Goal: Task Accomplishment & Management: Manage account settings

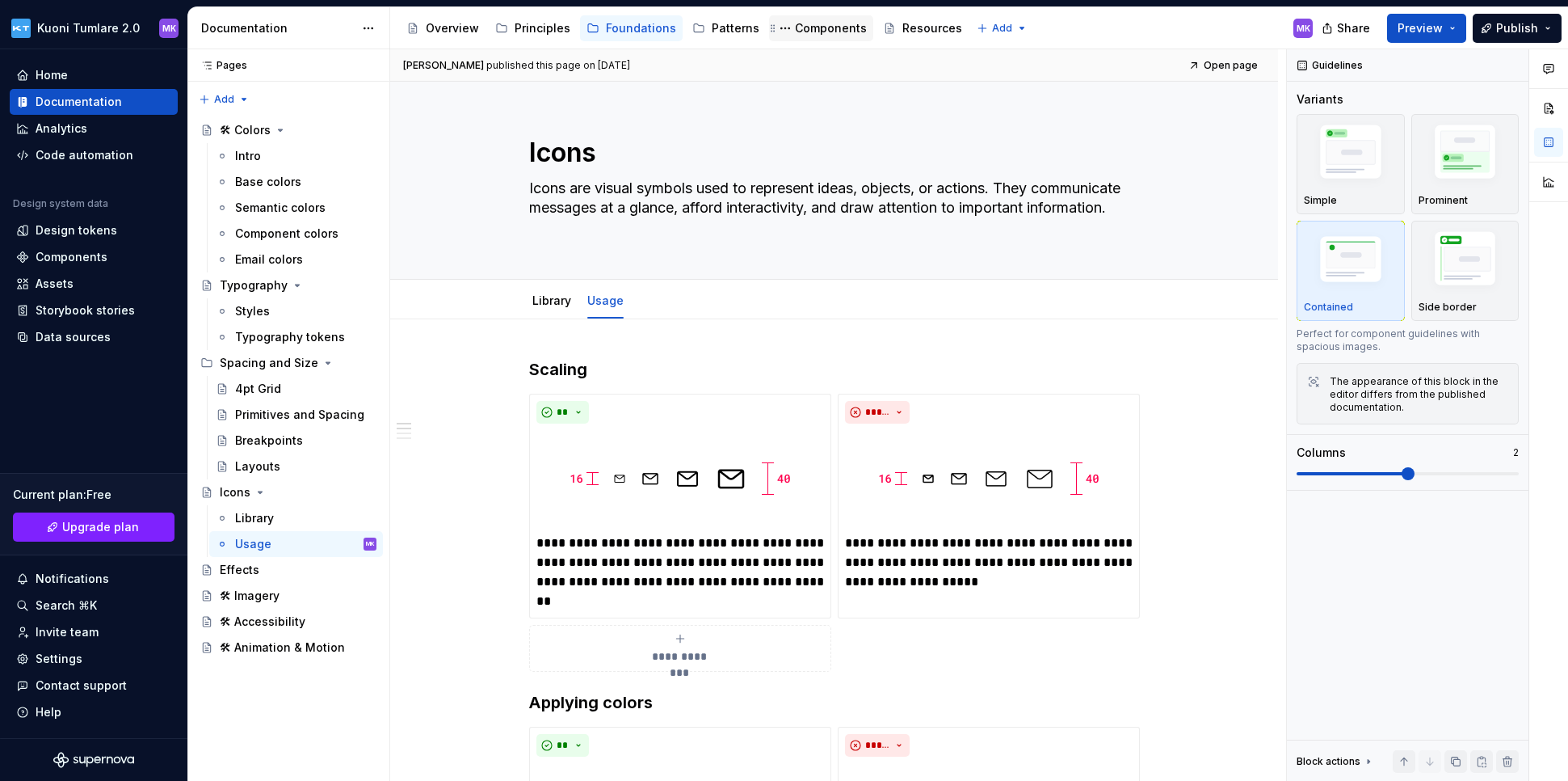
click at [813, 25] on div "Components" at bounding box center [831, 28] width 72 height 16
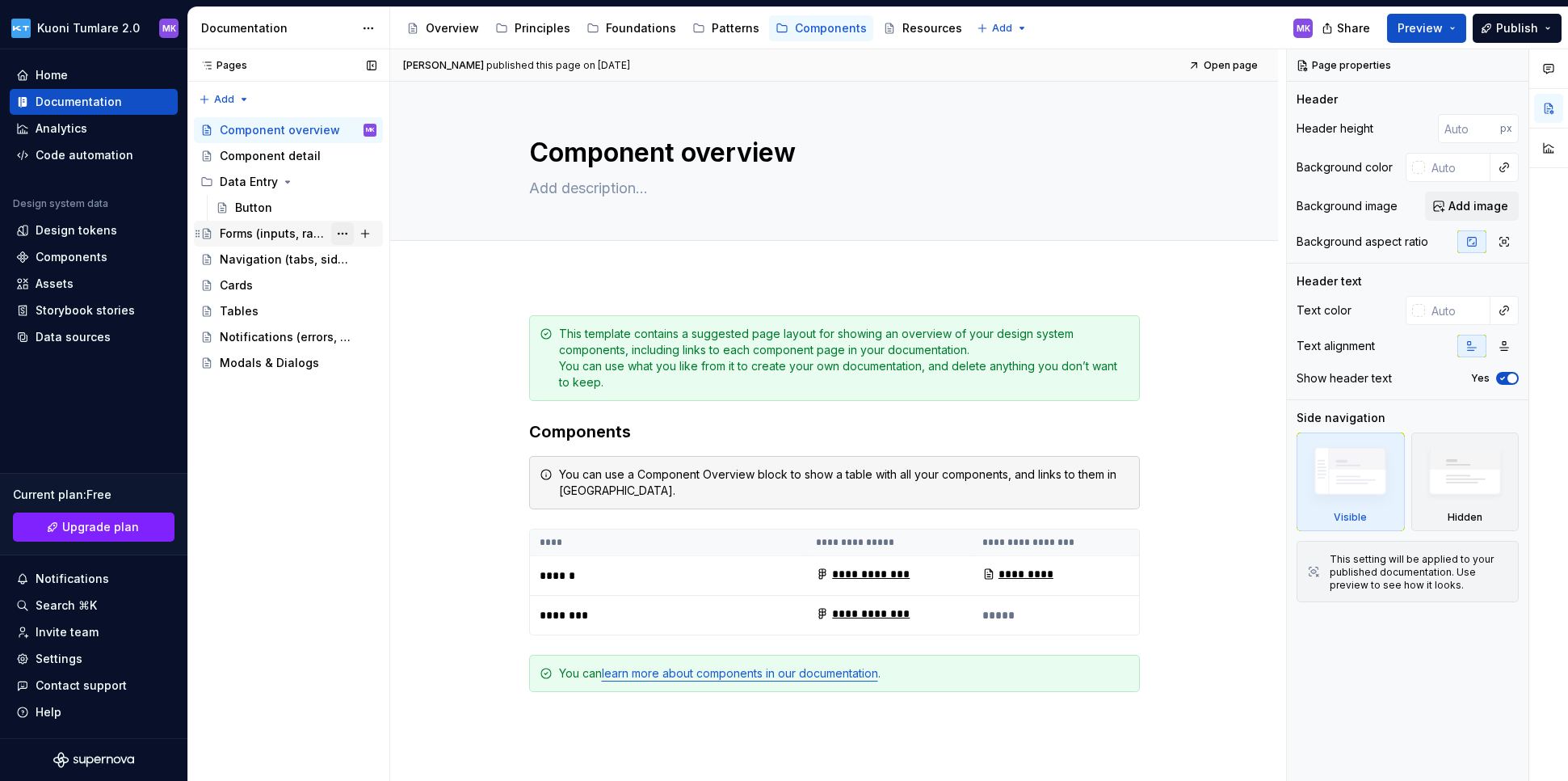
click at [338, 233] on button "Page tree" at bounding box center [342, 233] width 23 height 23
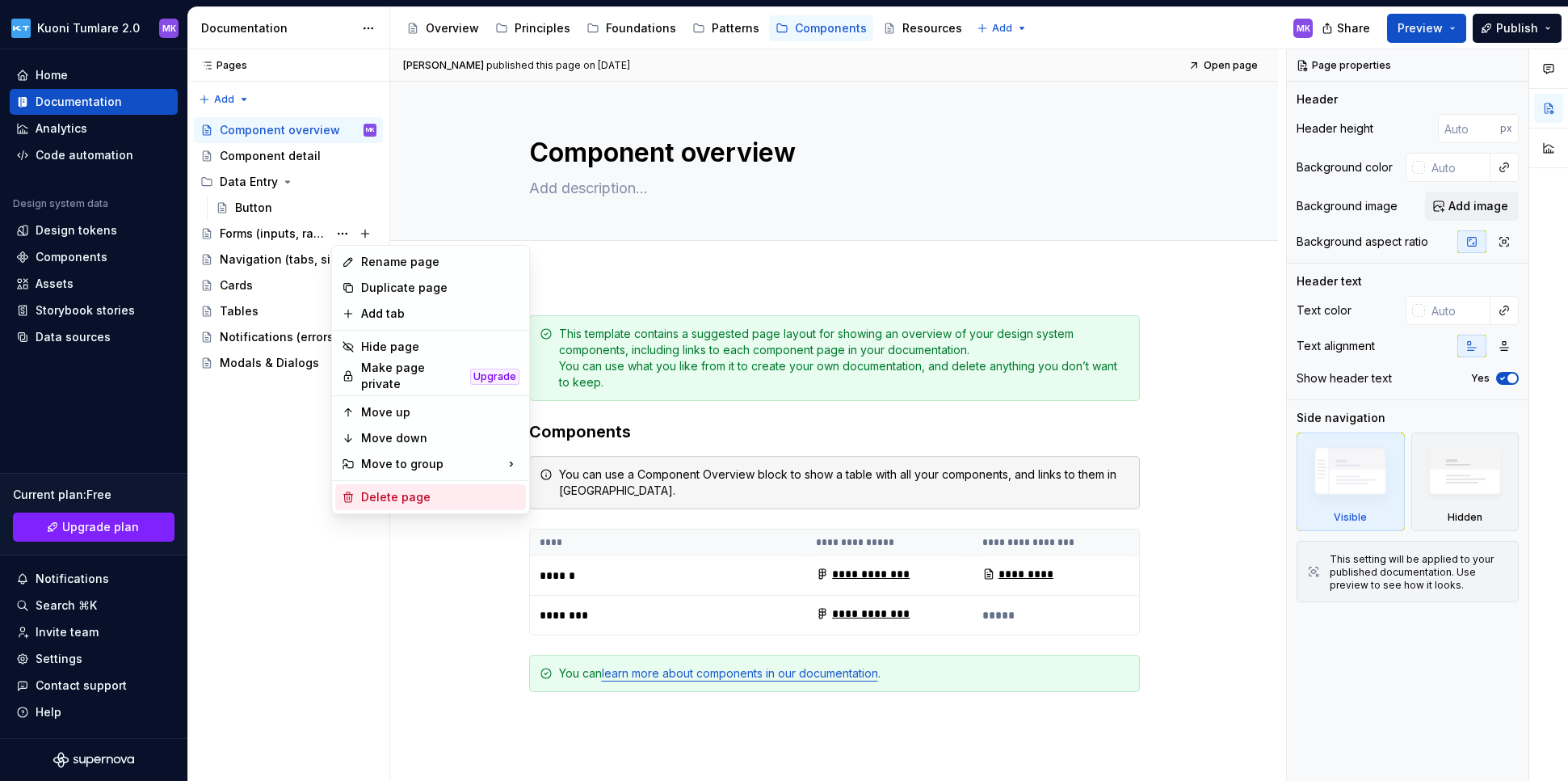
click at [407, 491] on div "Delete page" at bounding box center [441, 497] width 159 height 16
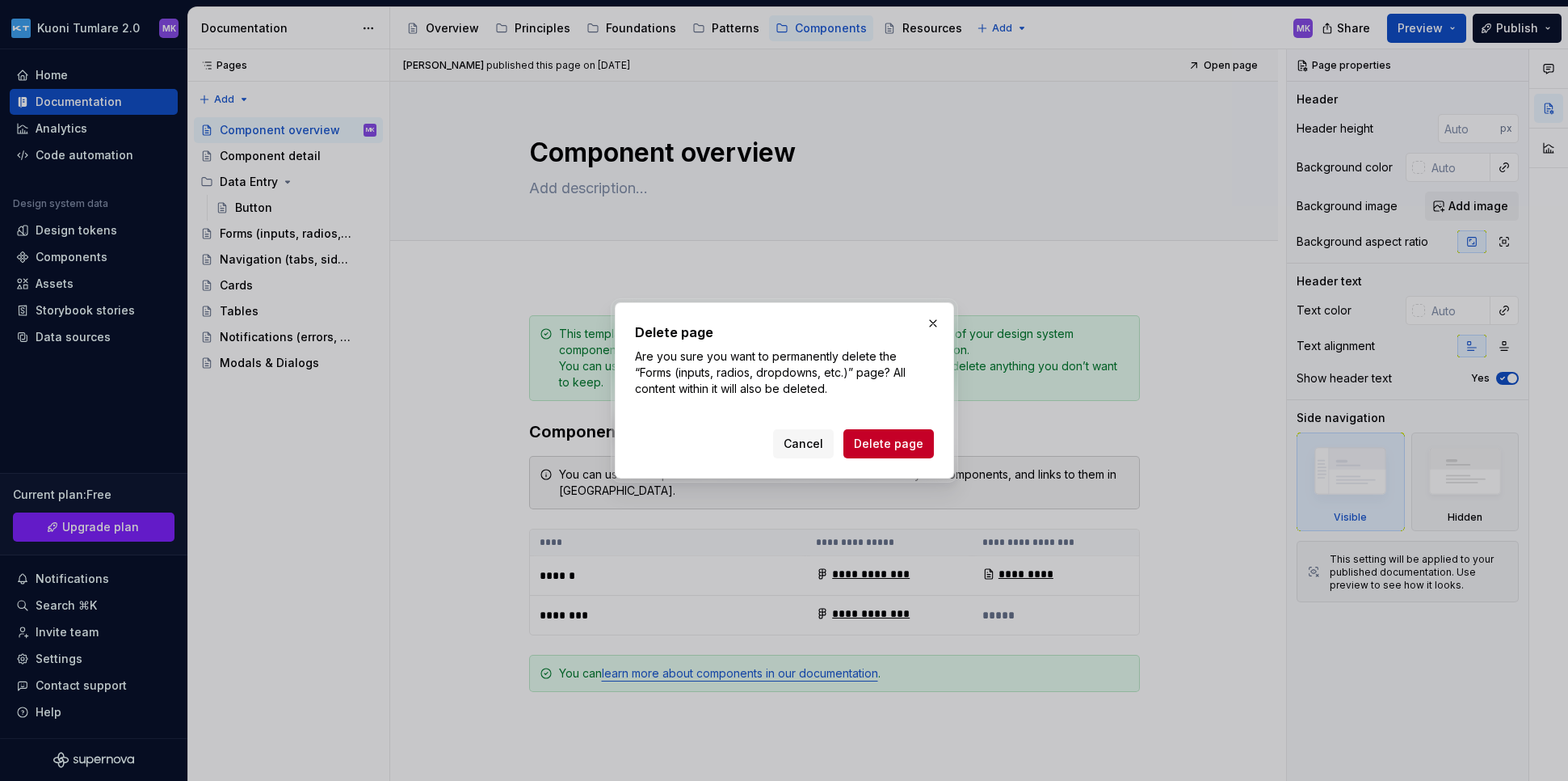
click at [888, 443] on span "Delete page" at bounding box center [888, 444] width 69 height 16
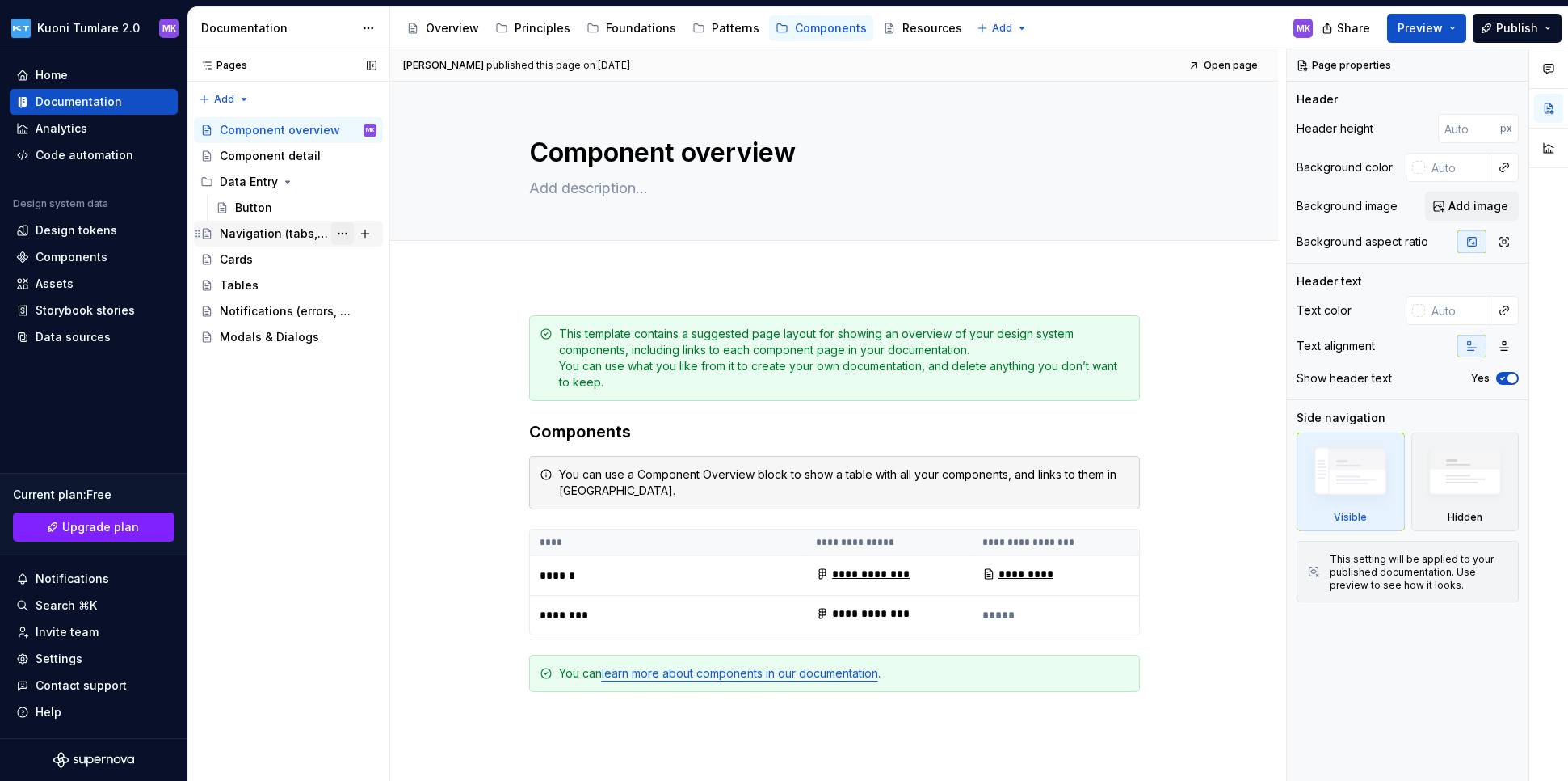
click at [339, 231] on button "Page tree" at bounding box center [342, 233] width 23 height 23
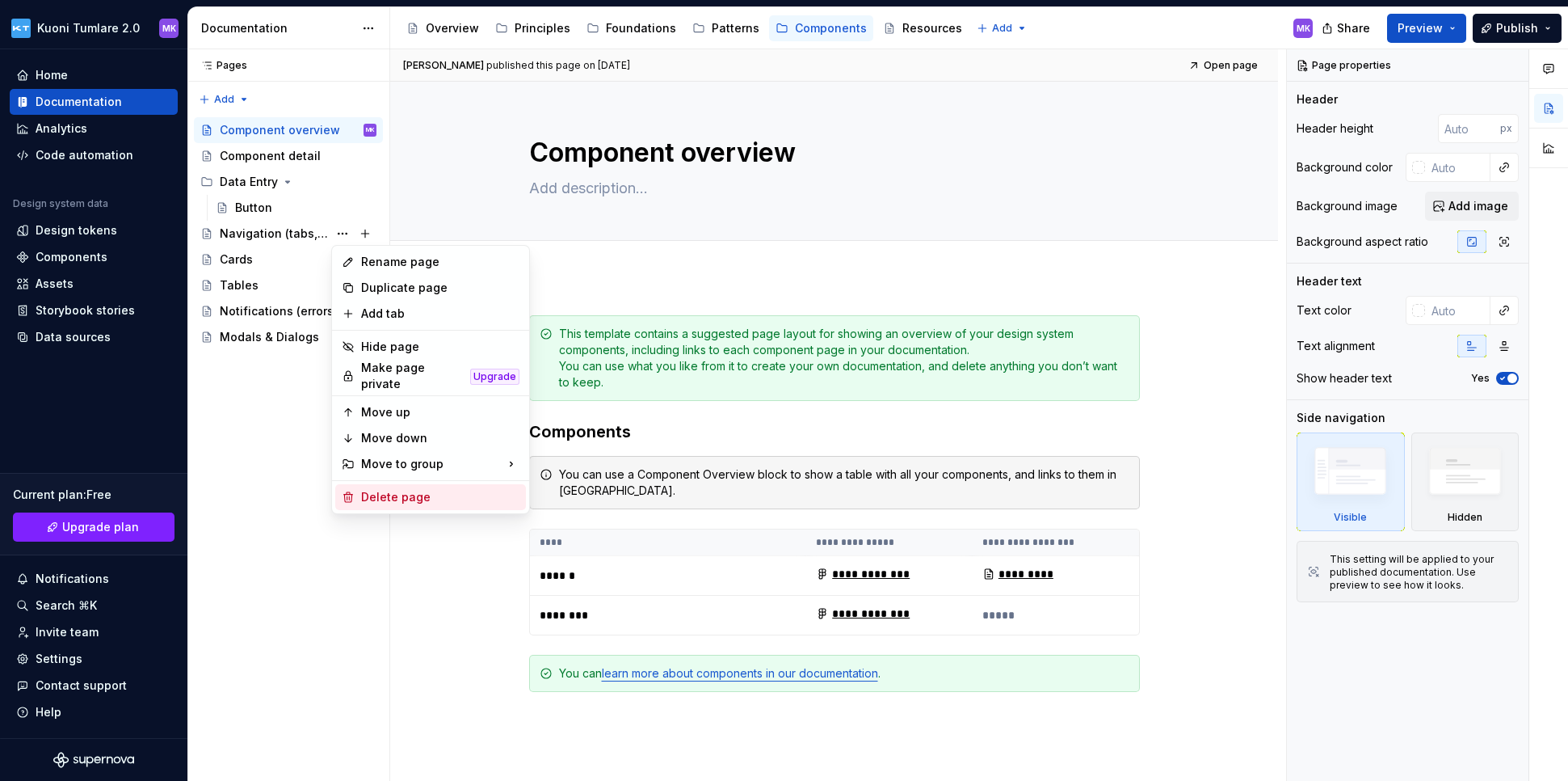
click at [416, 495] on div "Delete page" at bounding box center [441, 497] width 159 height 16
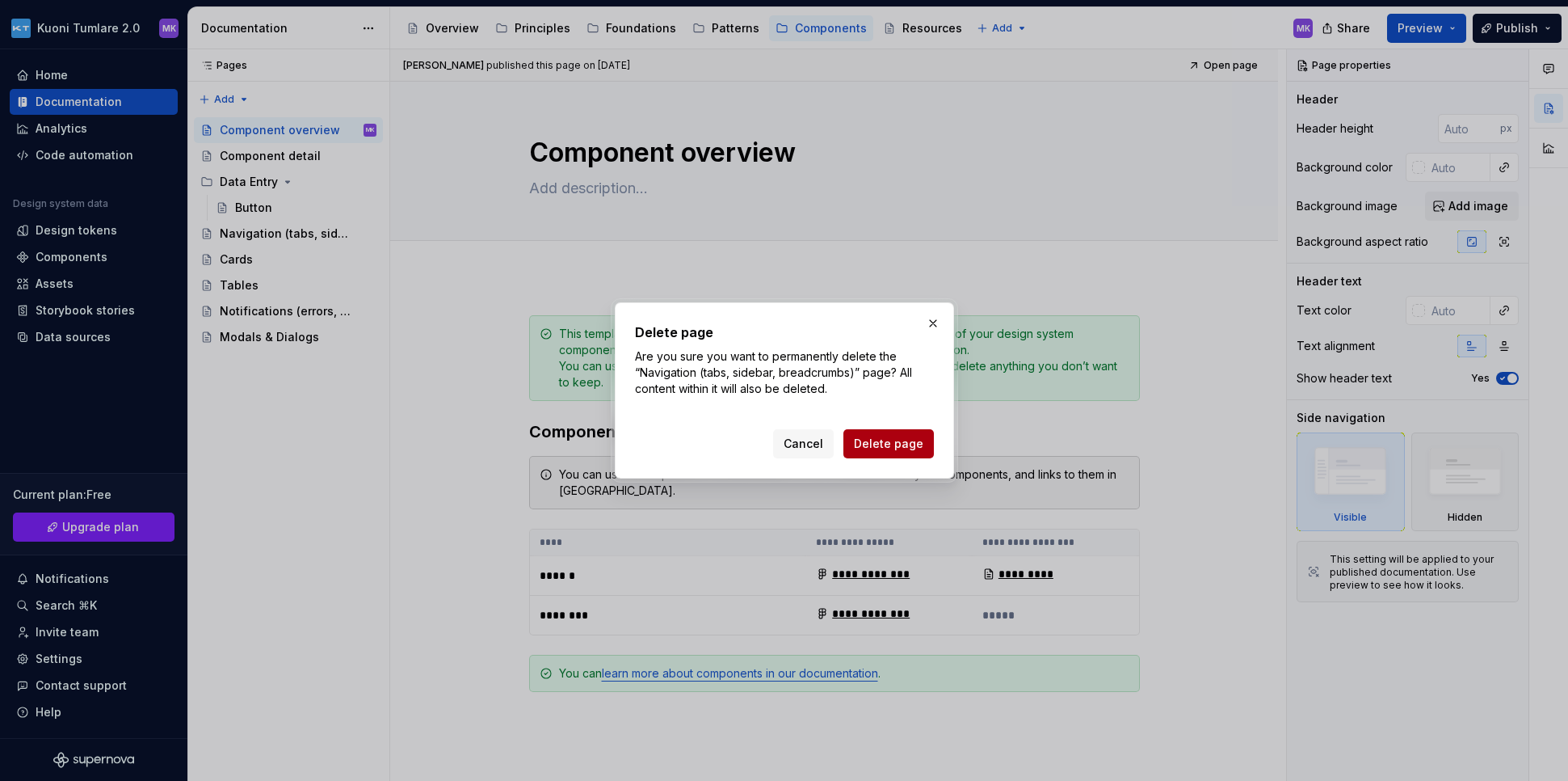
click at [890, 445] on span "Delete page" at bounding box center [888, 444] width 69 height 16
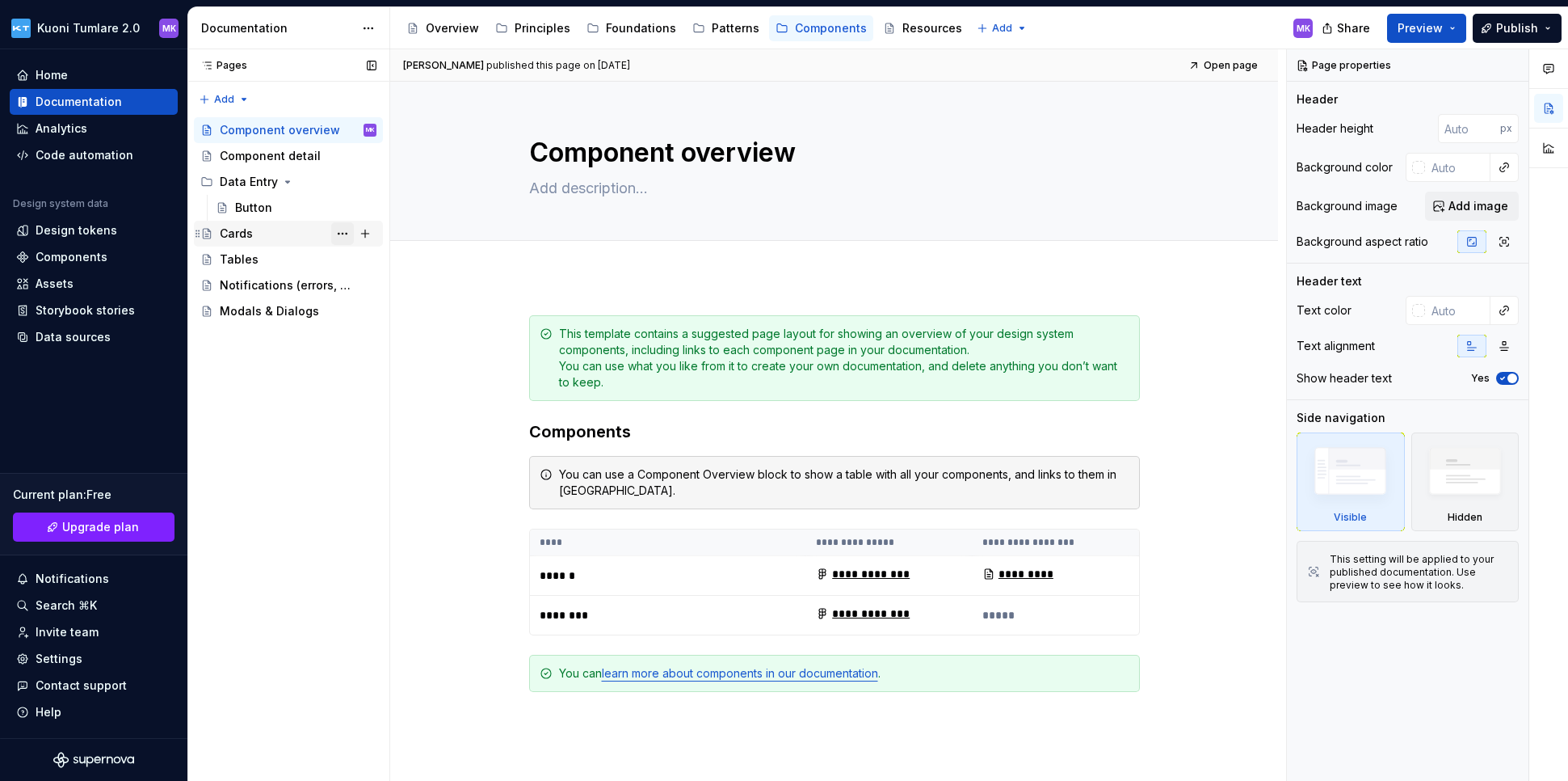
click at [340, 234] on button "Page tree" at bounding box center [342, 233] width 23 height 23
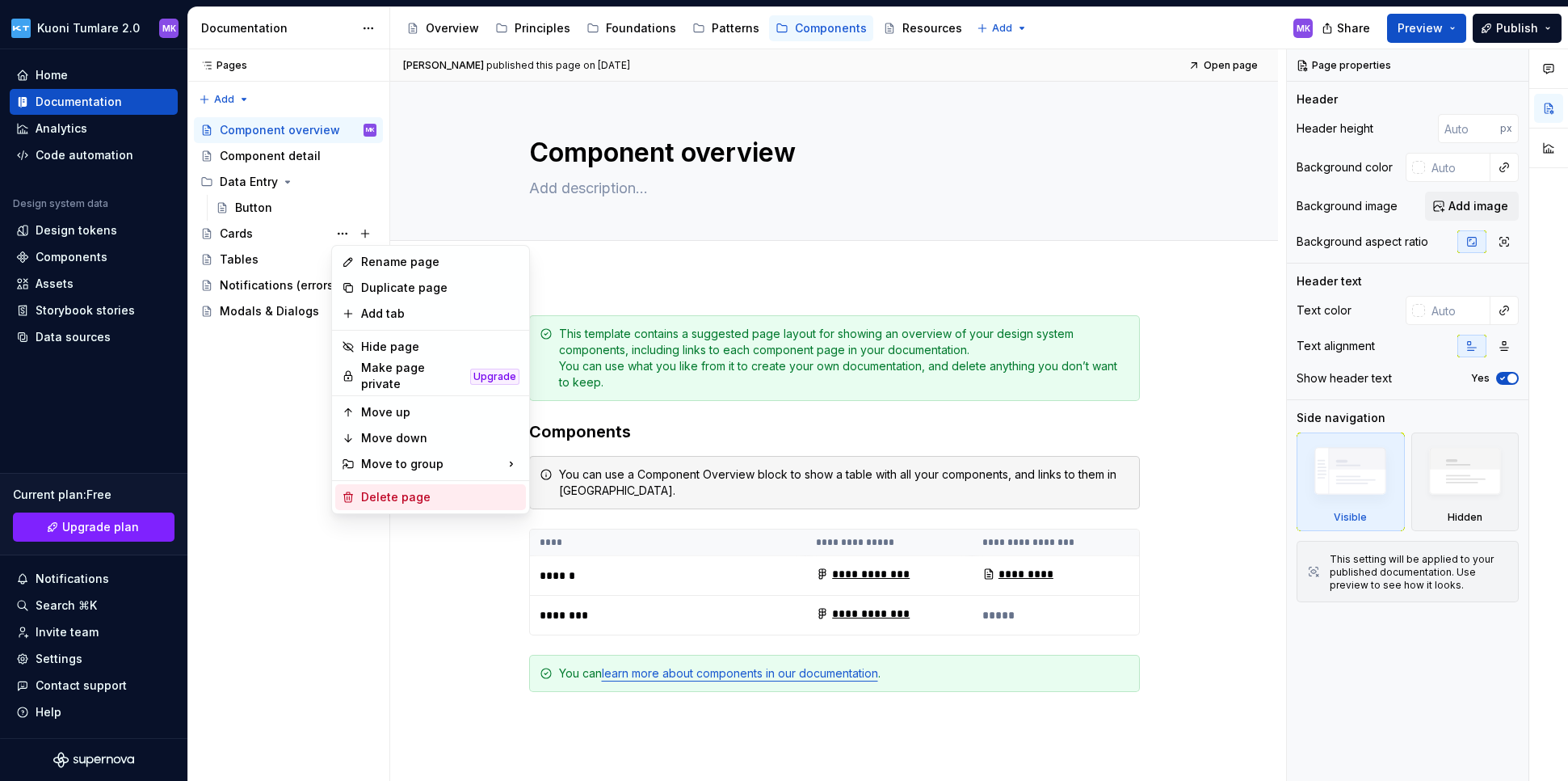
click at [402, 489] on div "Delete page" at bounding box center [441, 497] width 159 height 16
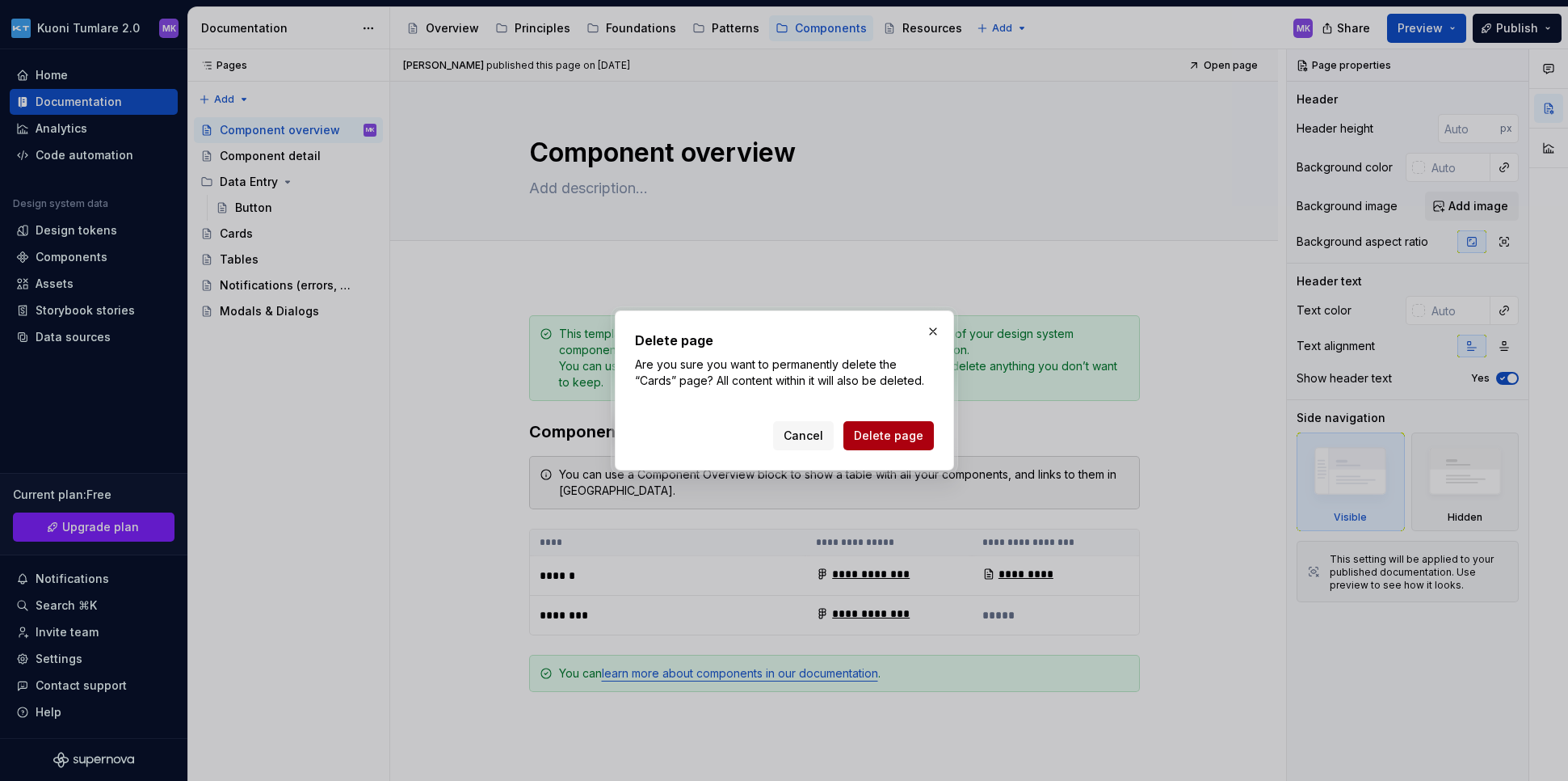
click at [902, 426] on button "Delete page" at bounding box center [889, 436] width 90 height 29
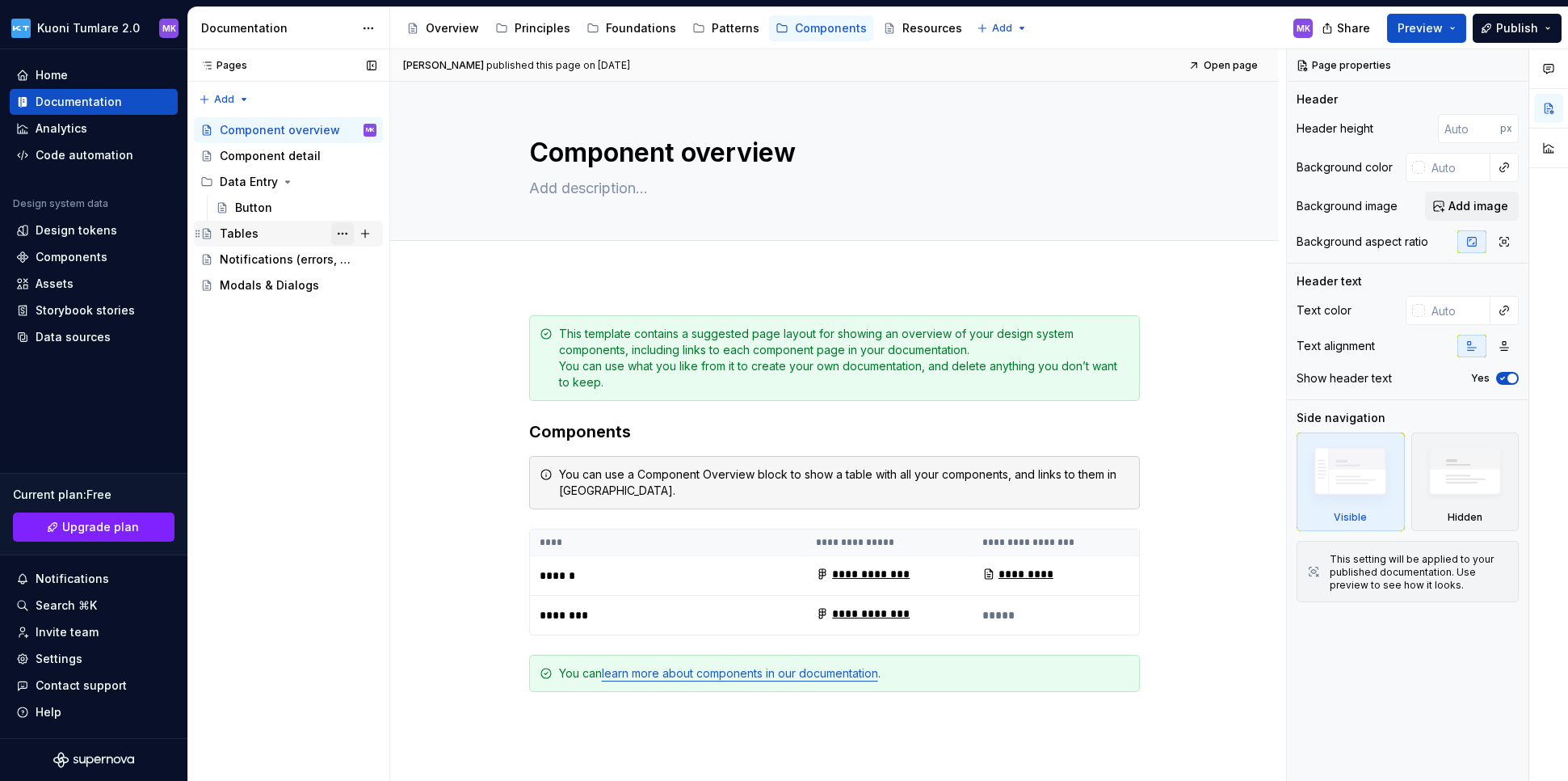
click at [338, 227] on button "Page tree" at bounding box center [342, 233] width 23 height 23
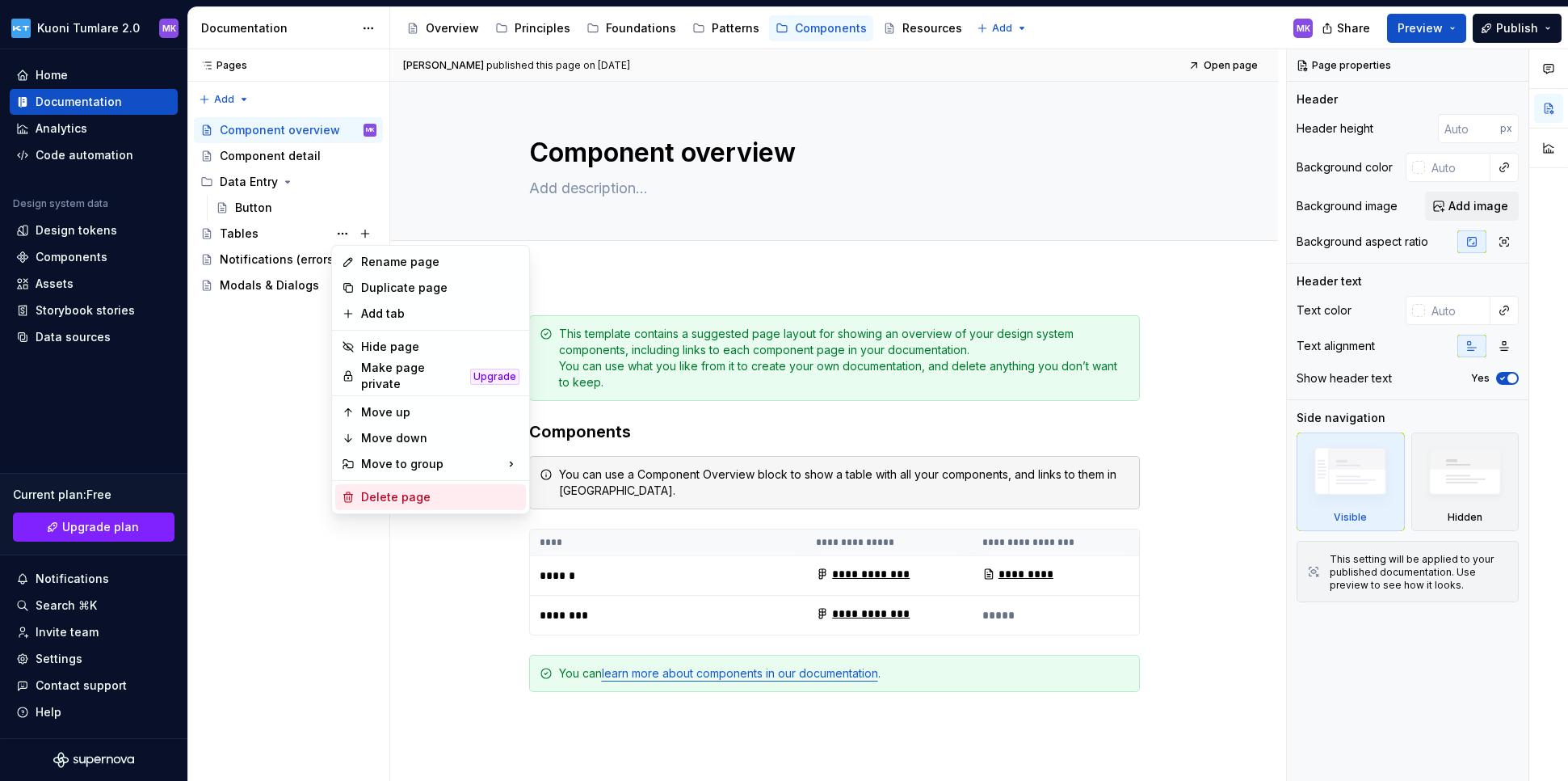
click at [419, 489] on div "Delete page" at bounding box center [441, 497] width 159 height 16
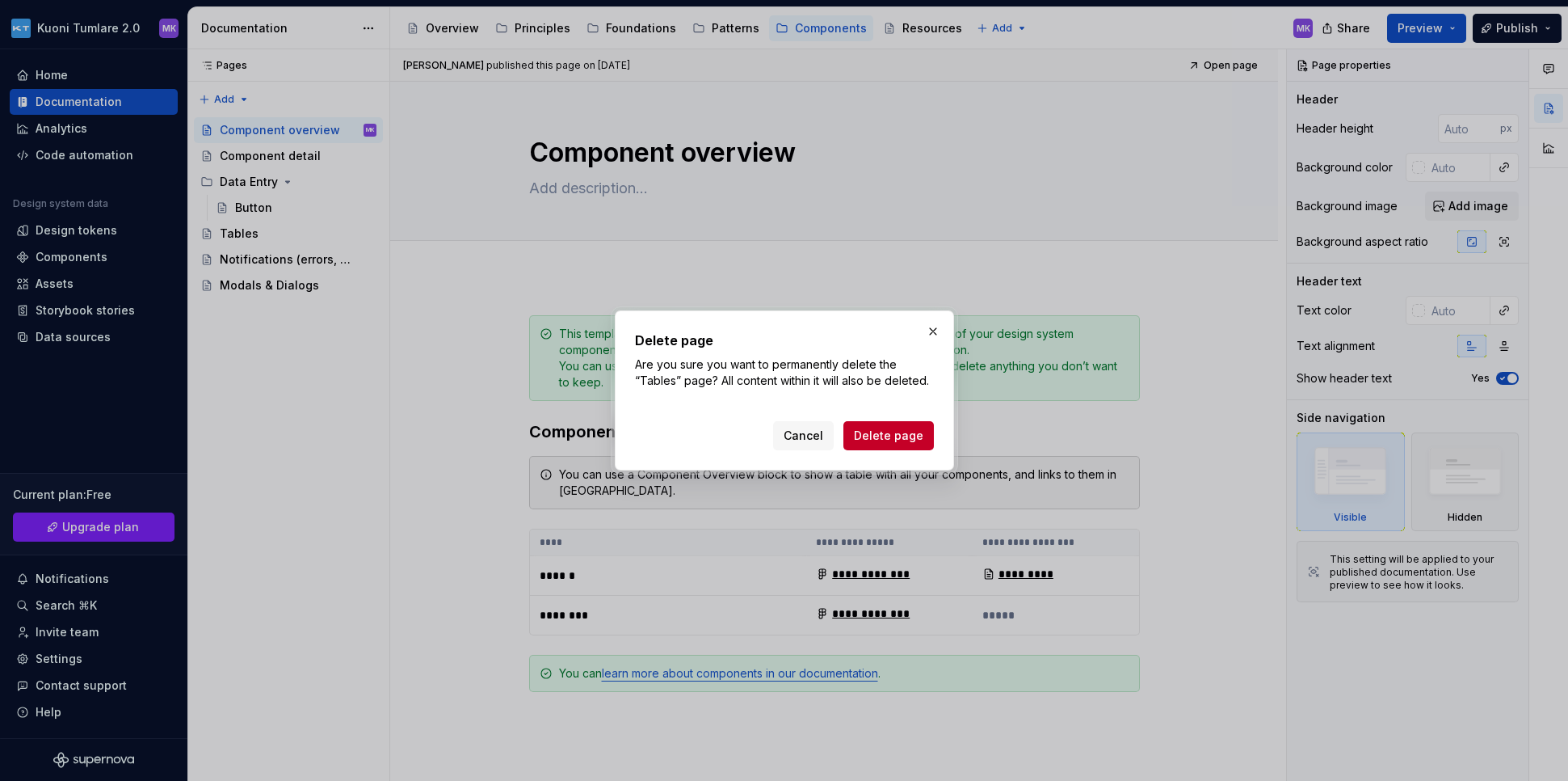
click at [866, 430] on span "Delete page" at bounding box center [888, 436] width 69 height 16
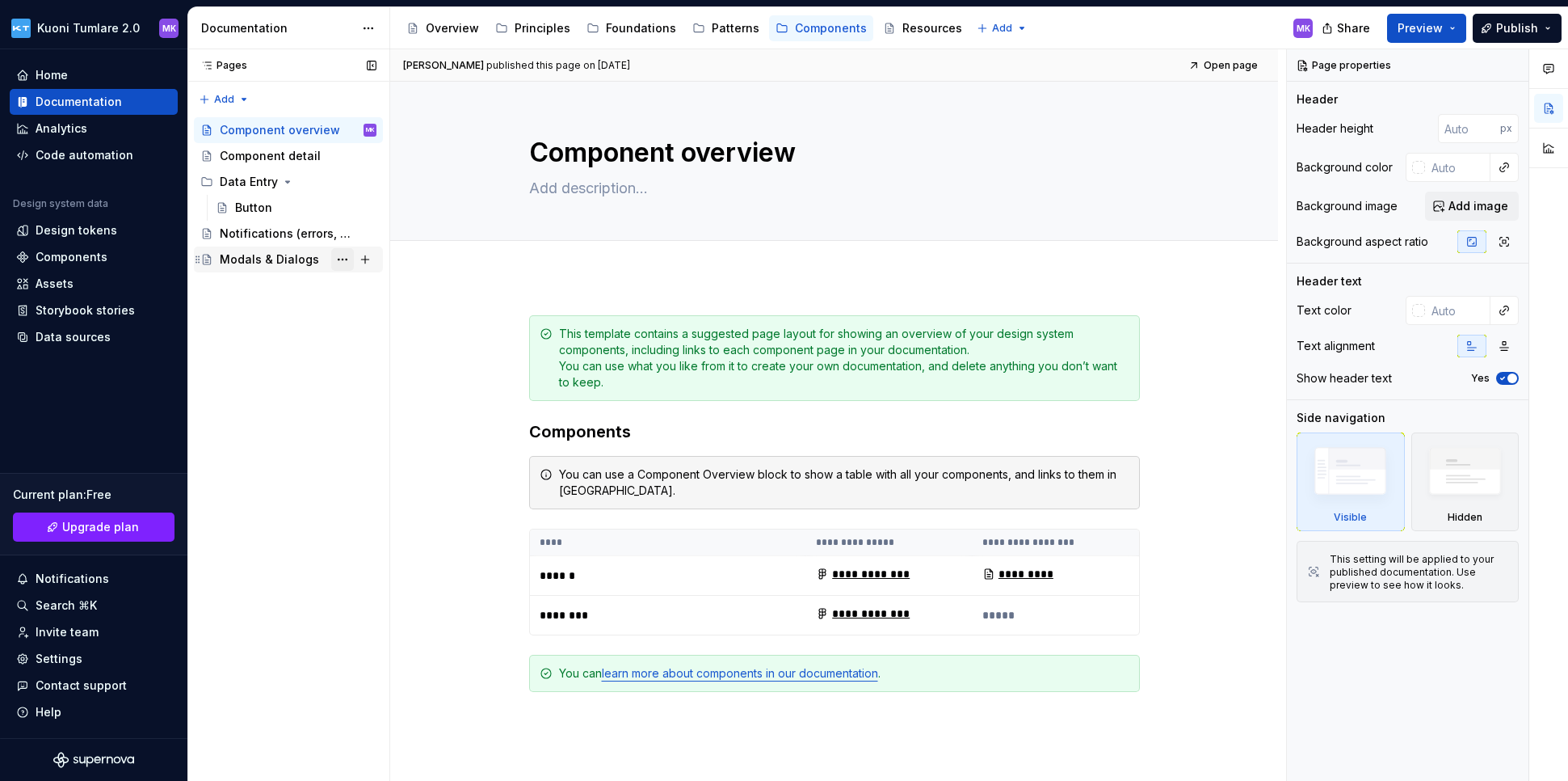
click at [345, 261] on button "Page tree" at bounding box center [342, 259] width 23 height 23
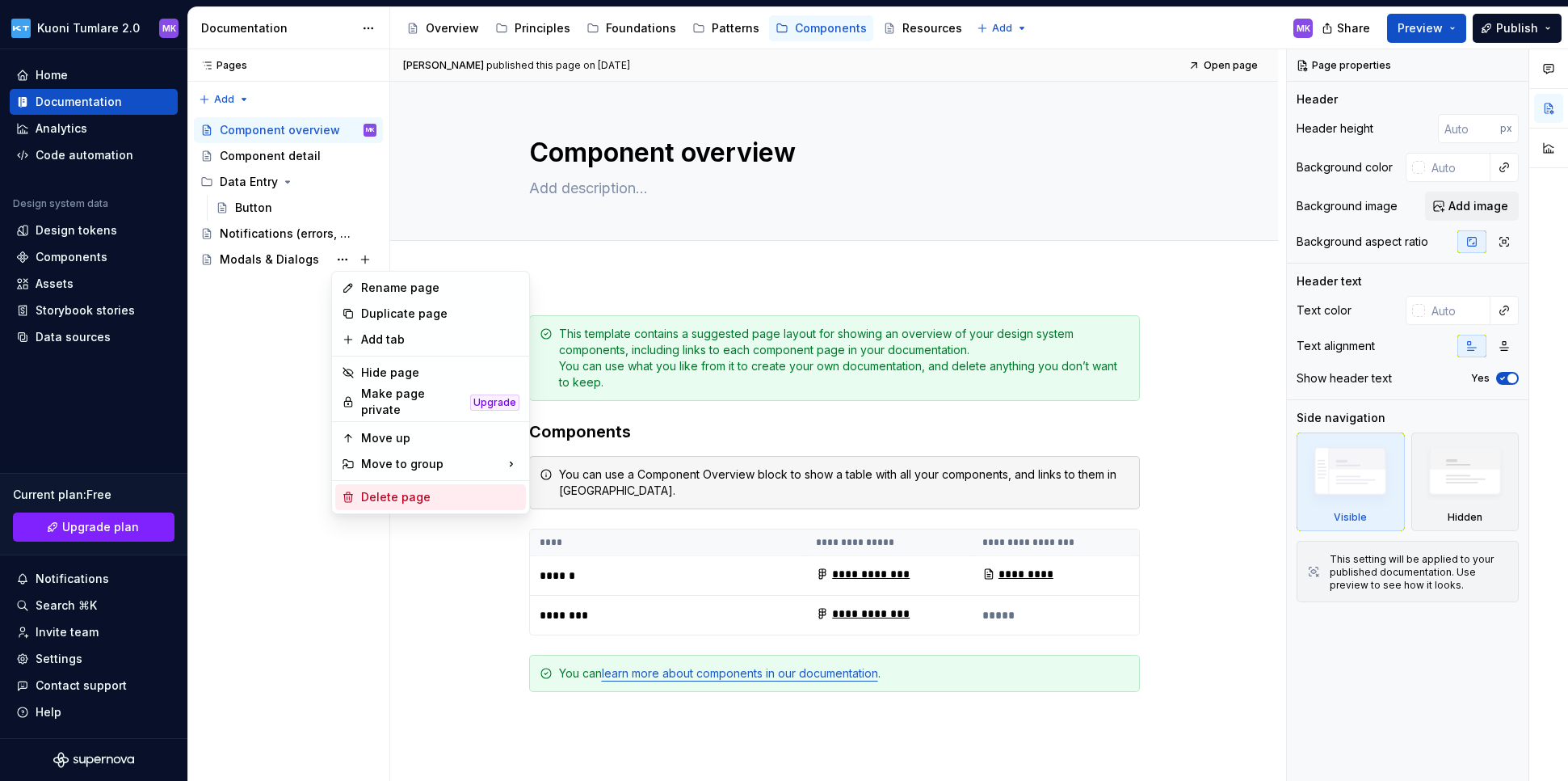
click at [434, 499] on div "Delete page" at bounding box center [430, 497] width 190 height 26
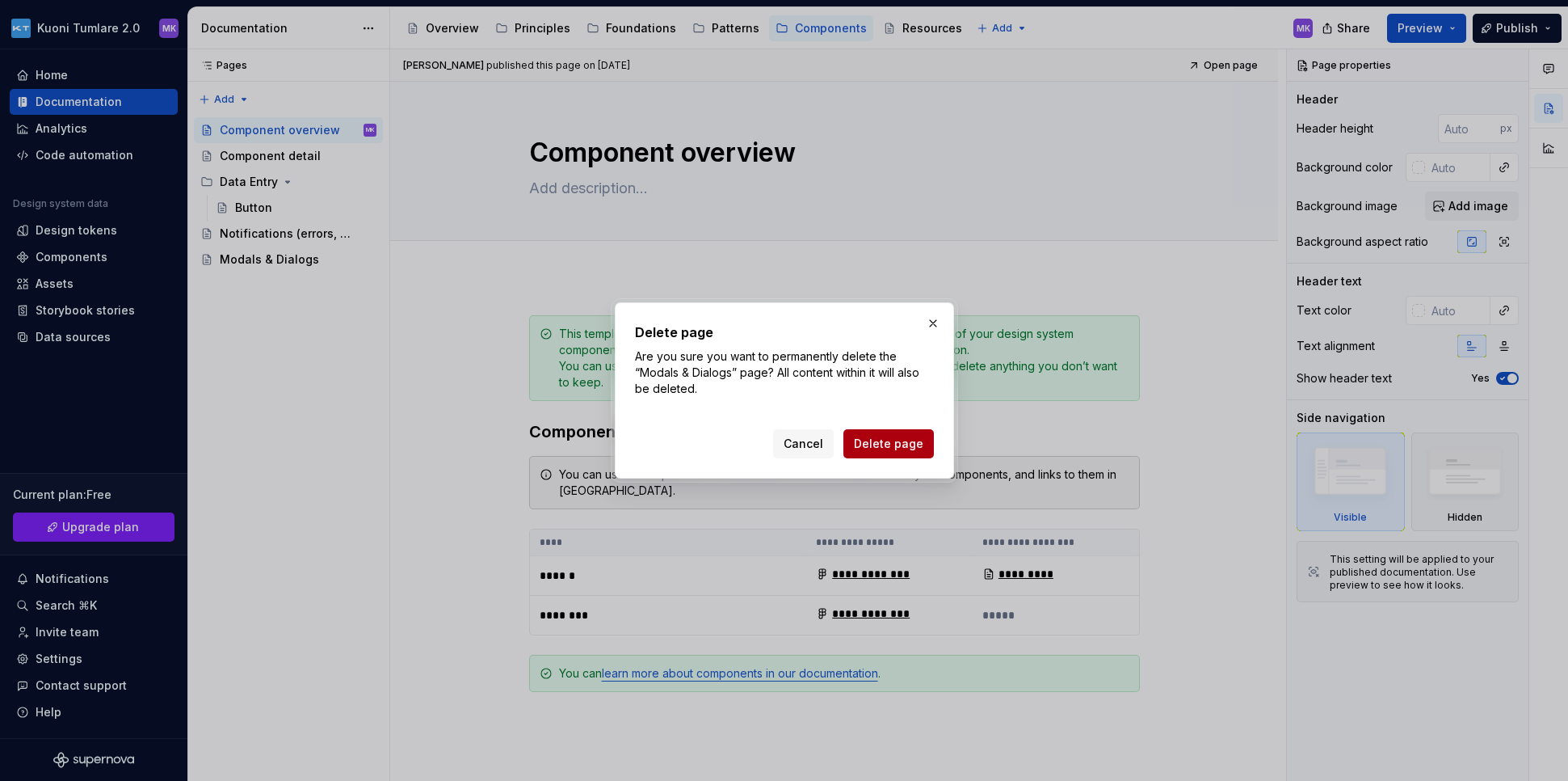
click at [876, 441] on span "Delete page" at bounding box center [888, 444] width 69 height 16
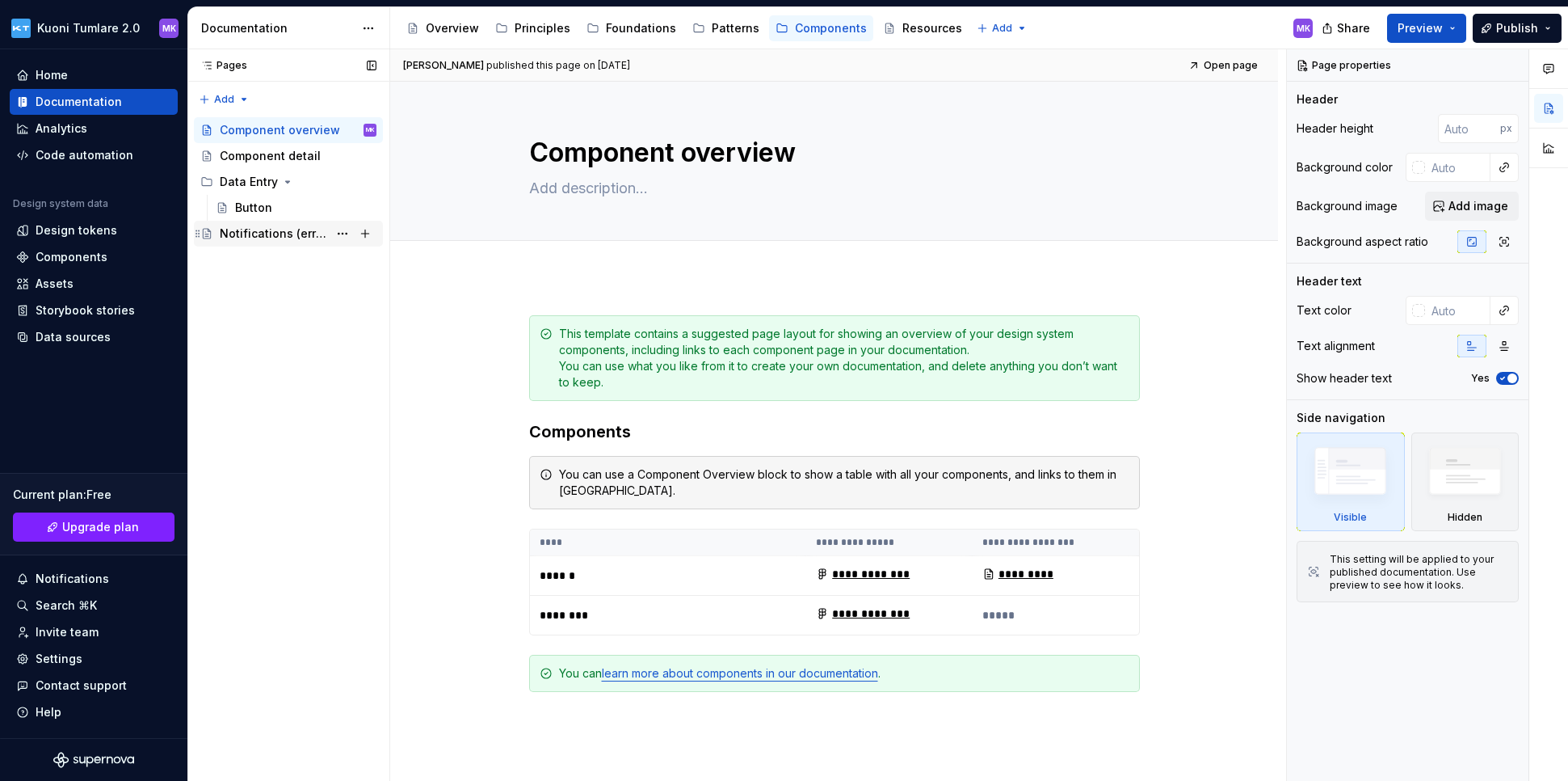
click at [271, 232] on div "Notifications (errors, warnings, success, info)" at bounding box center [274, 234] width 108 height 16
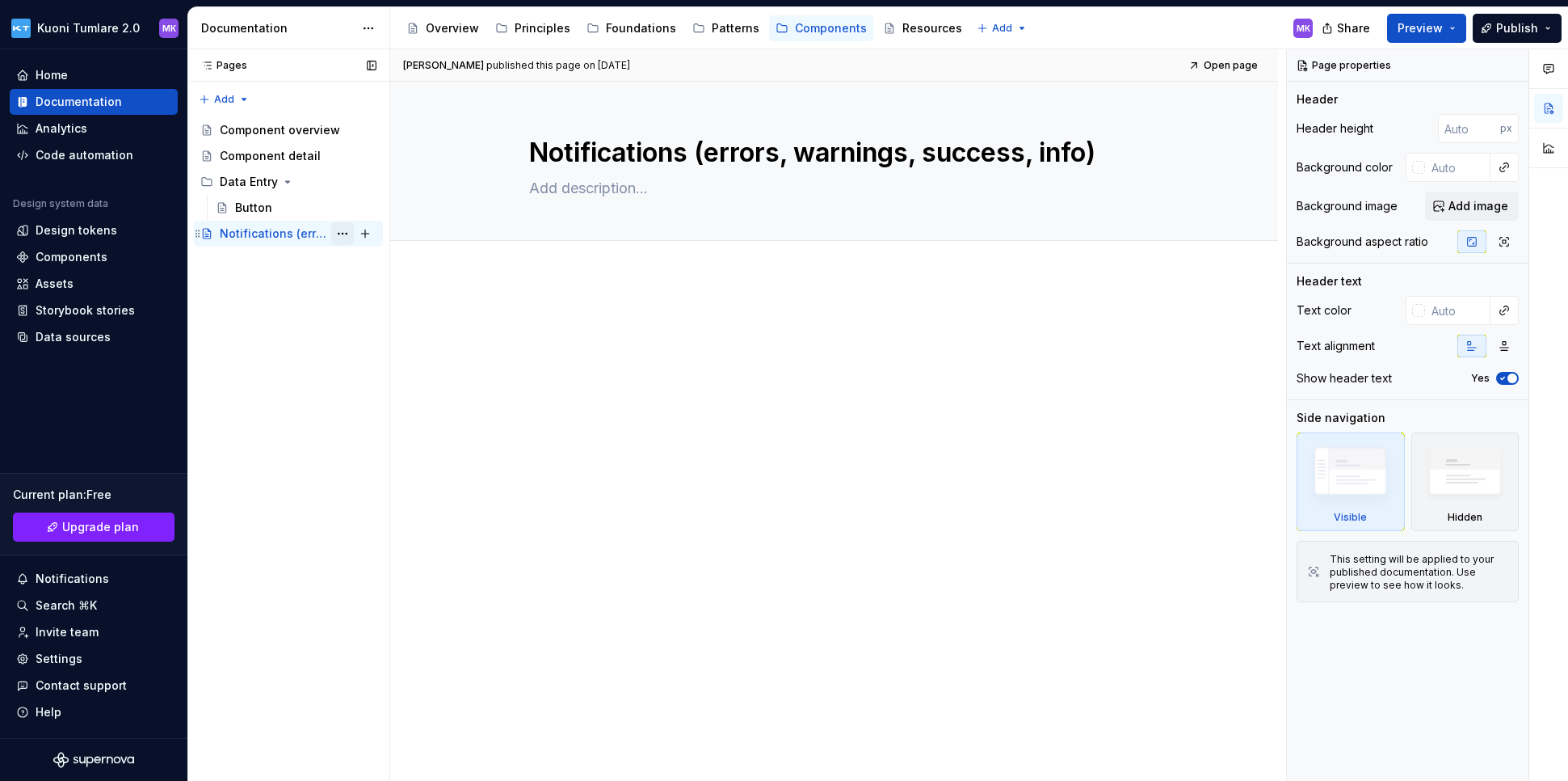
click at [344, 234] on button "Page tree" at bounding box center [342, 233] width 23 height 23
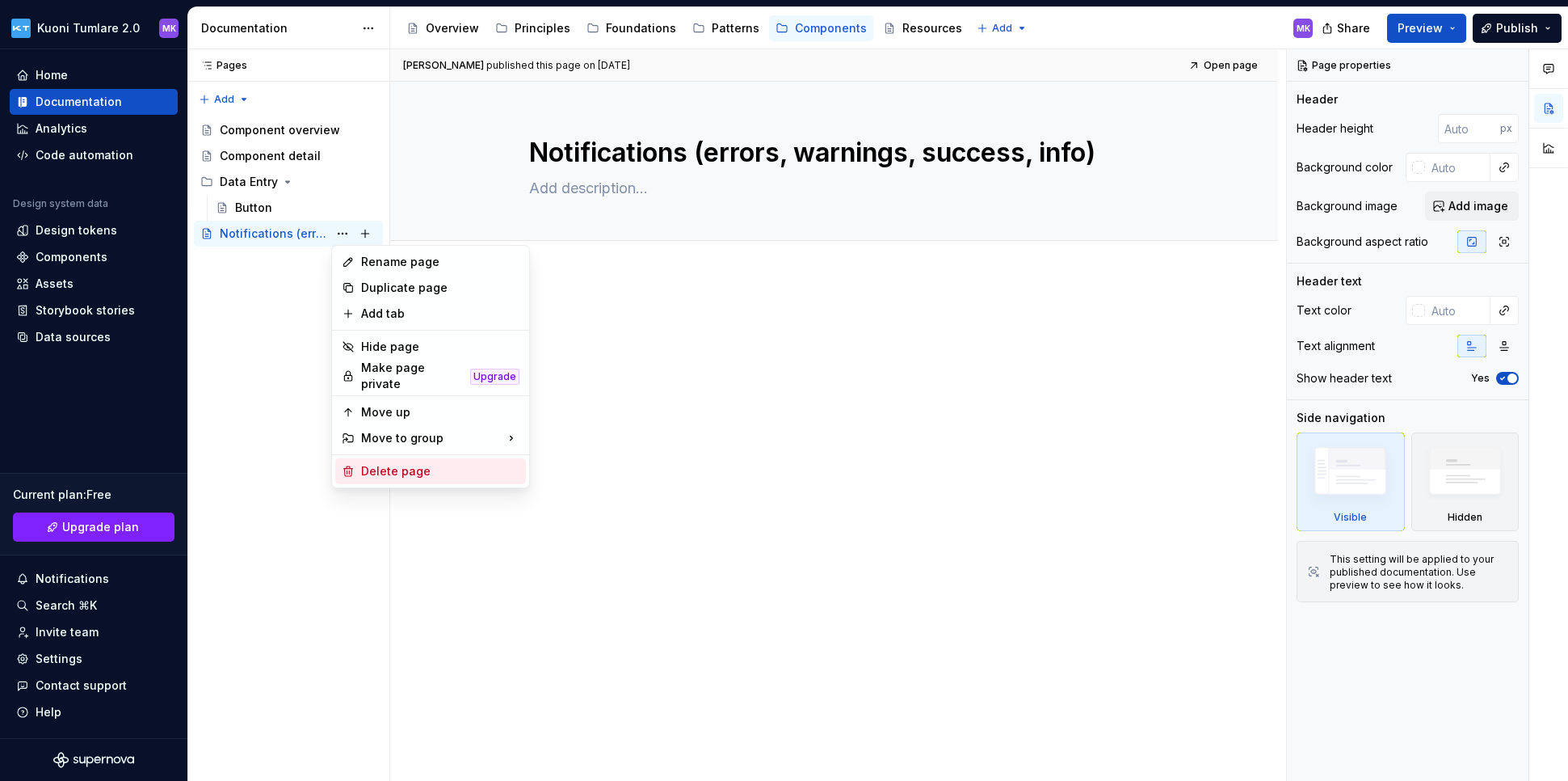
click at [414, 466] on div "Delete page" at bounding box center [441, 472] width 159 height 16
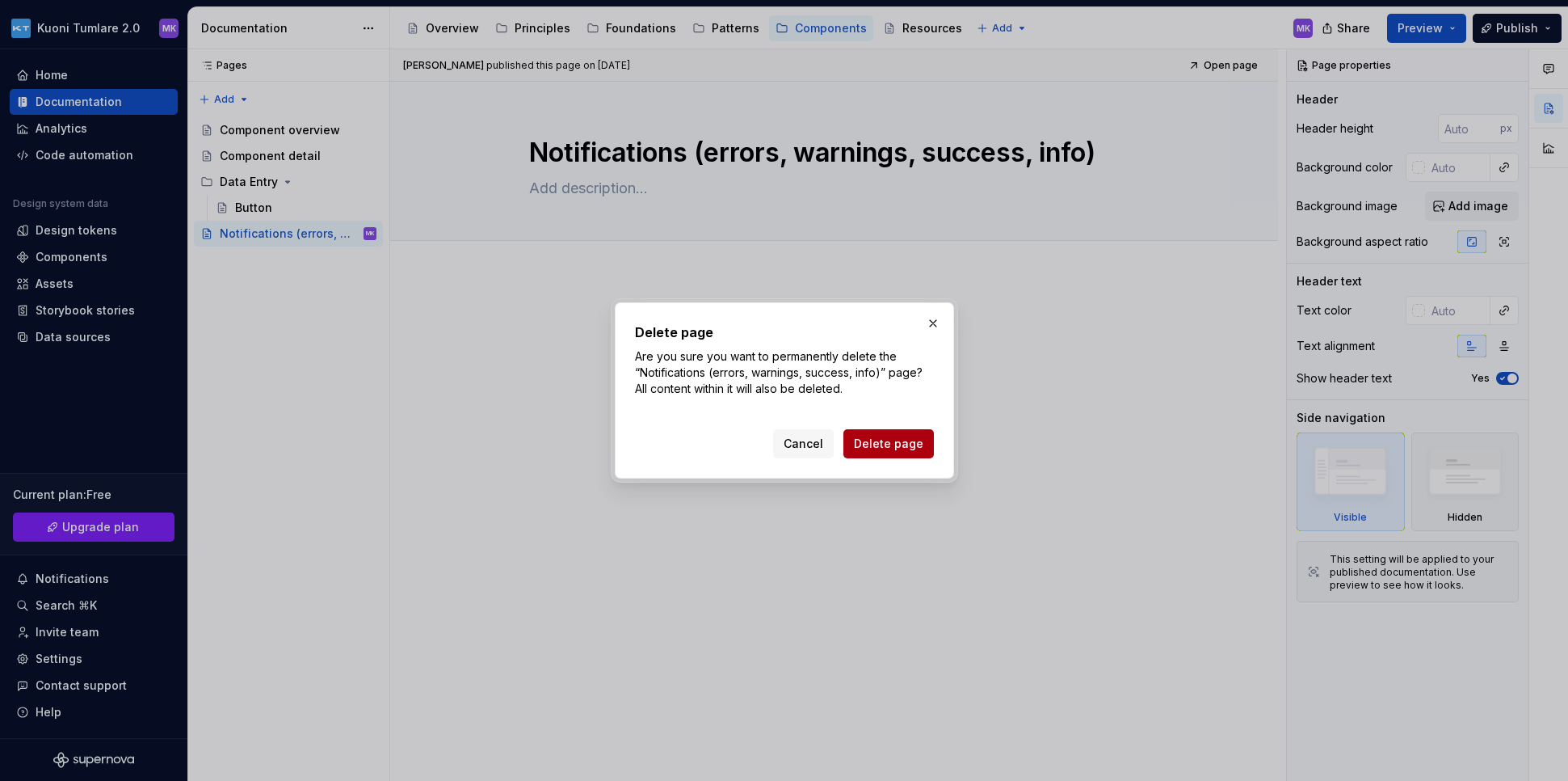
click at [907, 447] on span "Delete page" at bounding box center [888, 444] width 69 height 16
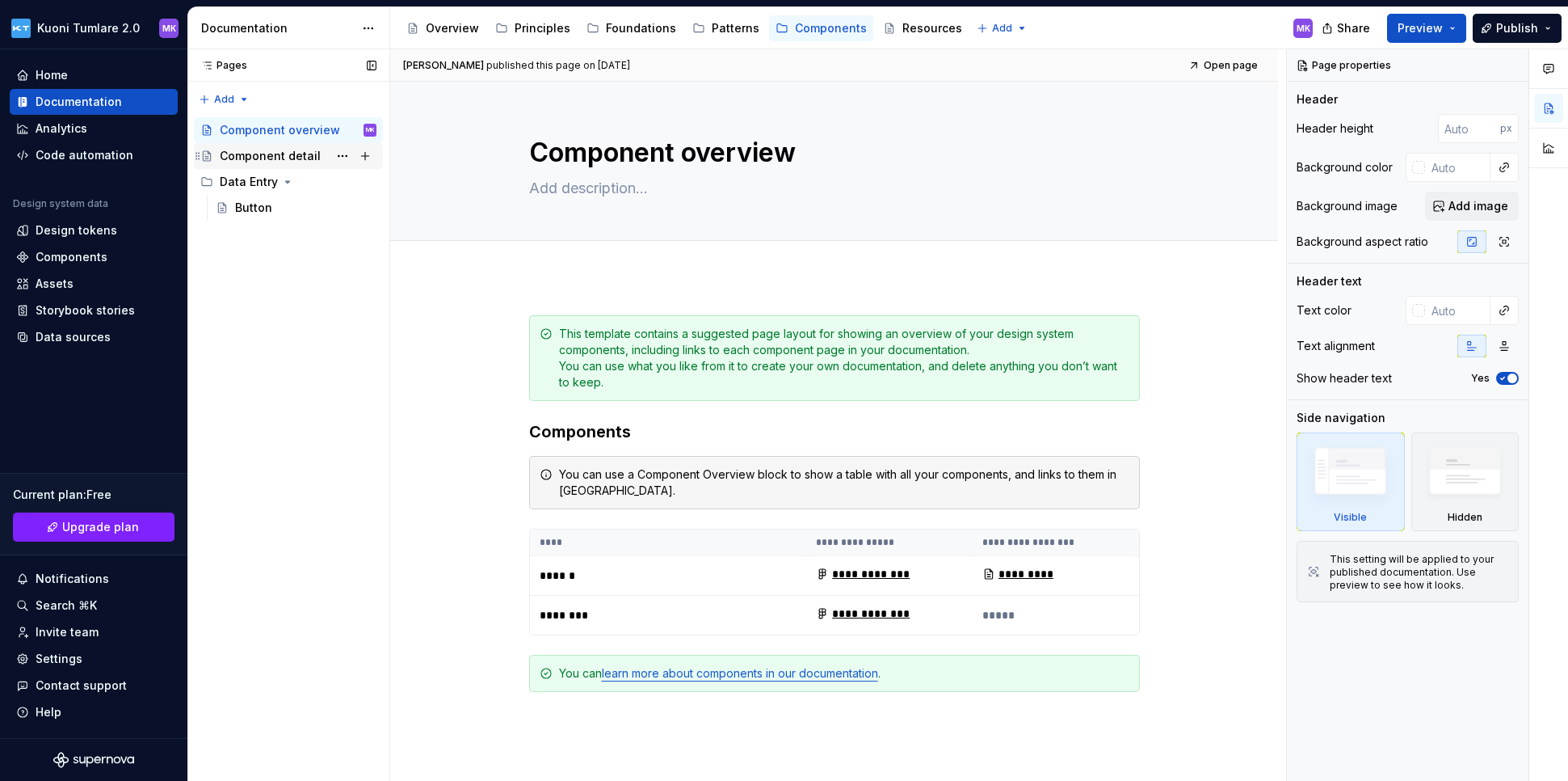
click at [277, 159] on div "Component detail" at bounding box center [271, 156] width 101 height 16
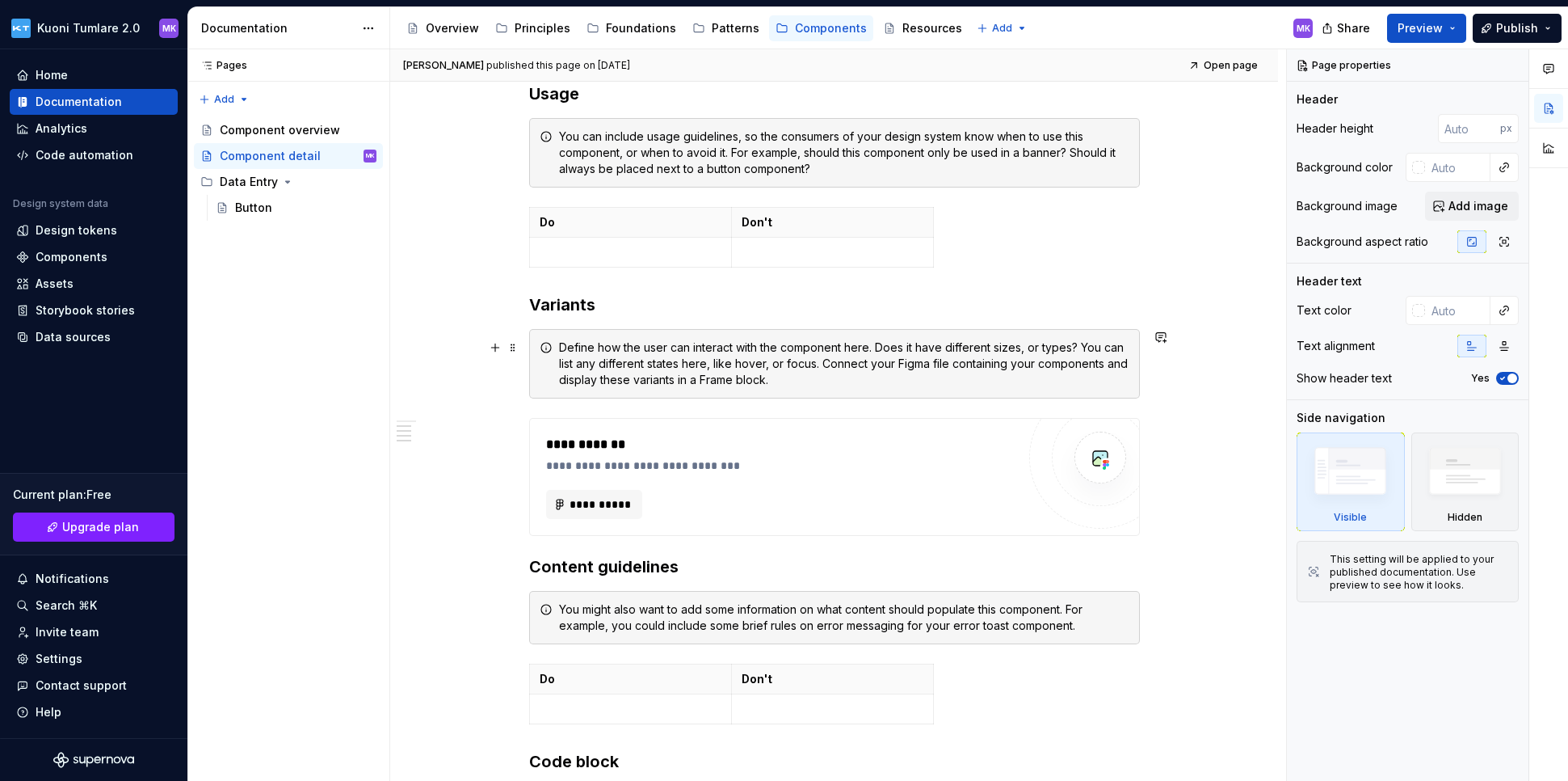
scroll to position [754, 0]
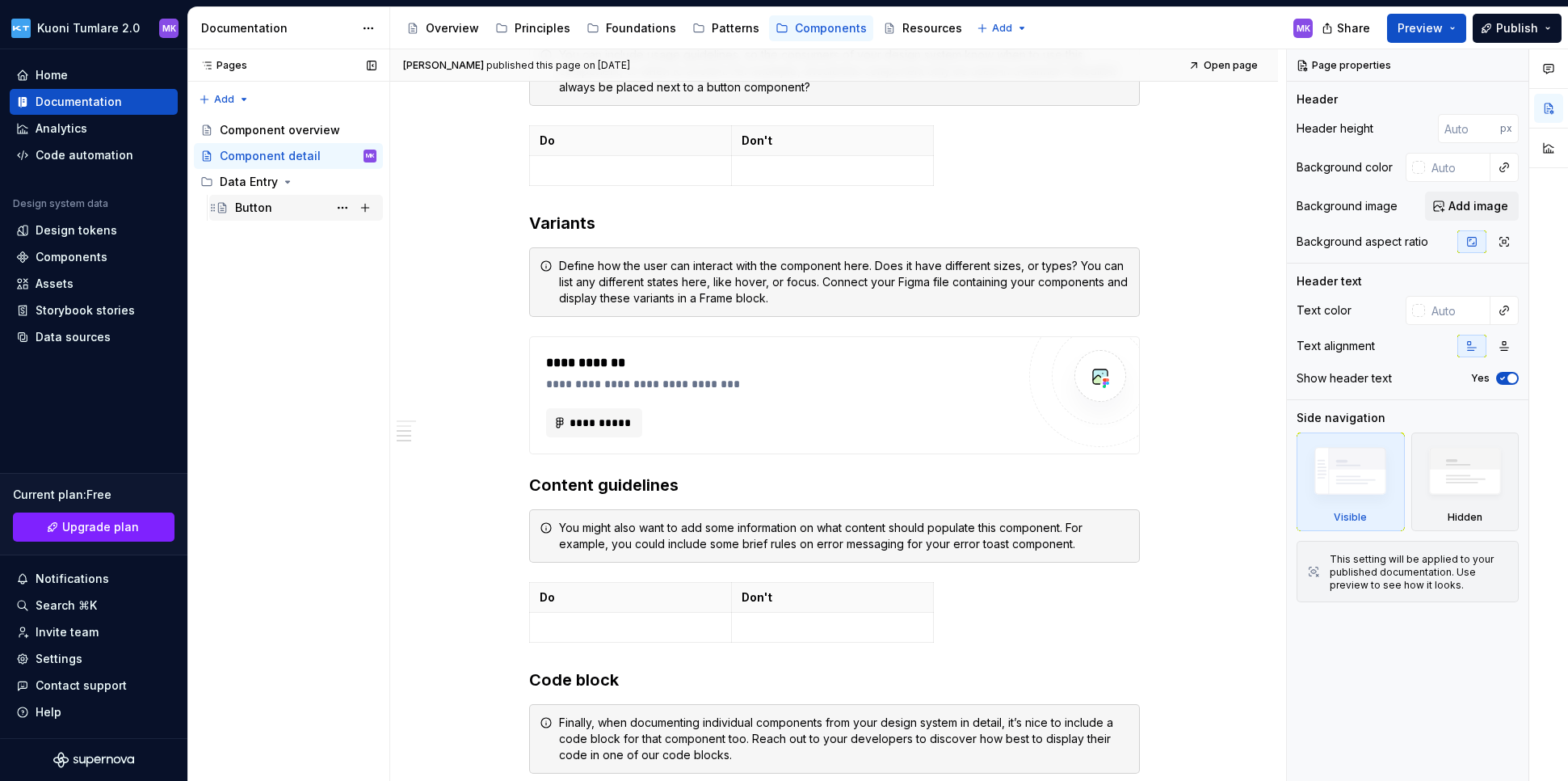
click at [247, 207] on div "Button" at bounding box center [253, 207] width 37 height 16
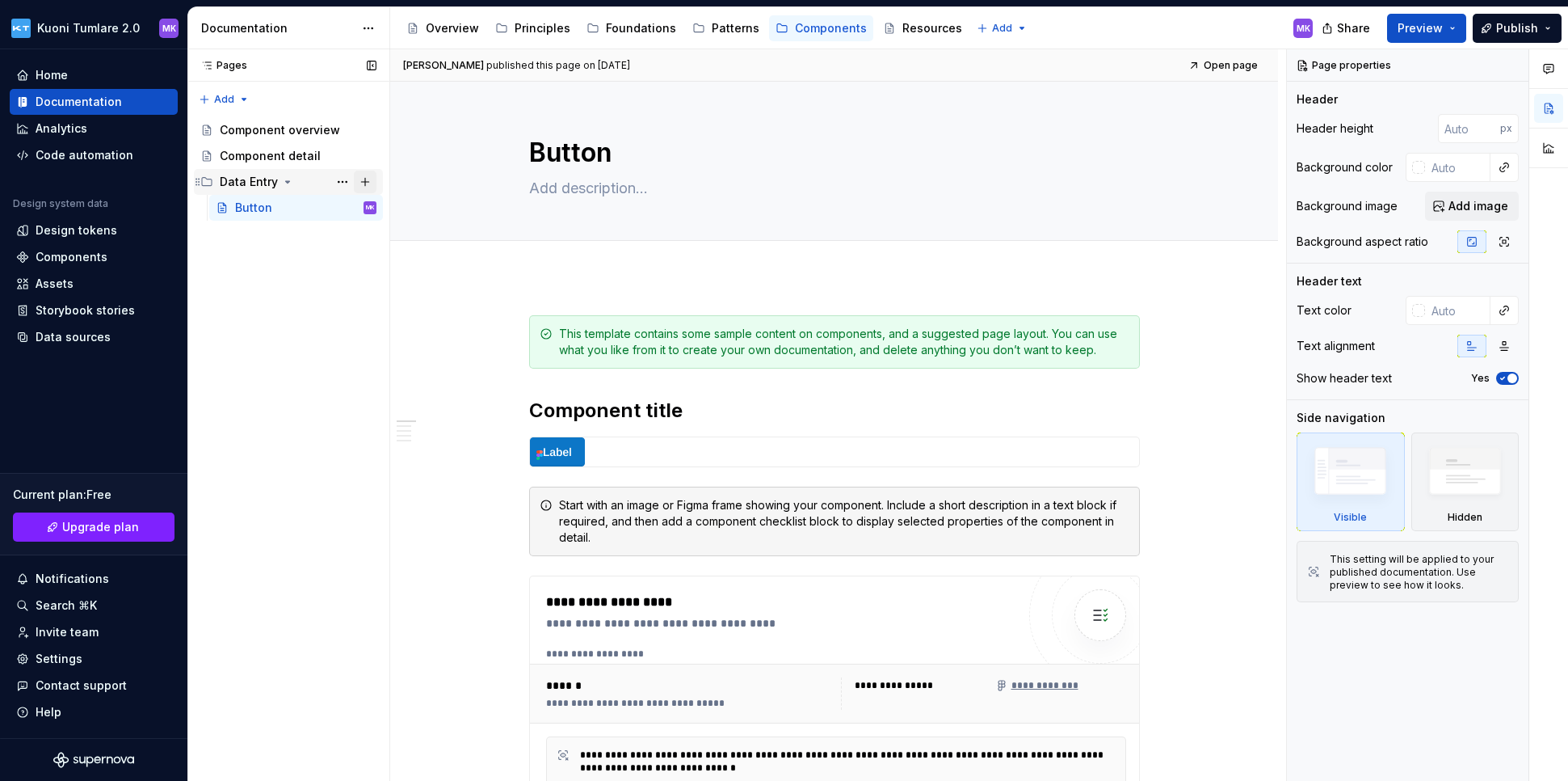
click at [362, 179] on button "Page tree" at bounding box center [365, 181] width 23 height 23
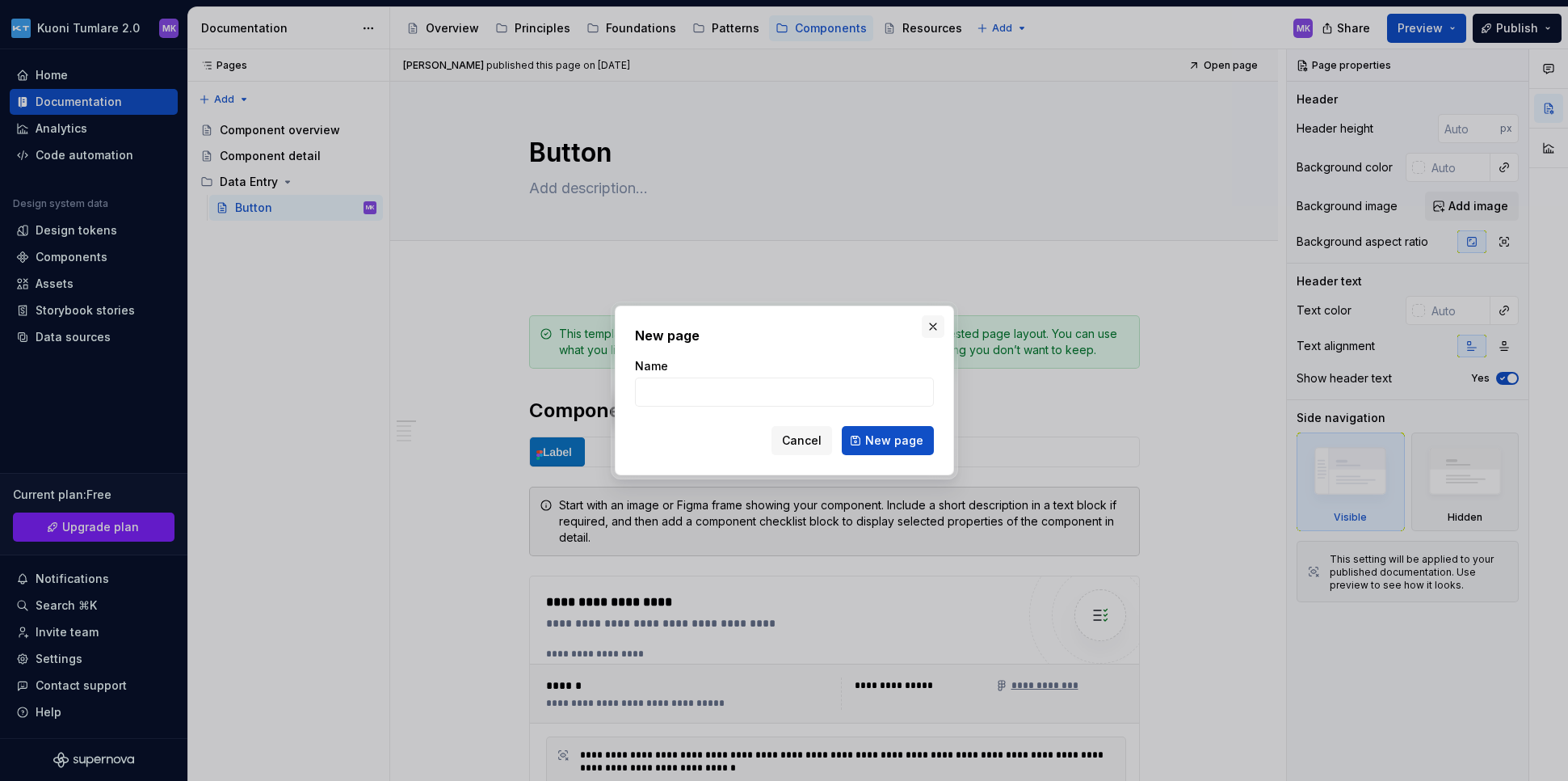
click at [925, 325] on button "button" at bounding box center [933, 326] width 23 height 23
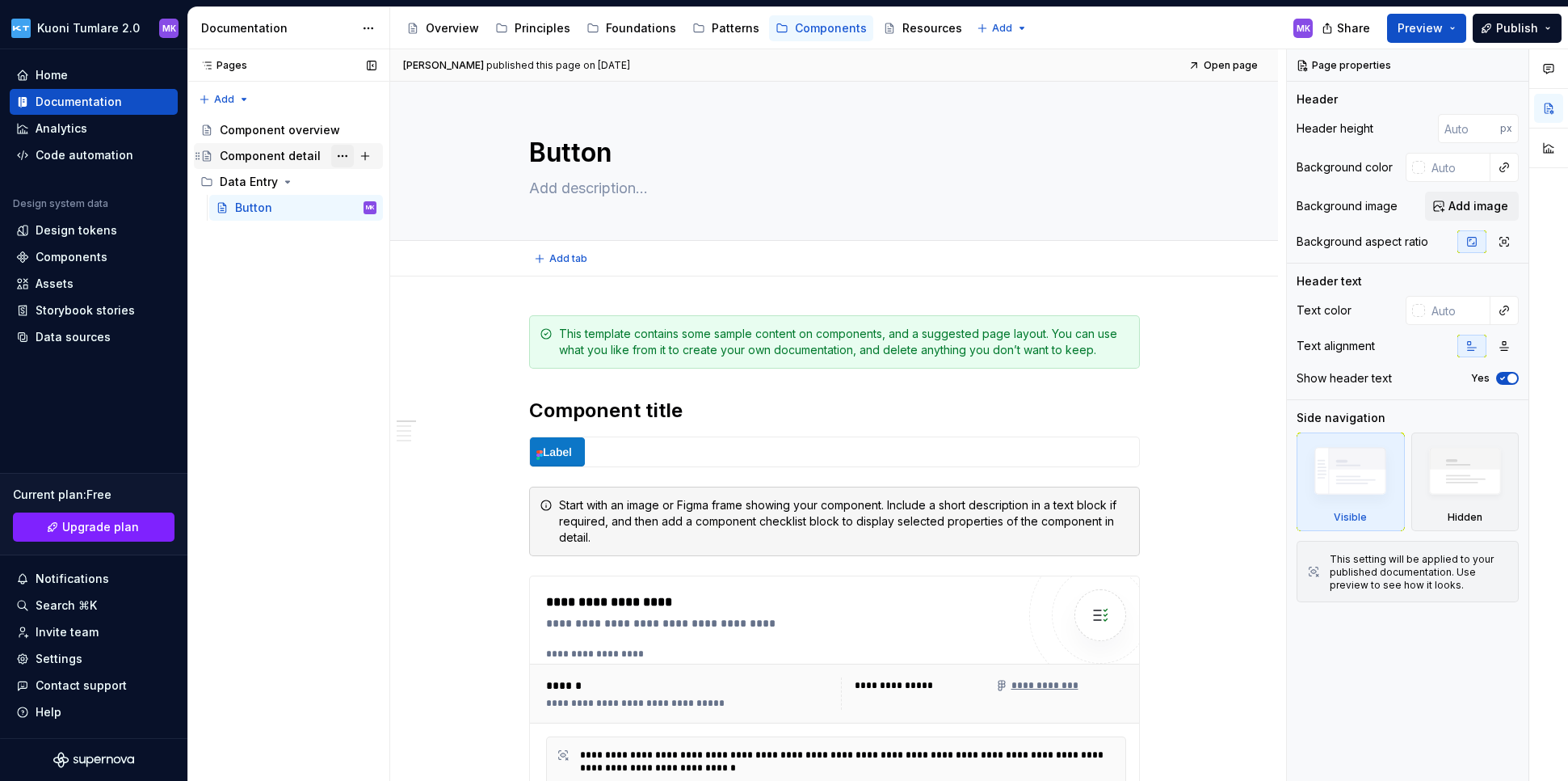
type textarea "*"
click at [229, 99] on div "Pages Pages Add Accessibility guide for tree Page tree. Navigate the tree with …" at bounding box center [289, 416] width 202 height 732
click at [243, 155] on div "New group" at bounding box center [276, 157] width 105 height 16
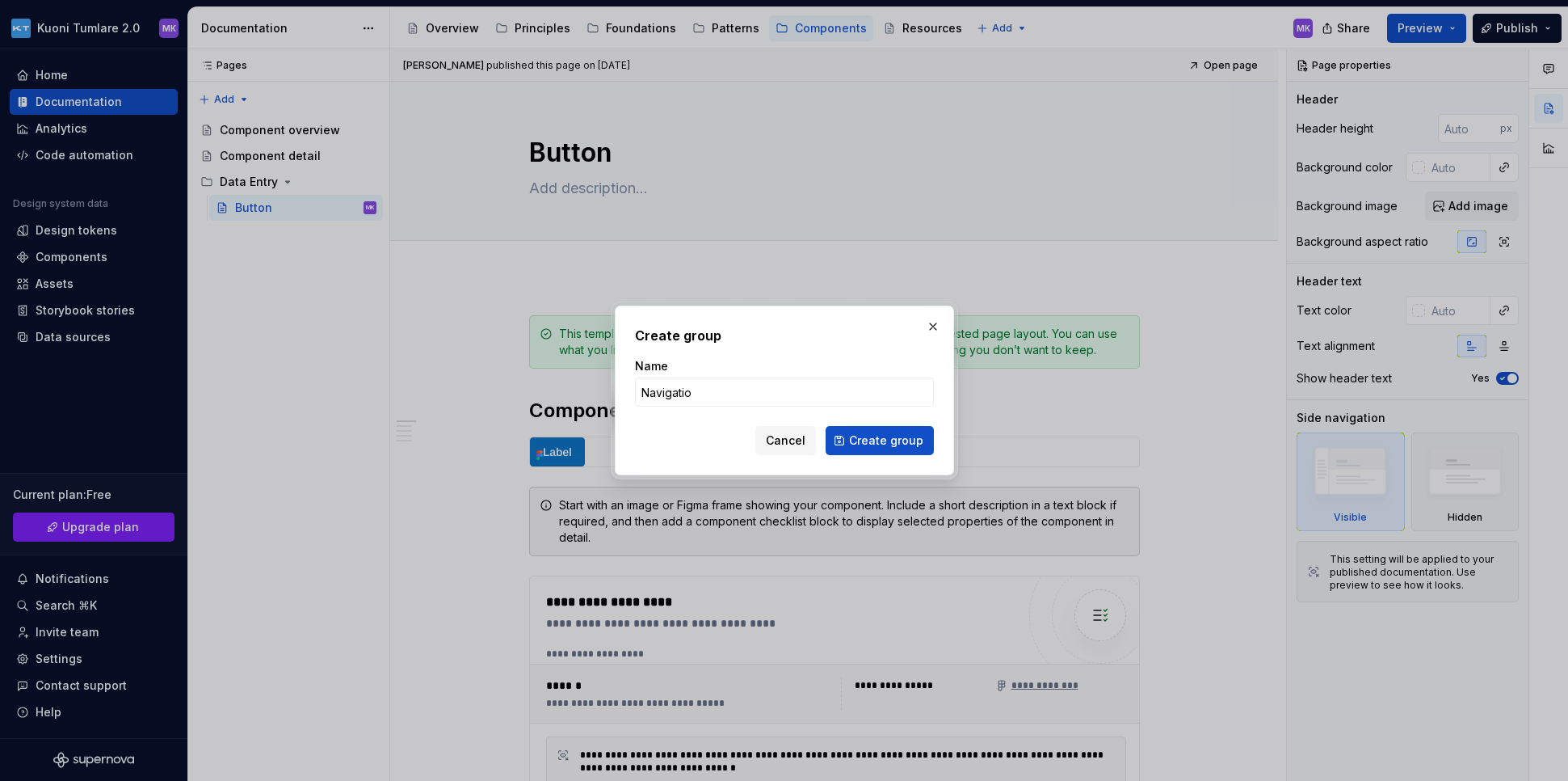
type input "Navigation"
click button "Create group" at bounding box center [880, 440] width 108 height 29
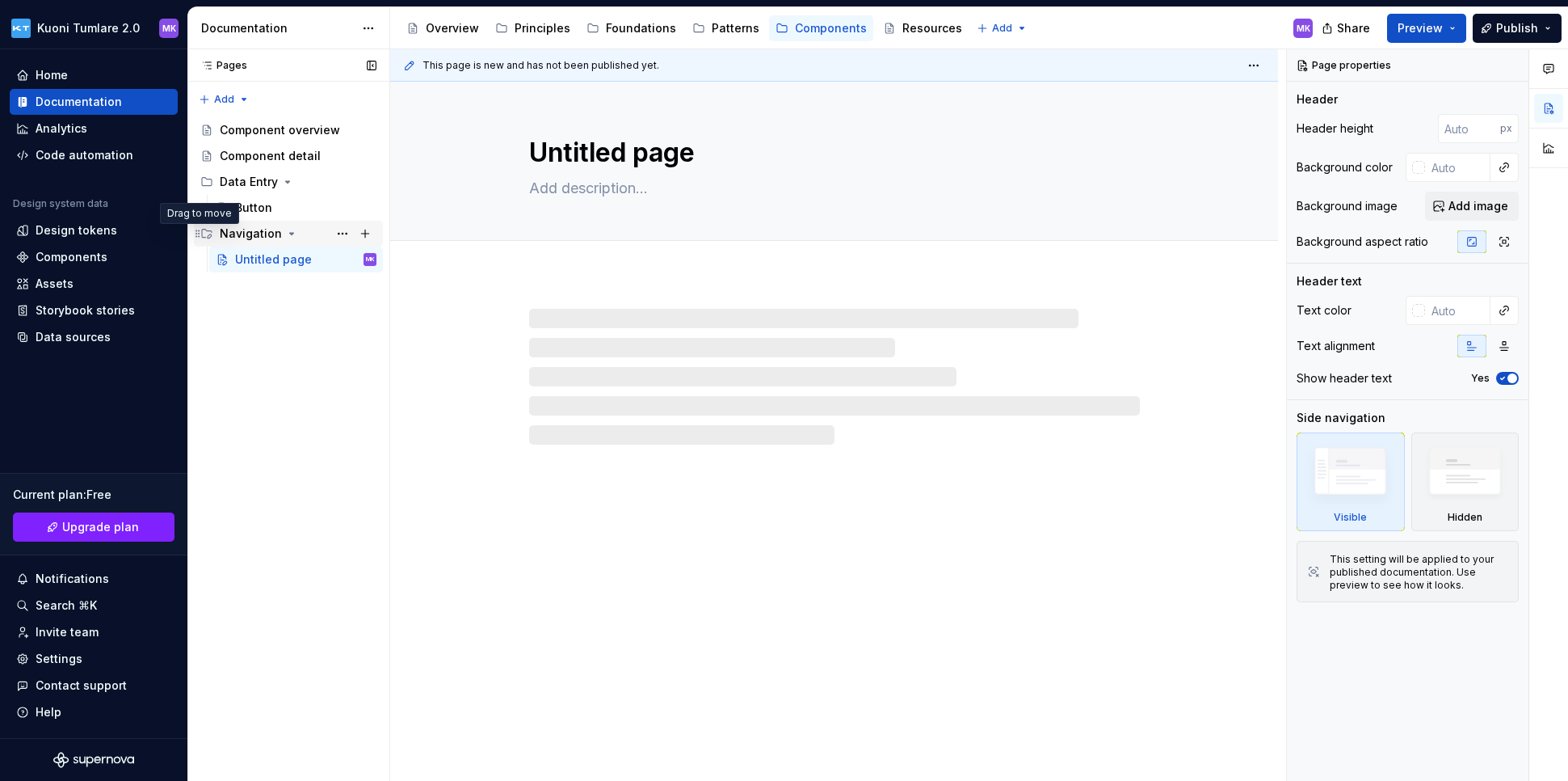
click at [196, 236] on icon "Page tree" at bounding box center [197, 234] width 13 height 13
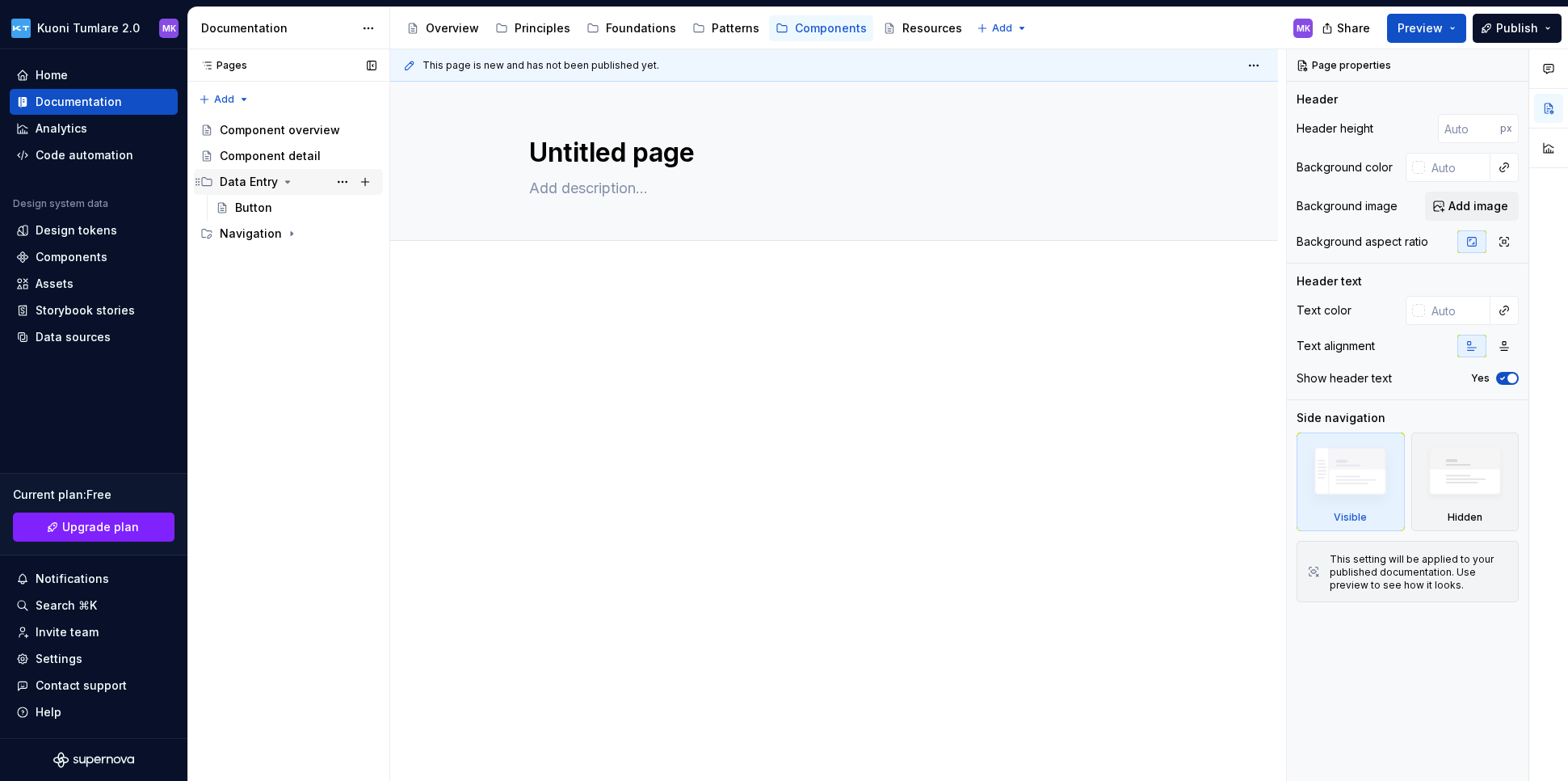
click at [285, 183] on icon "Page tree" at bounding box center [288, 181] width 13 height 13
type textarea "*"
click at [228, 248] on div "Pages Pages Add Accessibility guide for tree Page tree. Navigate the tree with …" at bounding box center [289, 416] width 202 height 732
click at [232, 97] on div "Pages Pages Add Accessibility guide for tree Page tree. Navigate the tree with …" at bounding box center [289, 416] width 202 height 732
click at [252, 157] on div "New group" at bounding box center [276, 157] width 105 height 16
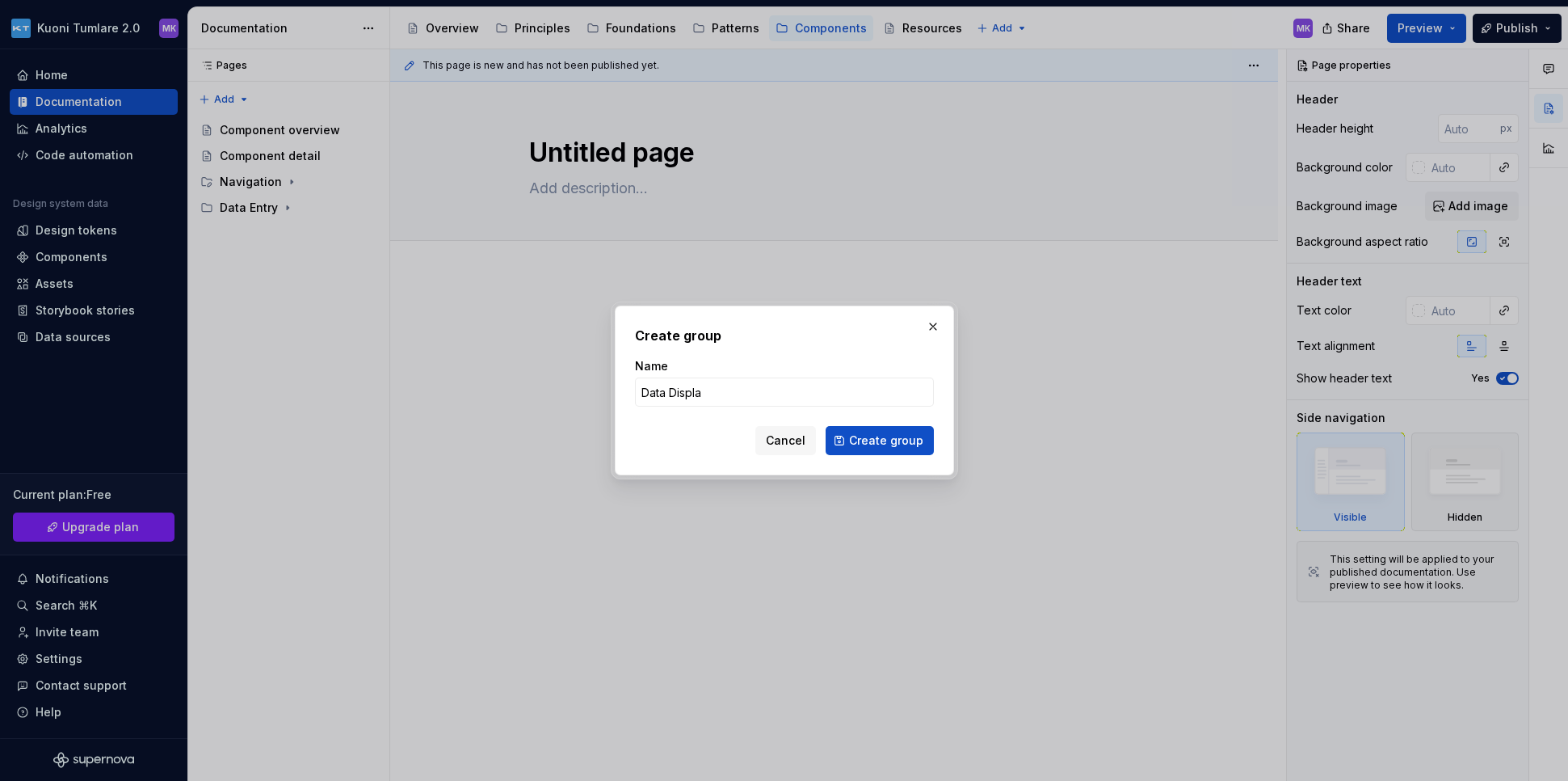
type input "Data Display"
click button "Create group" at bounding box center [880, 440] width 108 height 29
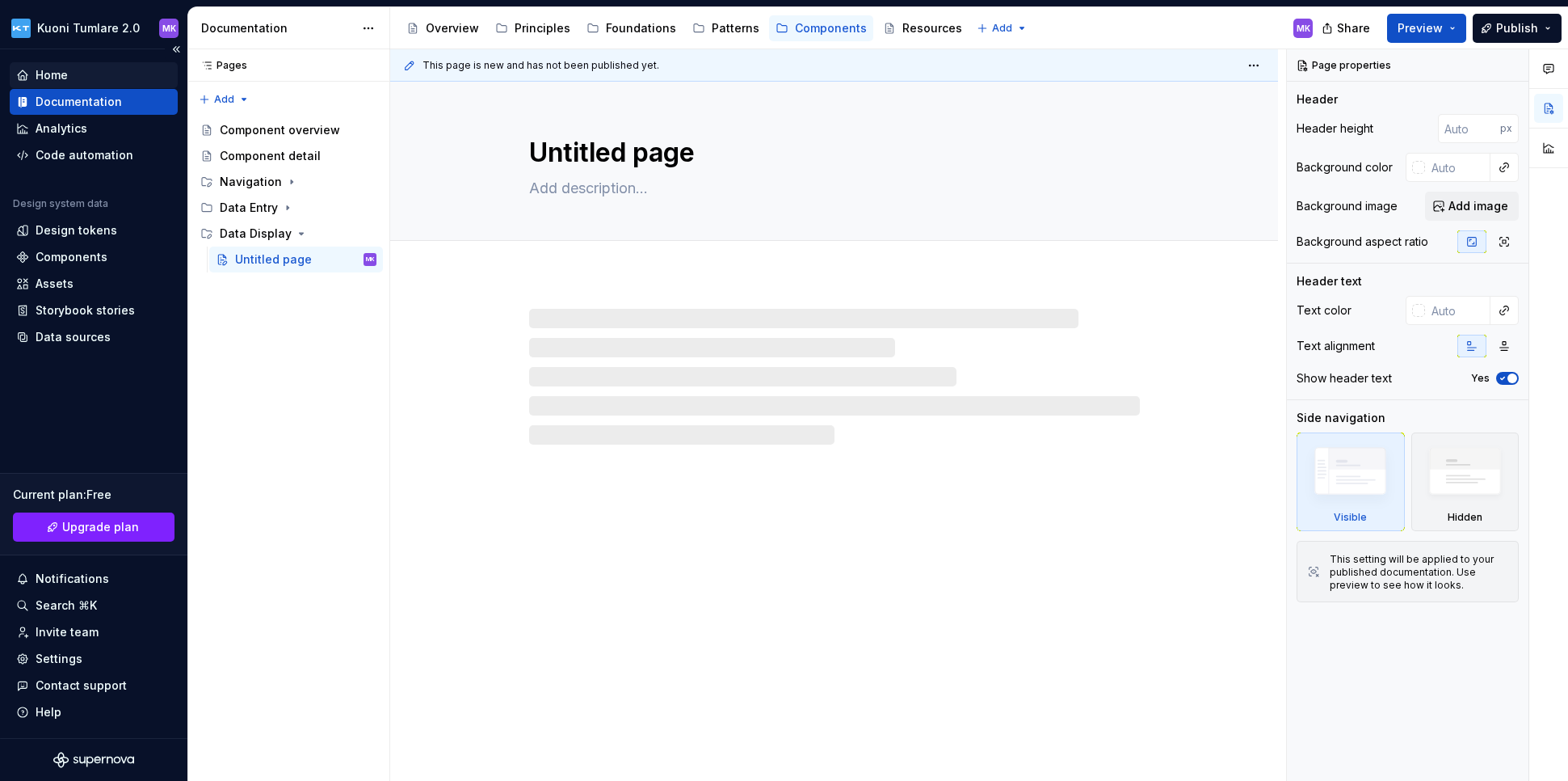
type textarea "*"
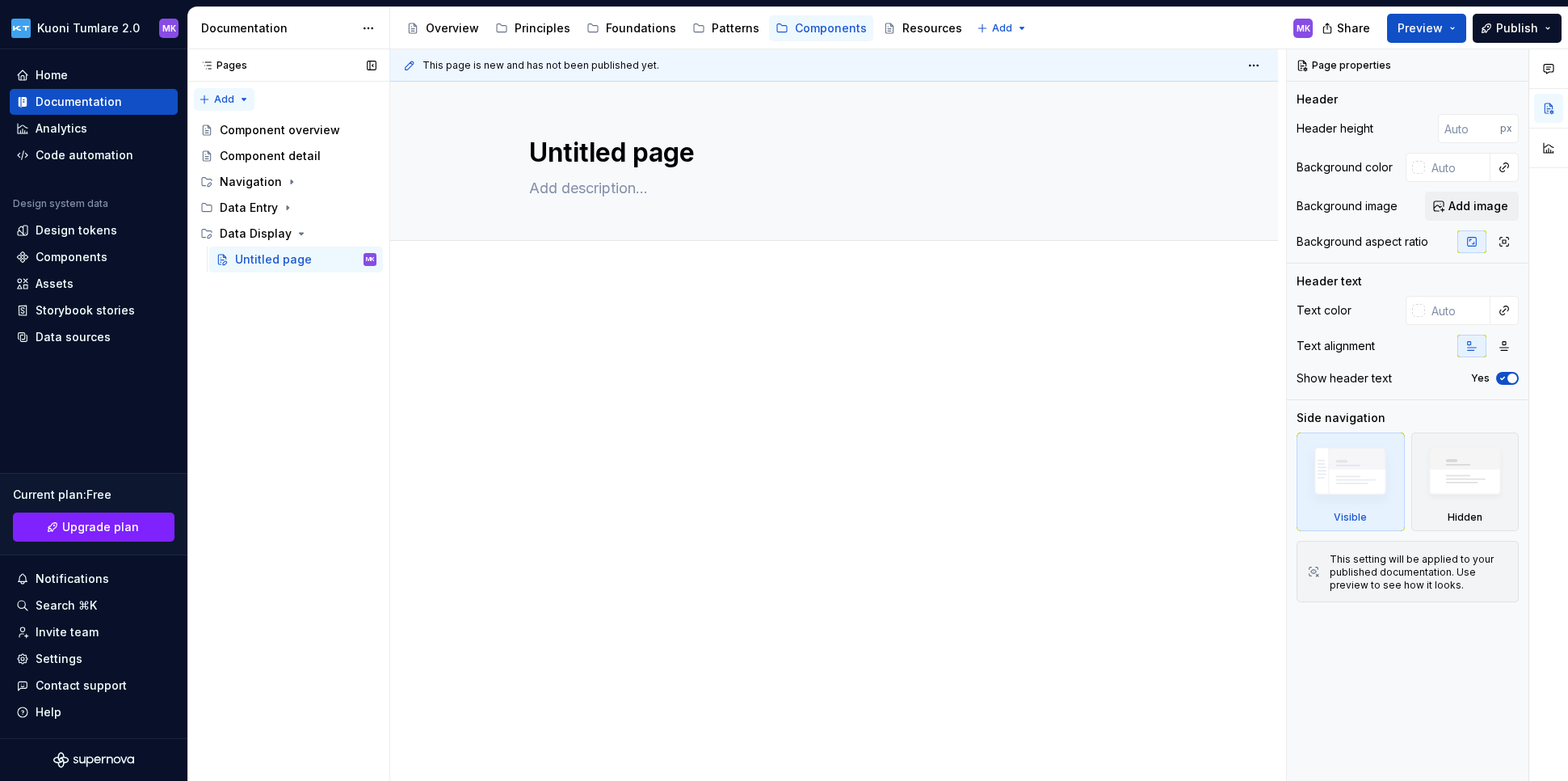
click at [215, 95] on div "Pages Pages Add Accessibility guide for tree Page tree. Navigate the tree with …" at bounding box center [289, 416] width 202 height 732
click at [245, 163] on div "New group" at bounding box center [276, 157] width 105 height 16
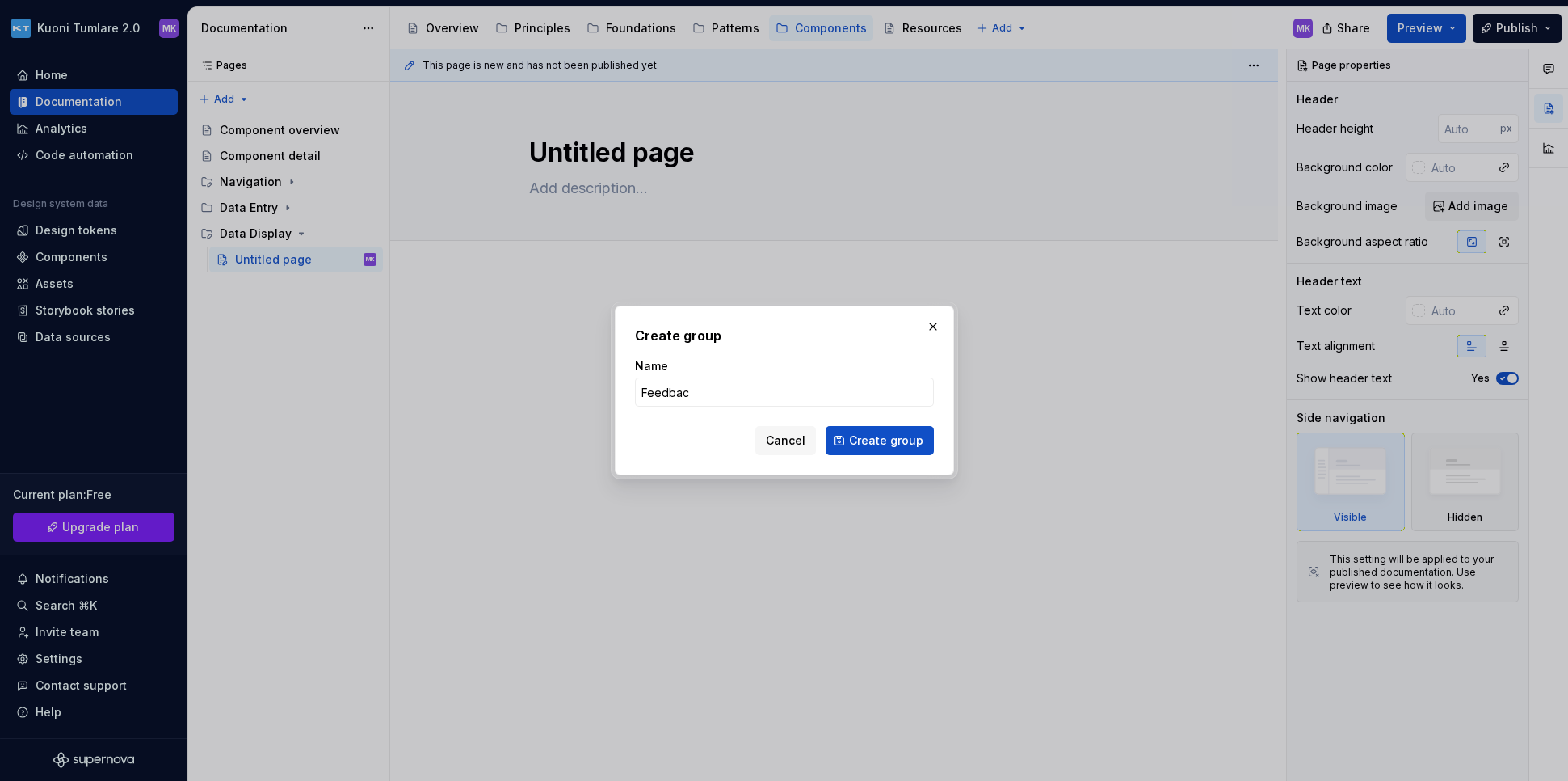
type input "Feedback"
click button "Create group" at bounding box center [880, 440] width 108 height 29
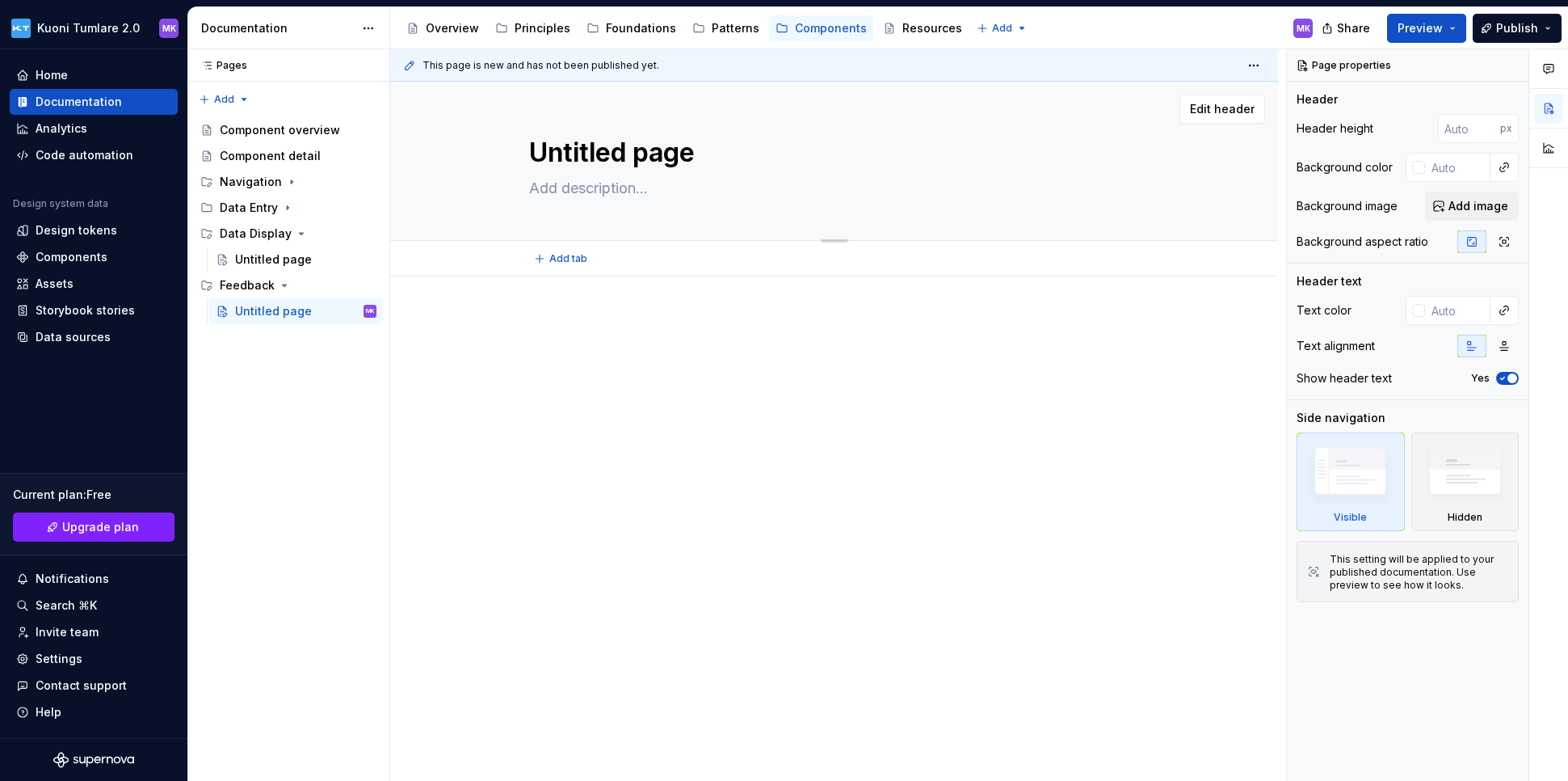
click at [602, 153] on textarea "Untitled page" at bounding box center [831, 152] width 611 height 39
type textarea "*"
type textarea "A"
type textarea "*"
type textarea "Al"
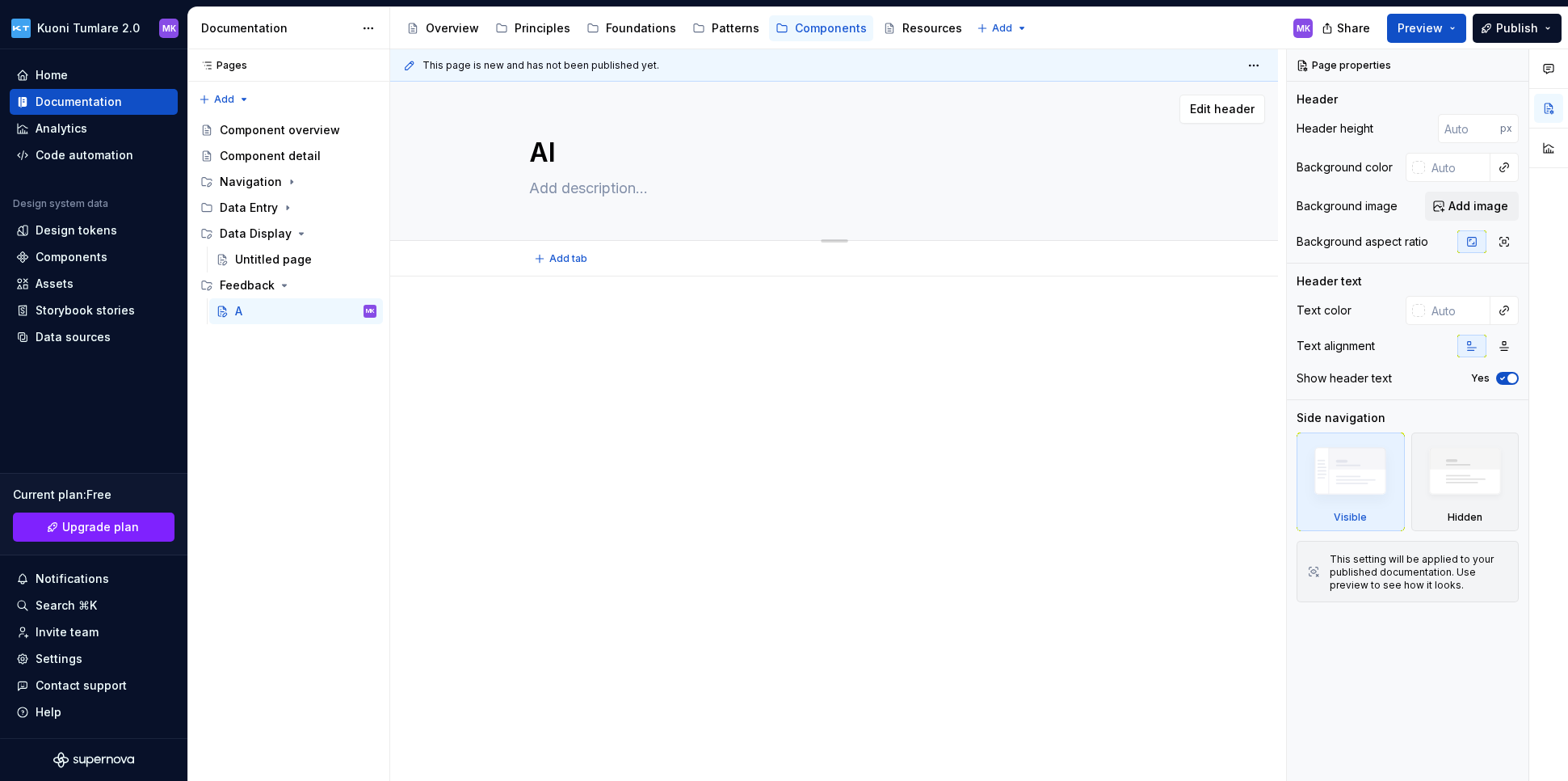
type textarea "*"
type textarea "Ale"
type textarea "*"
type textarea "Aler"
type textarea "*"
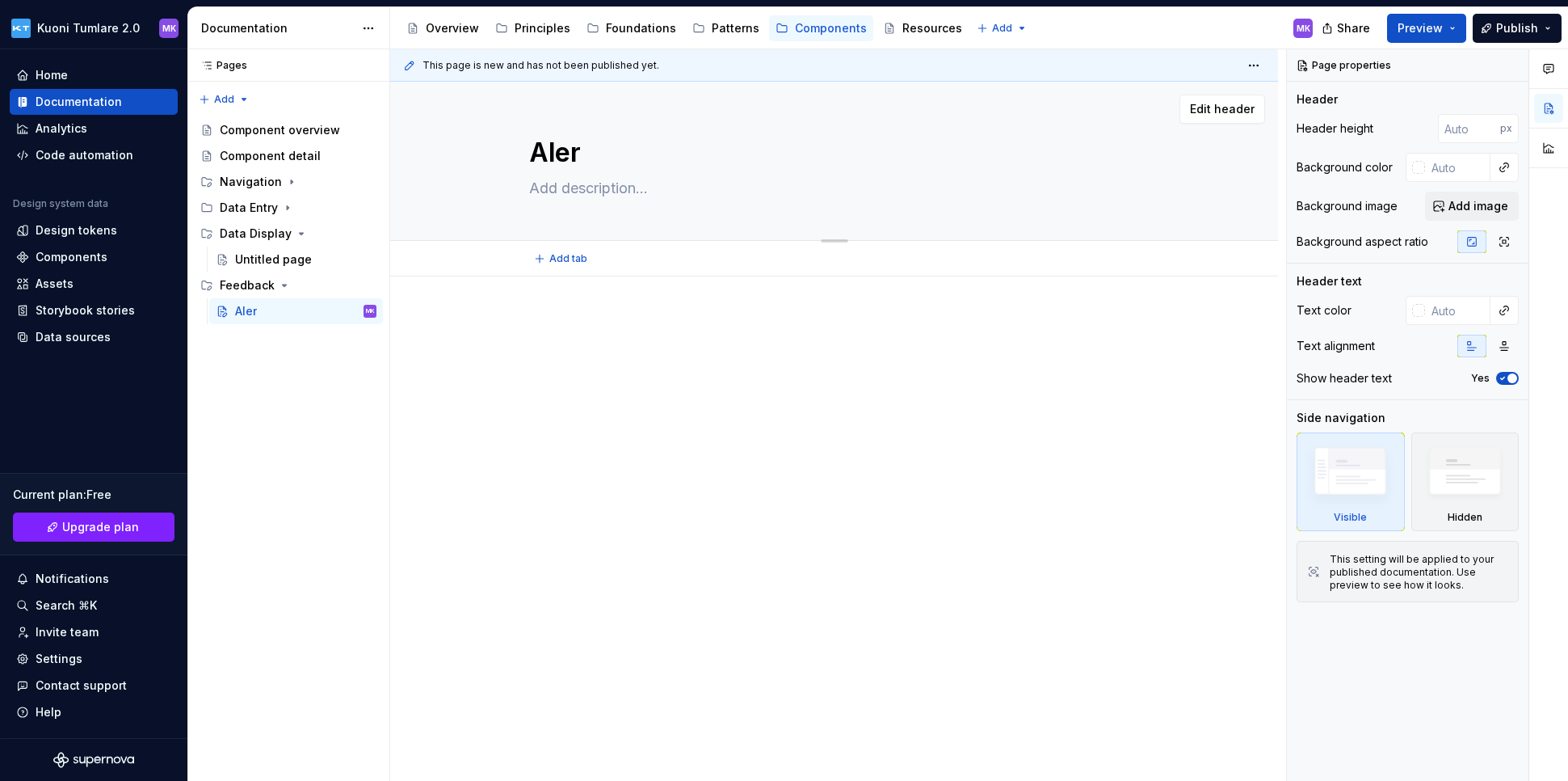
type textarea "Alert"
type textarea "*"
type textarea "Alert"
type textarea "*"
type textarea "Alert"
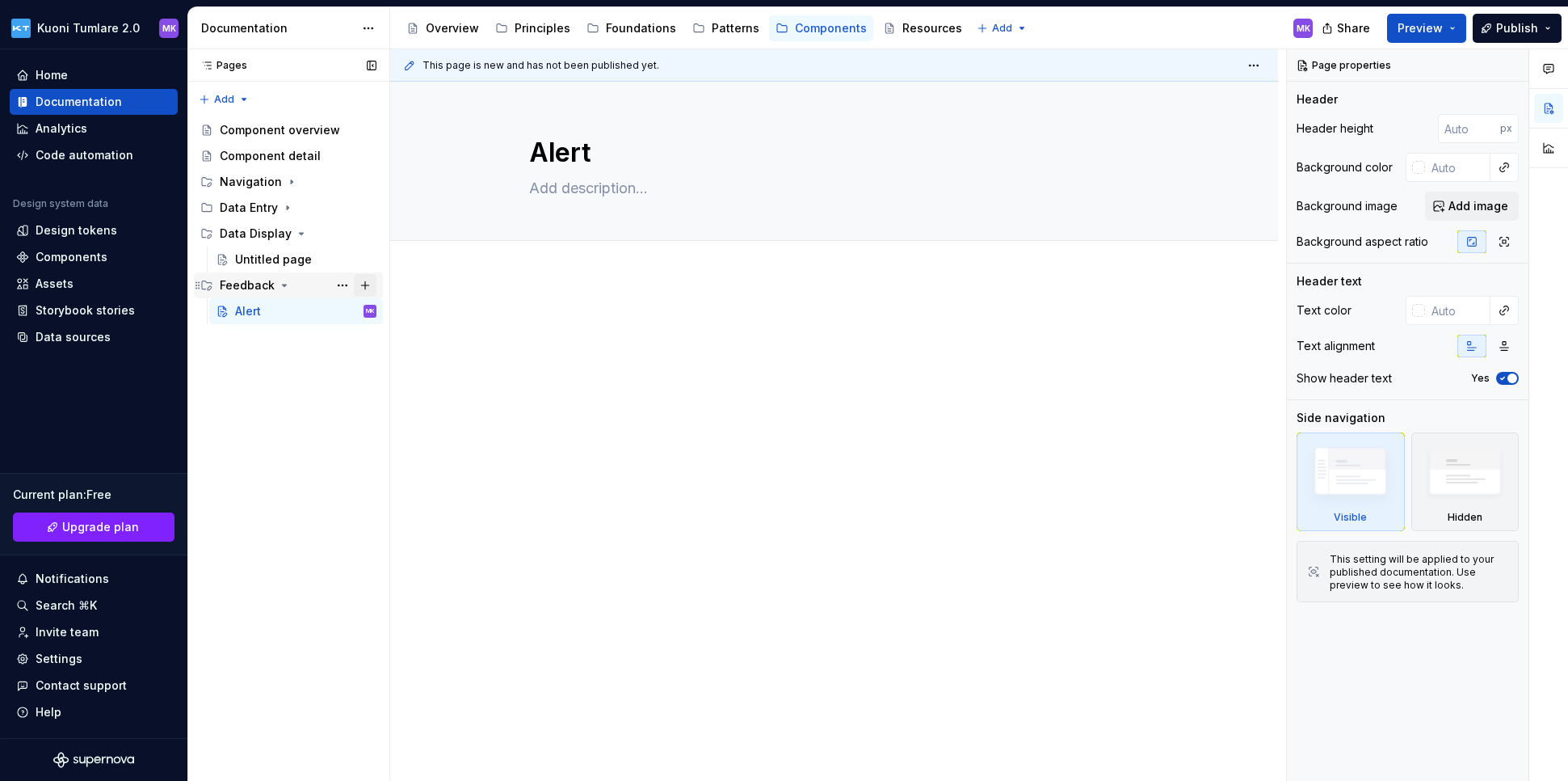
click at [370, 281] on button "Page tree" at bounding box center [365, 285] width 23 height 23
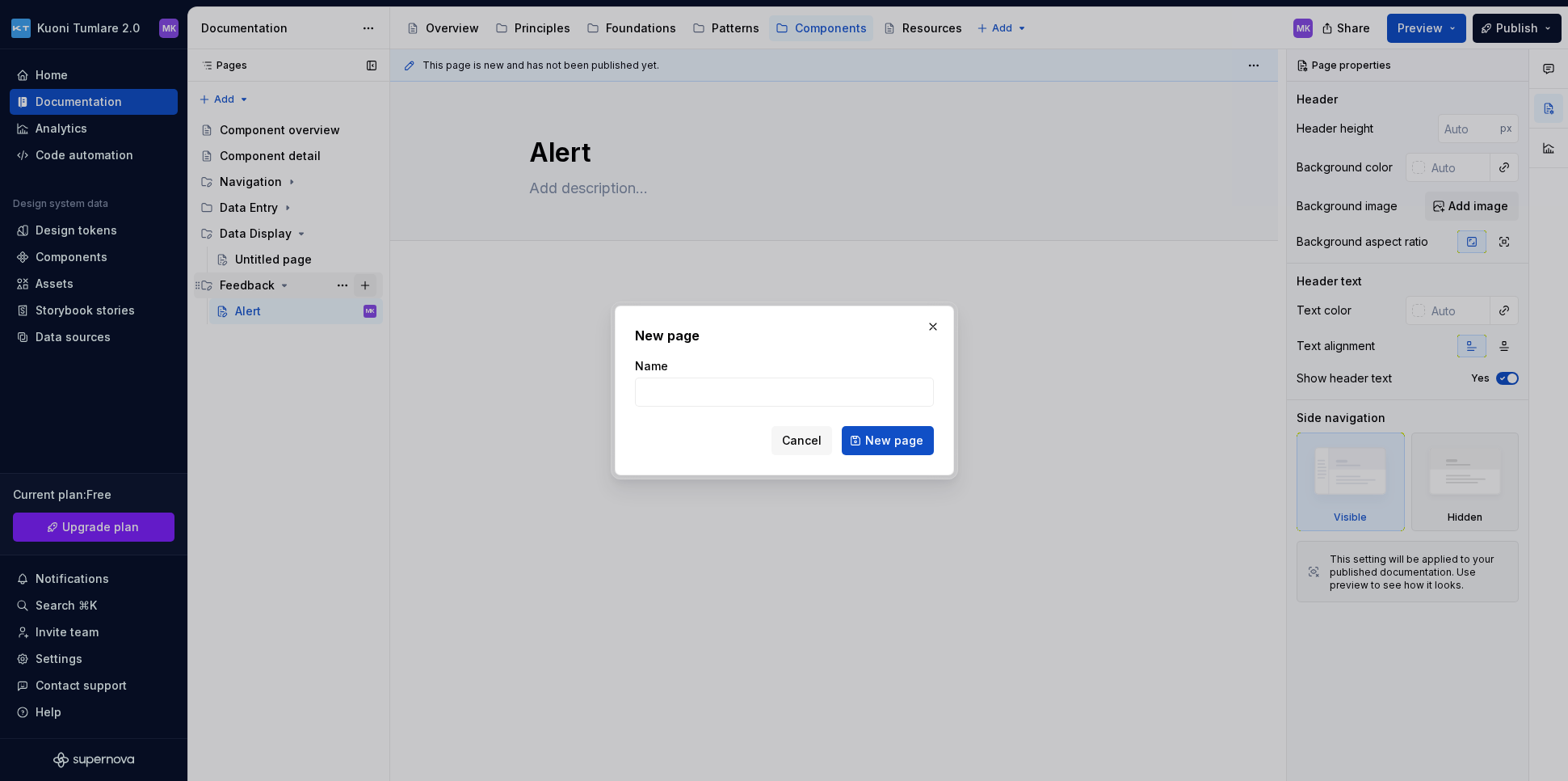
type textarea "*"
type input "N"
type textarea "*"
type input "Notifications"
click button "New page" at bounding box center [888, 440] width 92 height 29
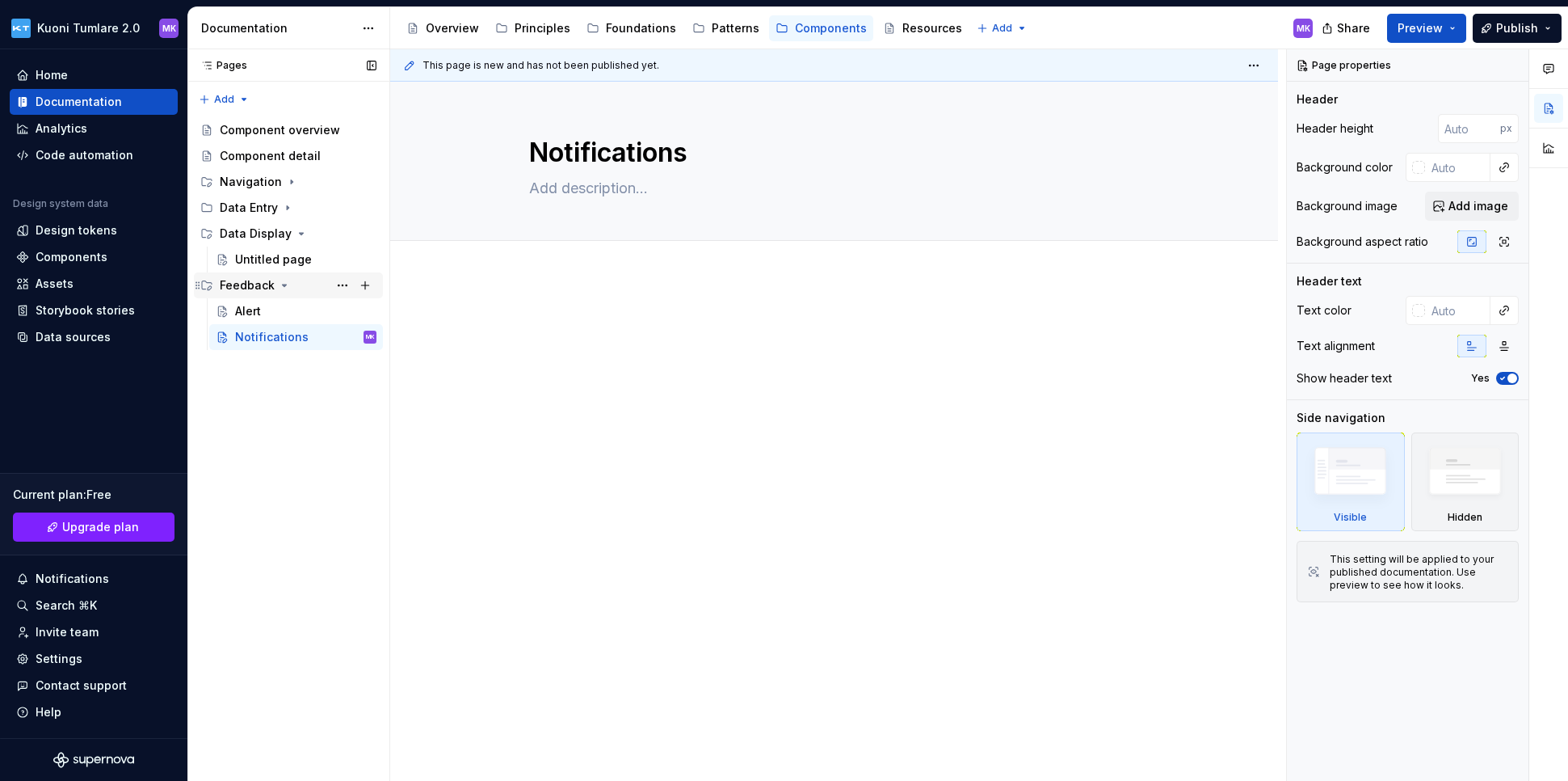
click at [288, 281] on icon "Page tree" at bounding box center [284, 285] width 13 height 13
click at [283, 282] on icon "Page tree" at bounding box center [284, 285] width 13 height 13
click at [344, 284] on button "Page tree" at bounding box center [342, 285] width 23 height 23
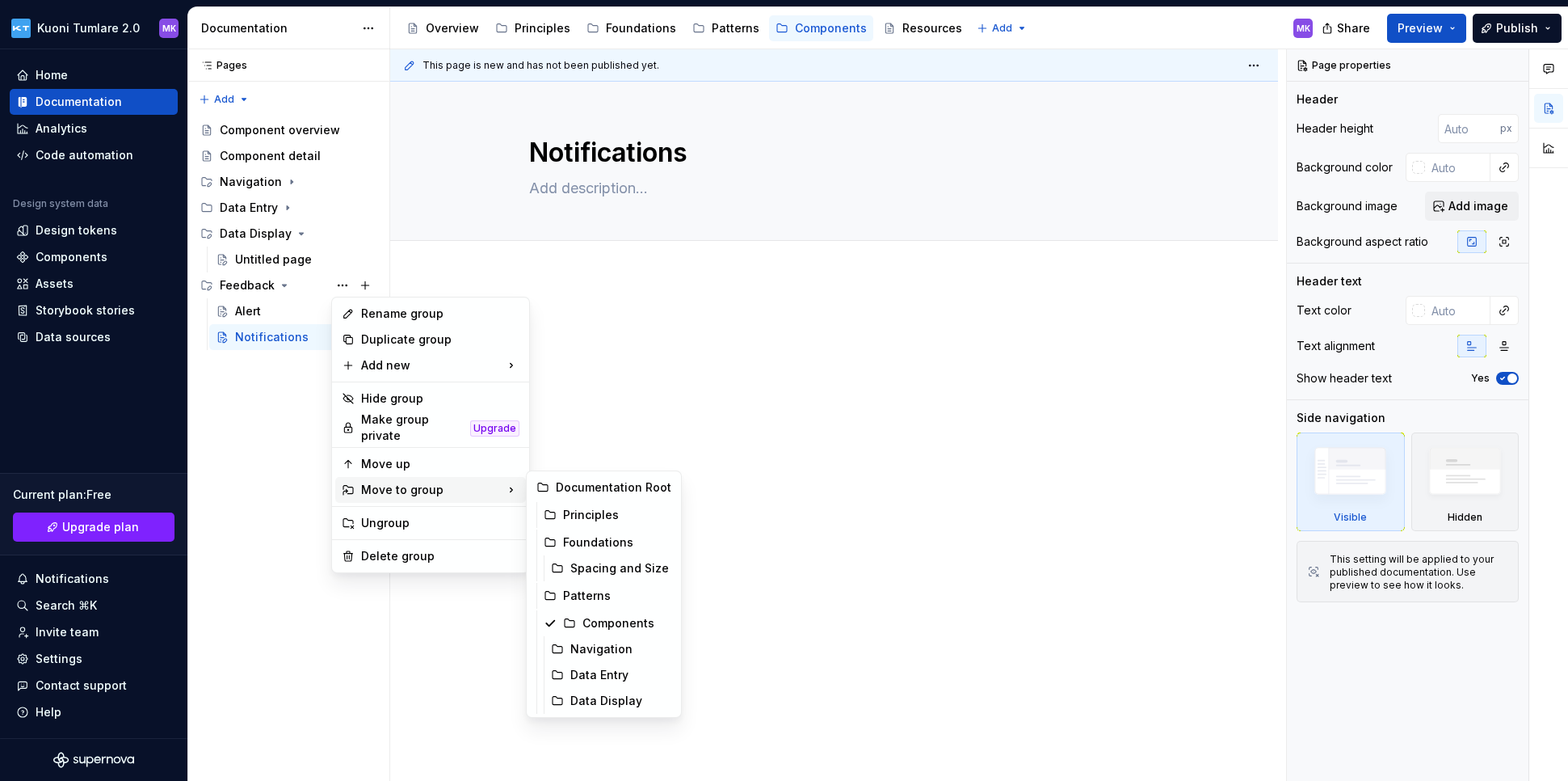
click at [697, 407] on html "Kuoni Tumlare 2.0 MK Home Documentation Analytics Code automation Design system…" at bounding box center [784, 390] width 1568 height 781
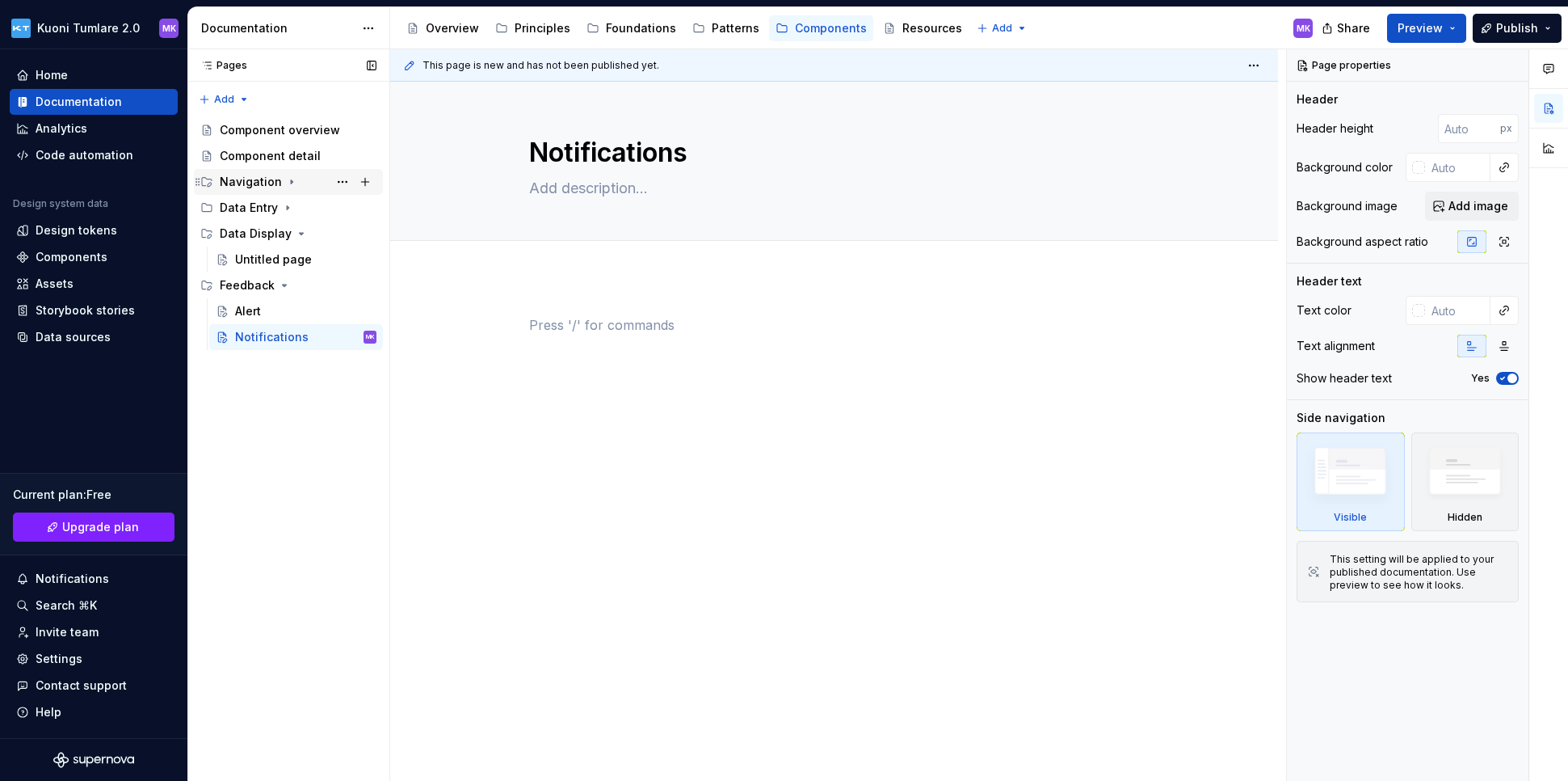
click at [291, 183] on icon "Page tree" at bounding box center [292, 182] width 2 height 4
click at [269, 207] on div "Untitled page" at bounding box center [273, 207] width 77 height 16
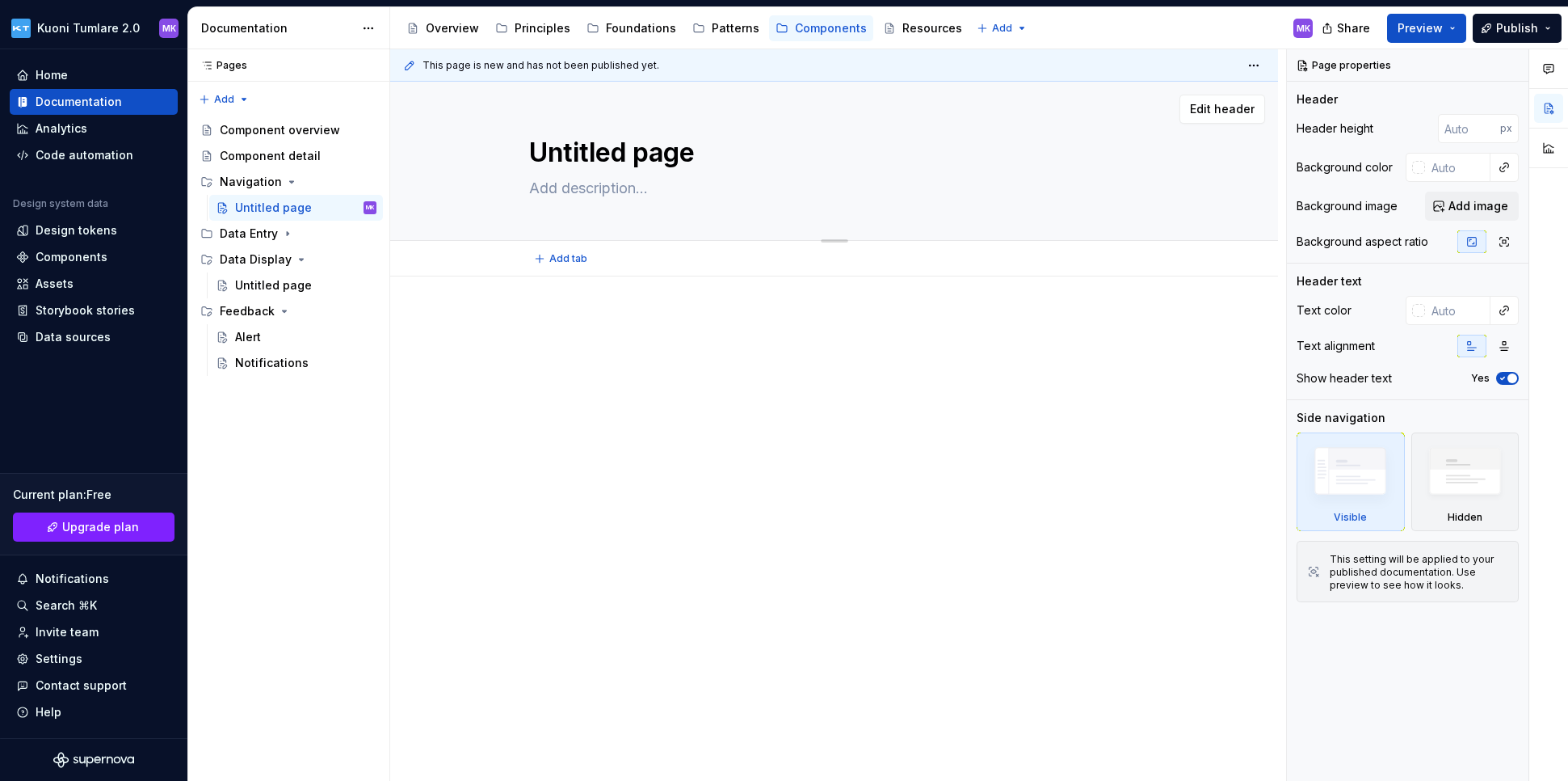
click at [639, 144] on textarea "Untitled page" at bounding box center [831, 152] width 611 height 39
type textarea "*"
type textarea "B"
type textarea "*"
type textarea "Br"
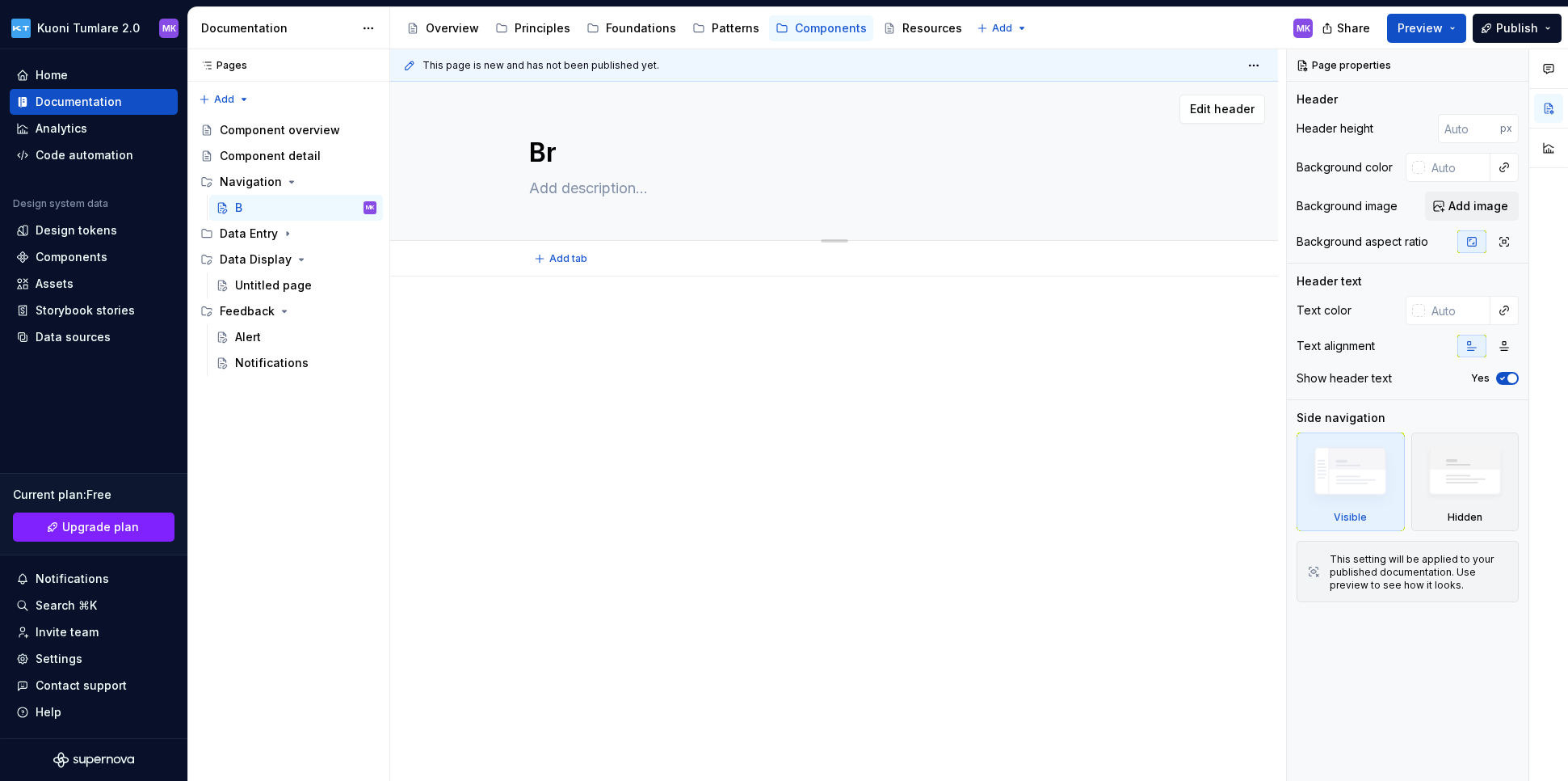
type textarea "*"
type textarea "Bre"
type textarea "*"
type textarea "Brea"
type textarea "*"
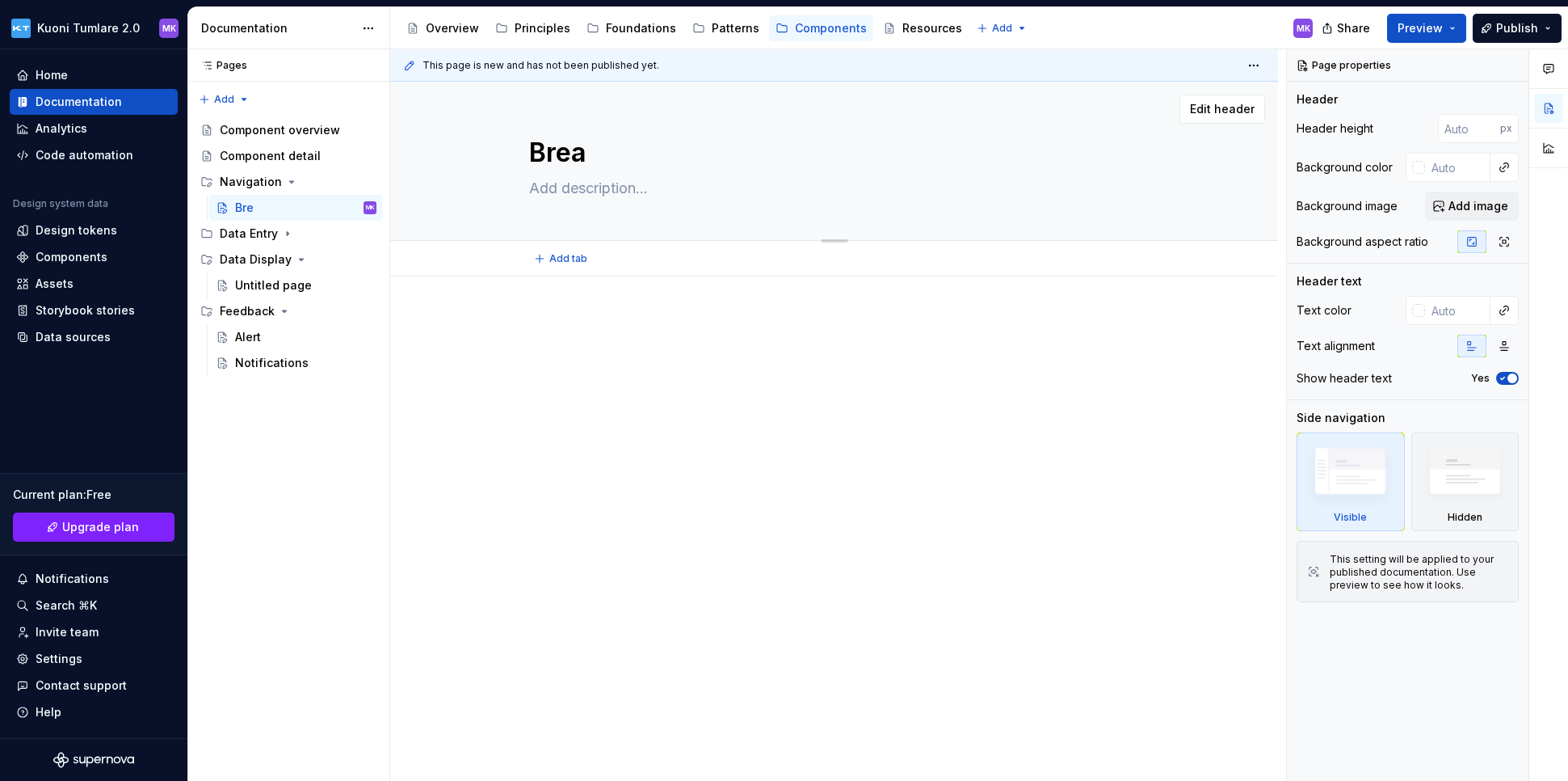
type textarea "Bread"
type textarea "*"
type textarea "Breadc"
type textarea "*"
type textarea "Breadcr"
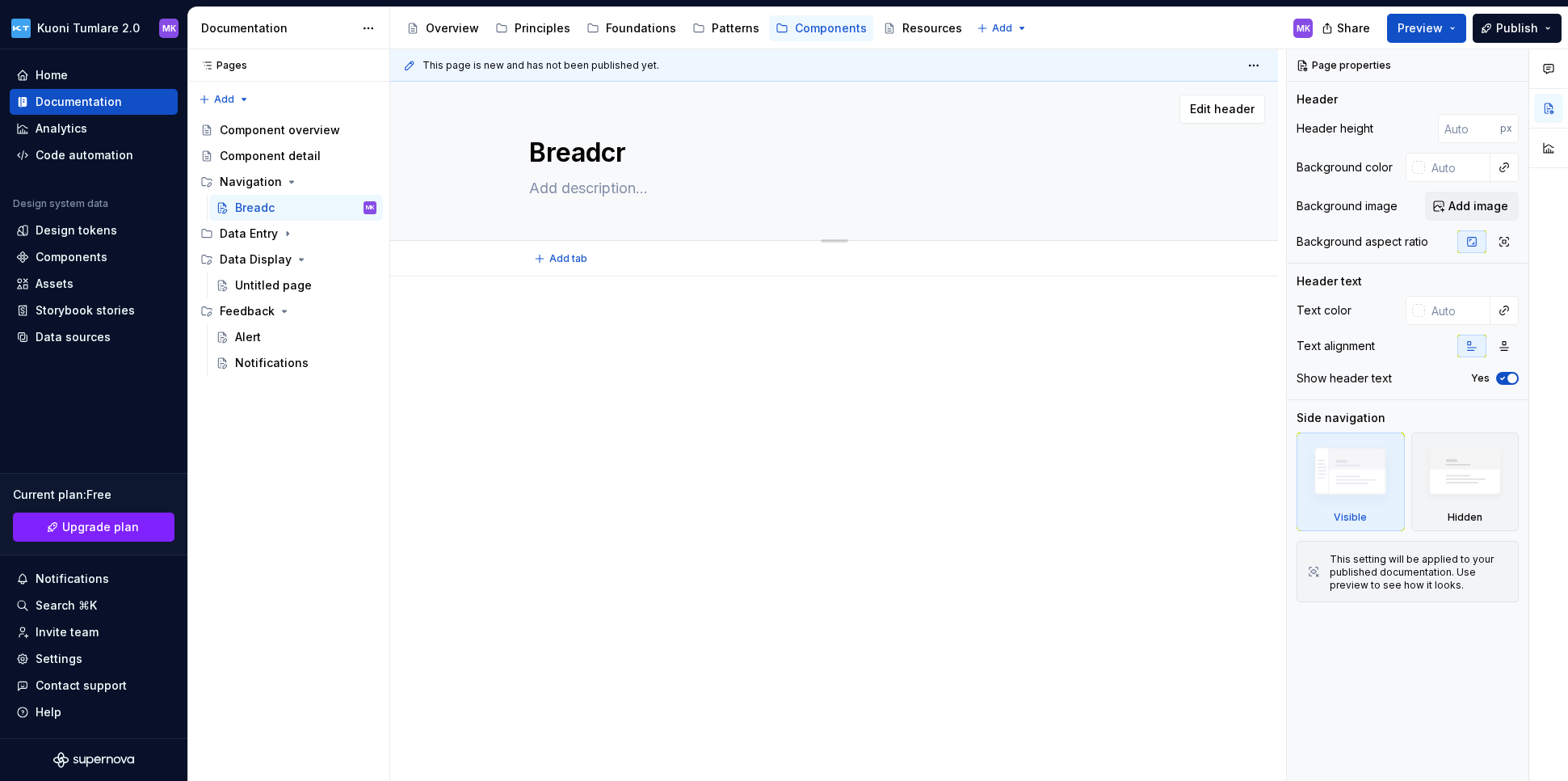
type textarea "*"
type textarea "Breadcru"
type textarea "*"
type textarea "Breadcrum"
type textarea "*"
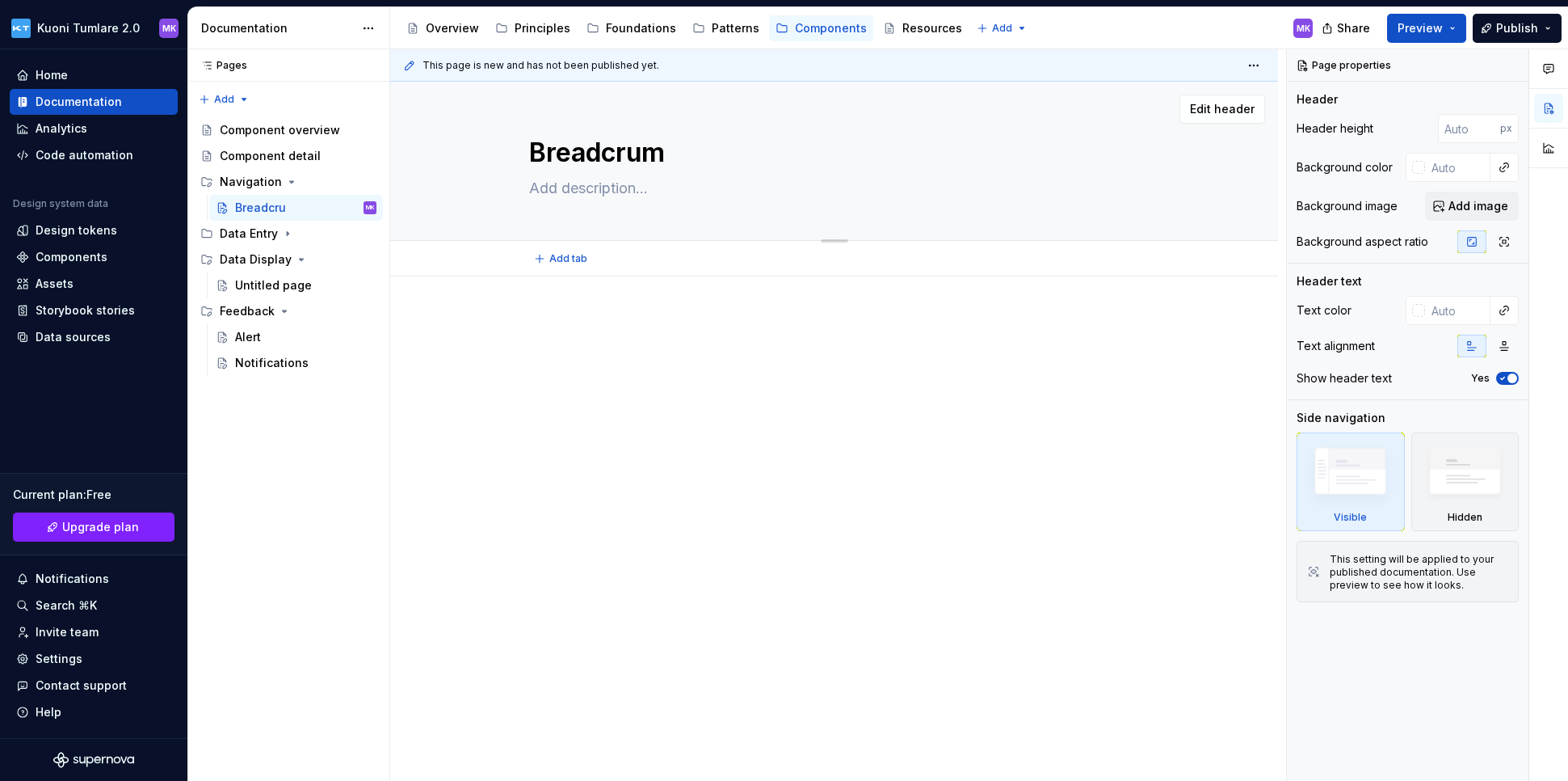
type textarea "Breadcrumb"
type textarea "*"
type textarea "Breadcrumbs"
type textarea "*"
type textarea "Breadcrumbs"
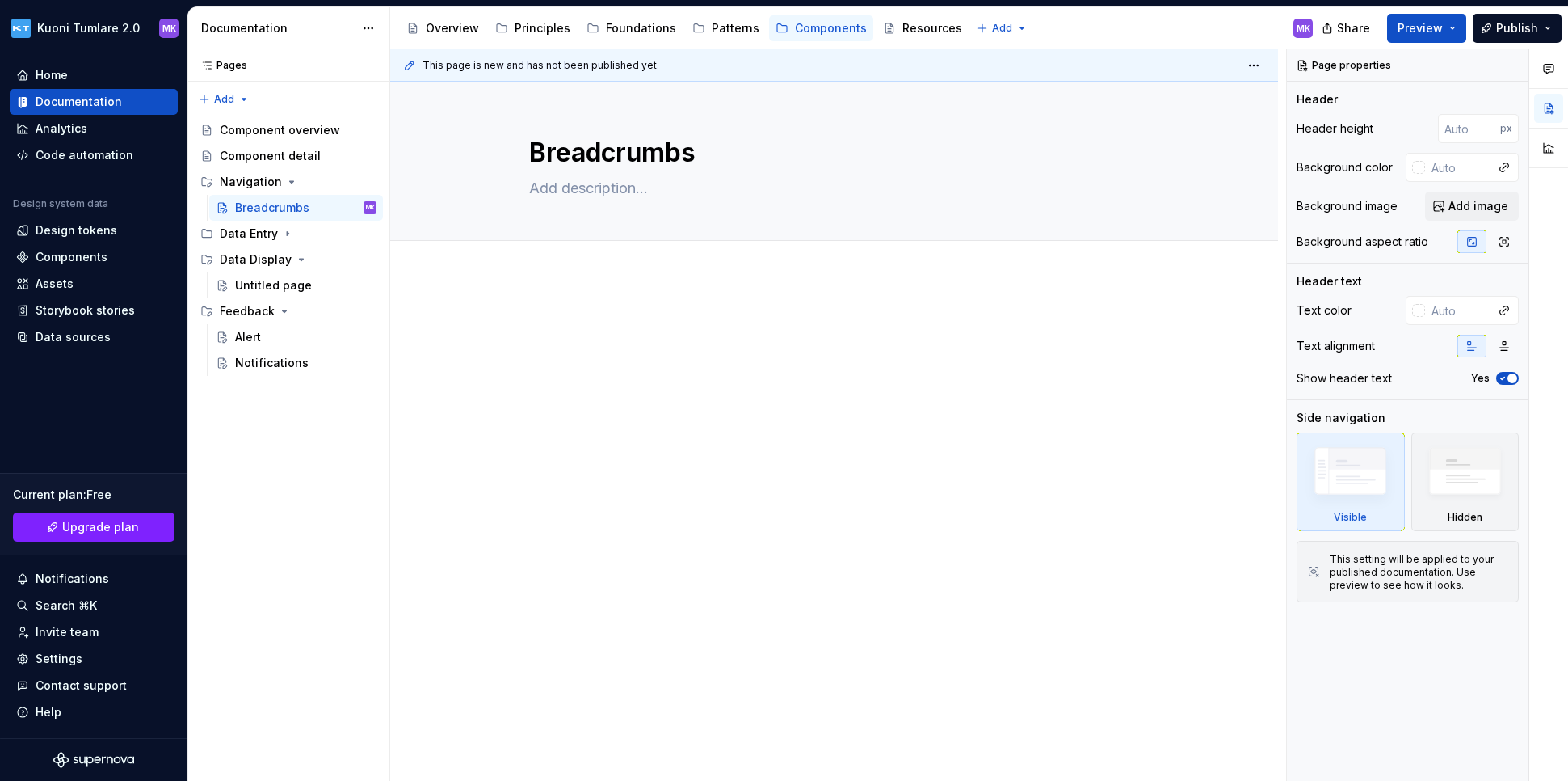
click at [613, 438] on div "This page is new and has not been published yet. Breadcrumbs Edit header" at bounding box center [839, 416] width 896 height 732
click at [365, 178] on button "Page tree" at bounding box center [365, 181] width 23 height 23
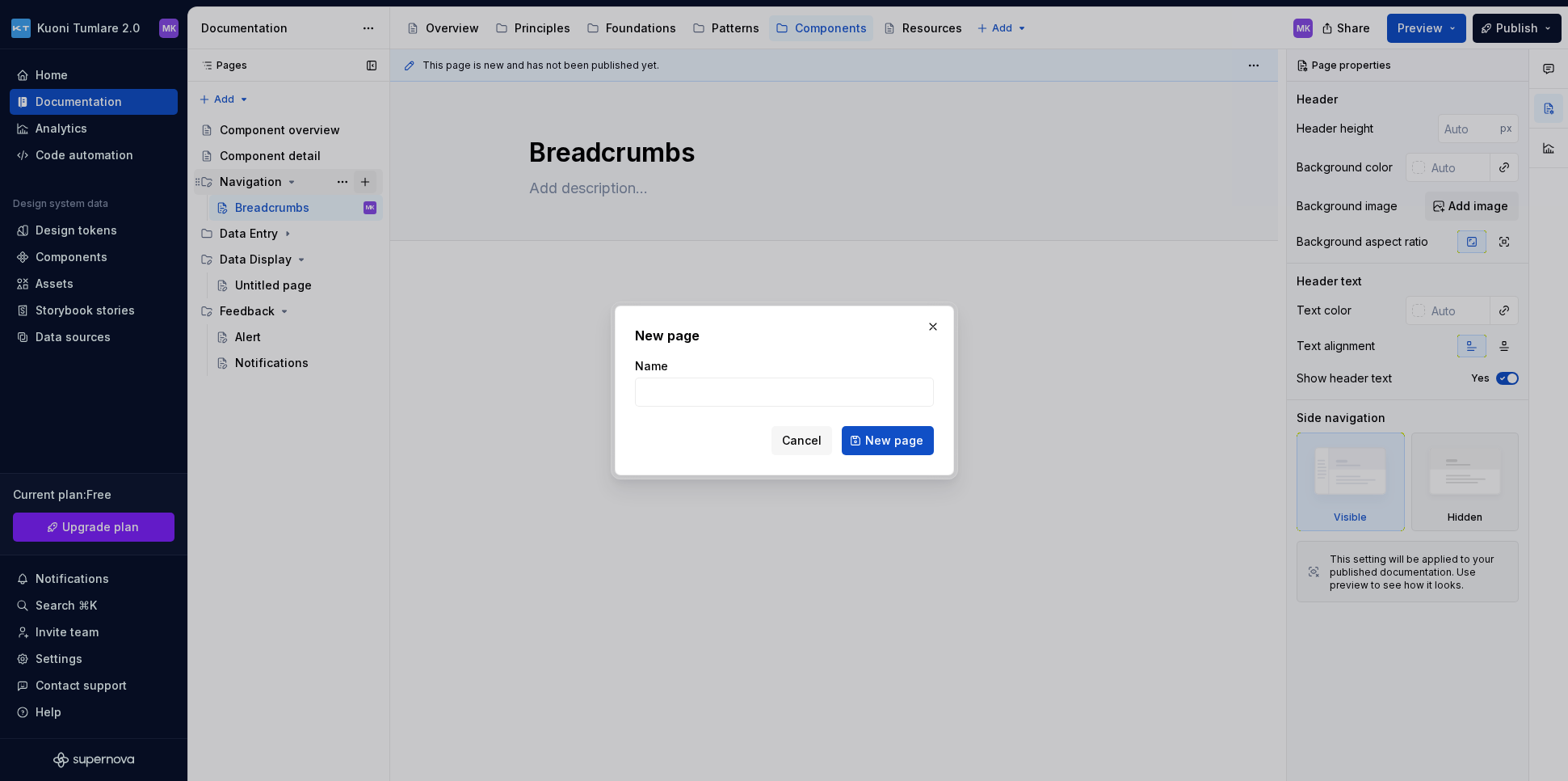
type textarea "*"
type input "Left Navigation"
click button "New page" at bounding box center [888, 440] width 92 height 29
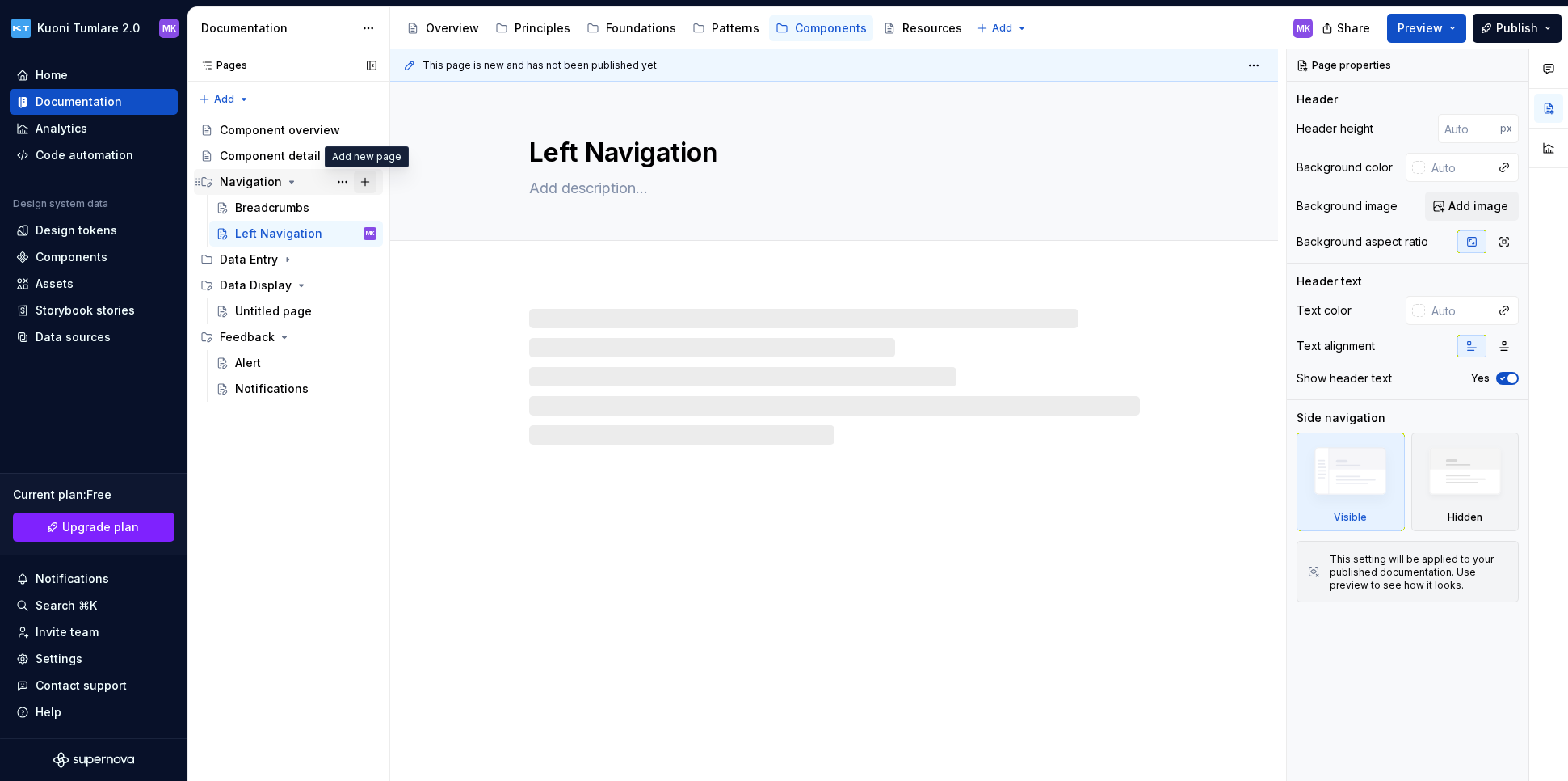
click at [363, 179] on button "Page tree" at bounding box center [365, 181] width 23 height 23
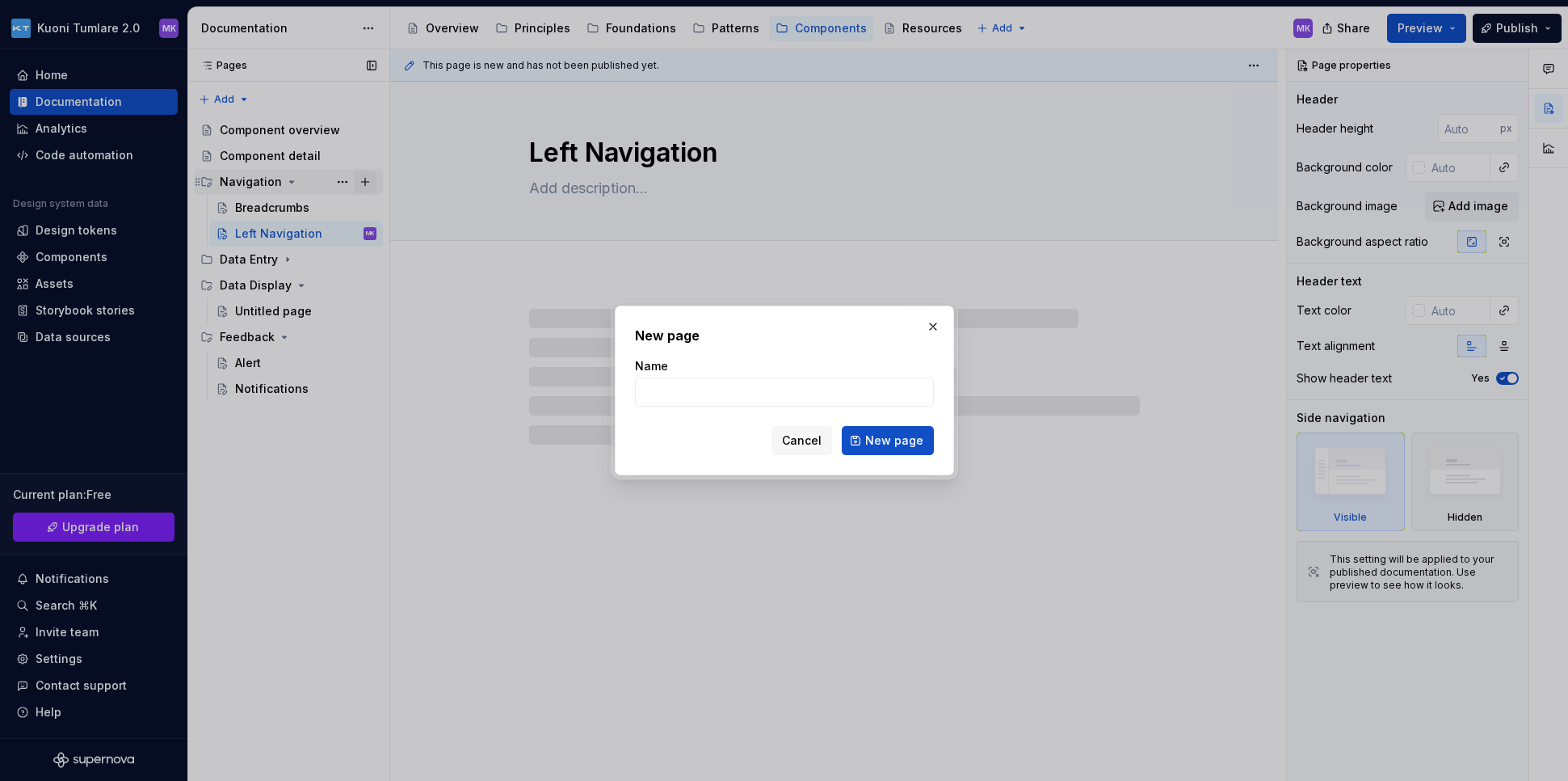
type textarea "*"
type input "Top Navigation"
click button "New page" at bounding box center [888, 440] width 92 height 29
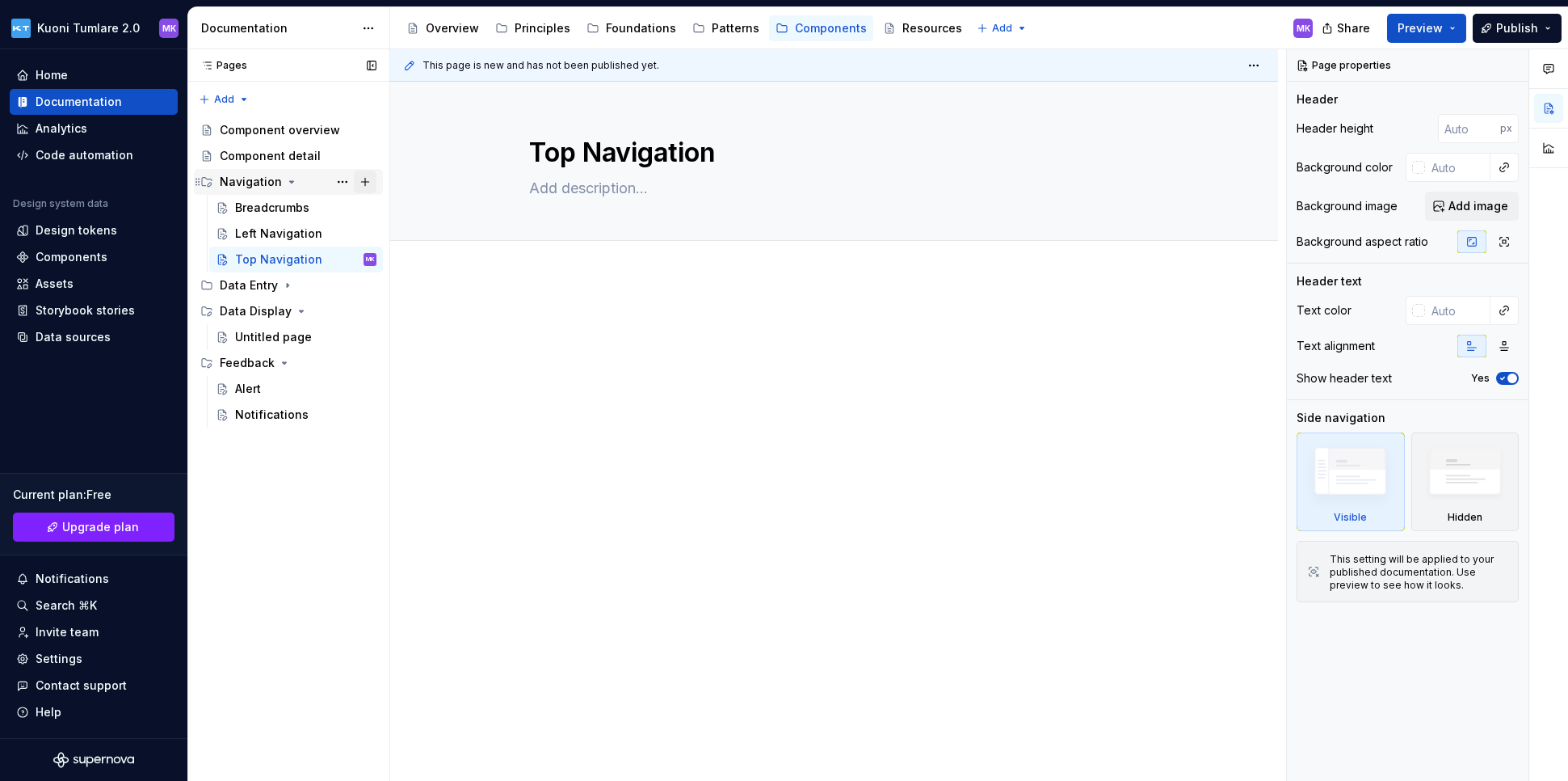
click at [368, 176] on button "Page tree" at bounding box center [365, 181] width 23 height 23
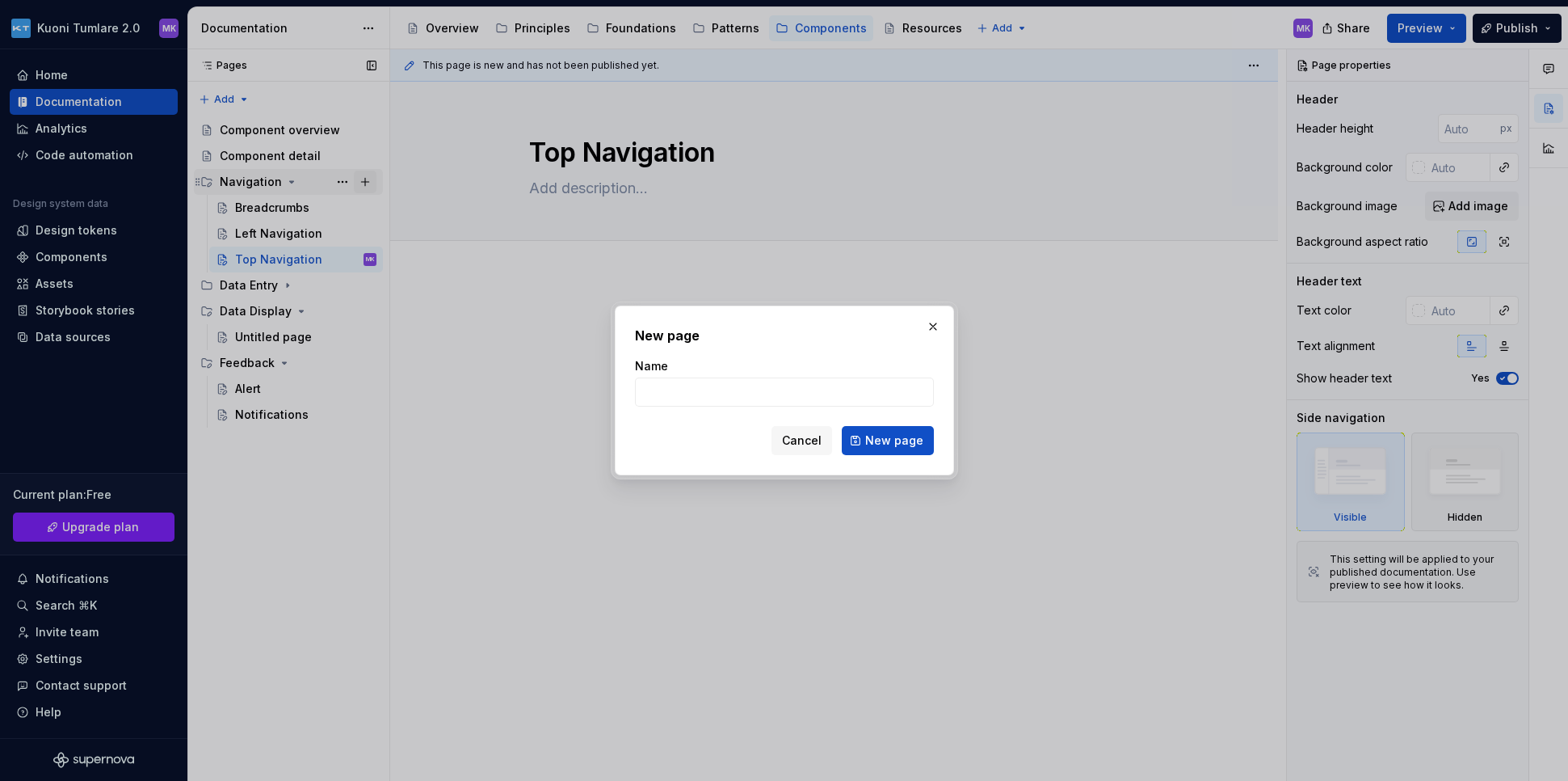
type textarea "*"
type input "Pagination"
click button "New page" at bounding box center [888, 440] width 92 height 29
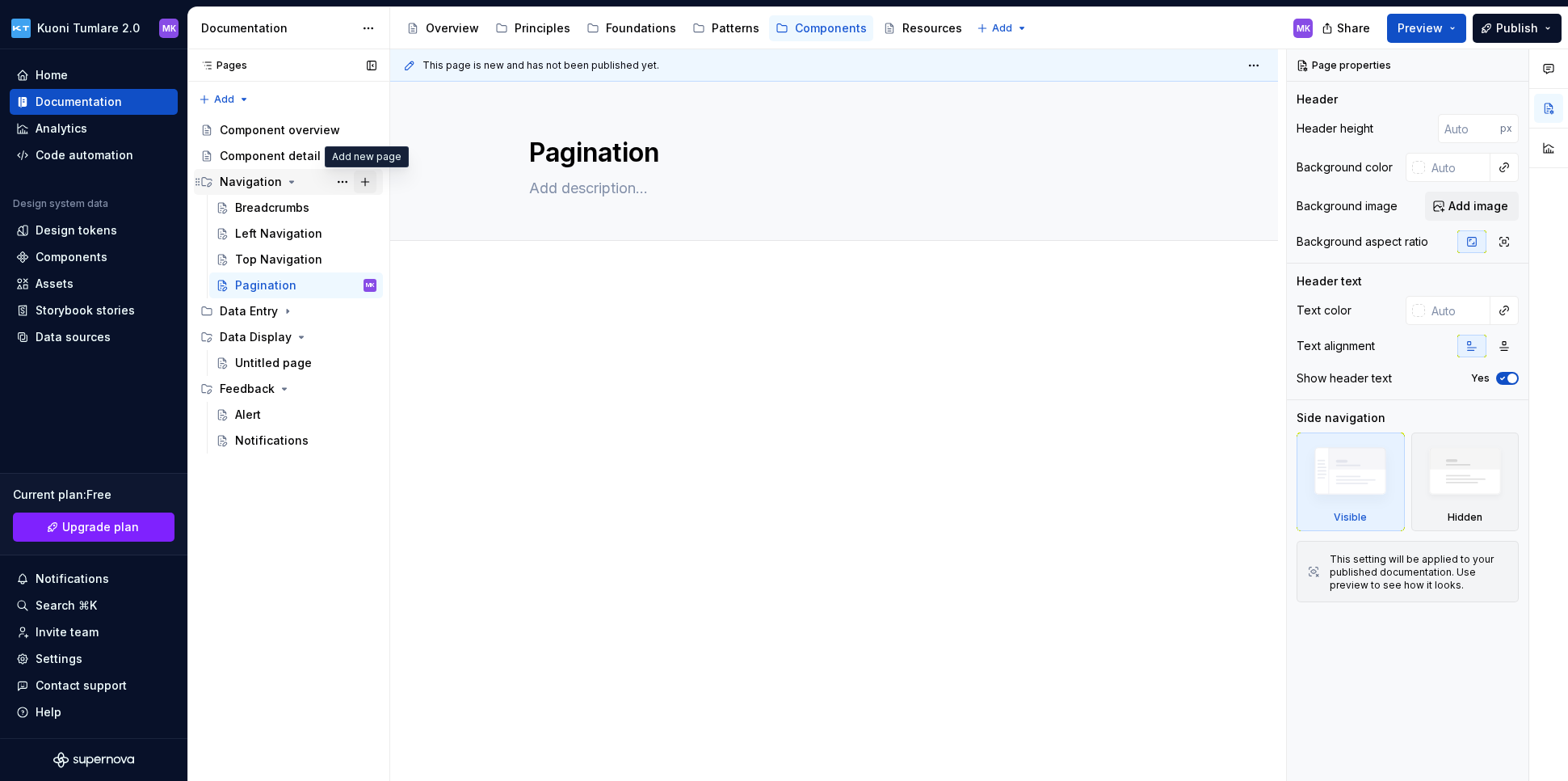
click at [365, 183] on button "Page tree" at bounding box center [365, 181] width 23 height 23
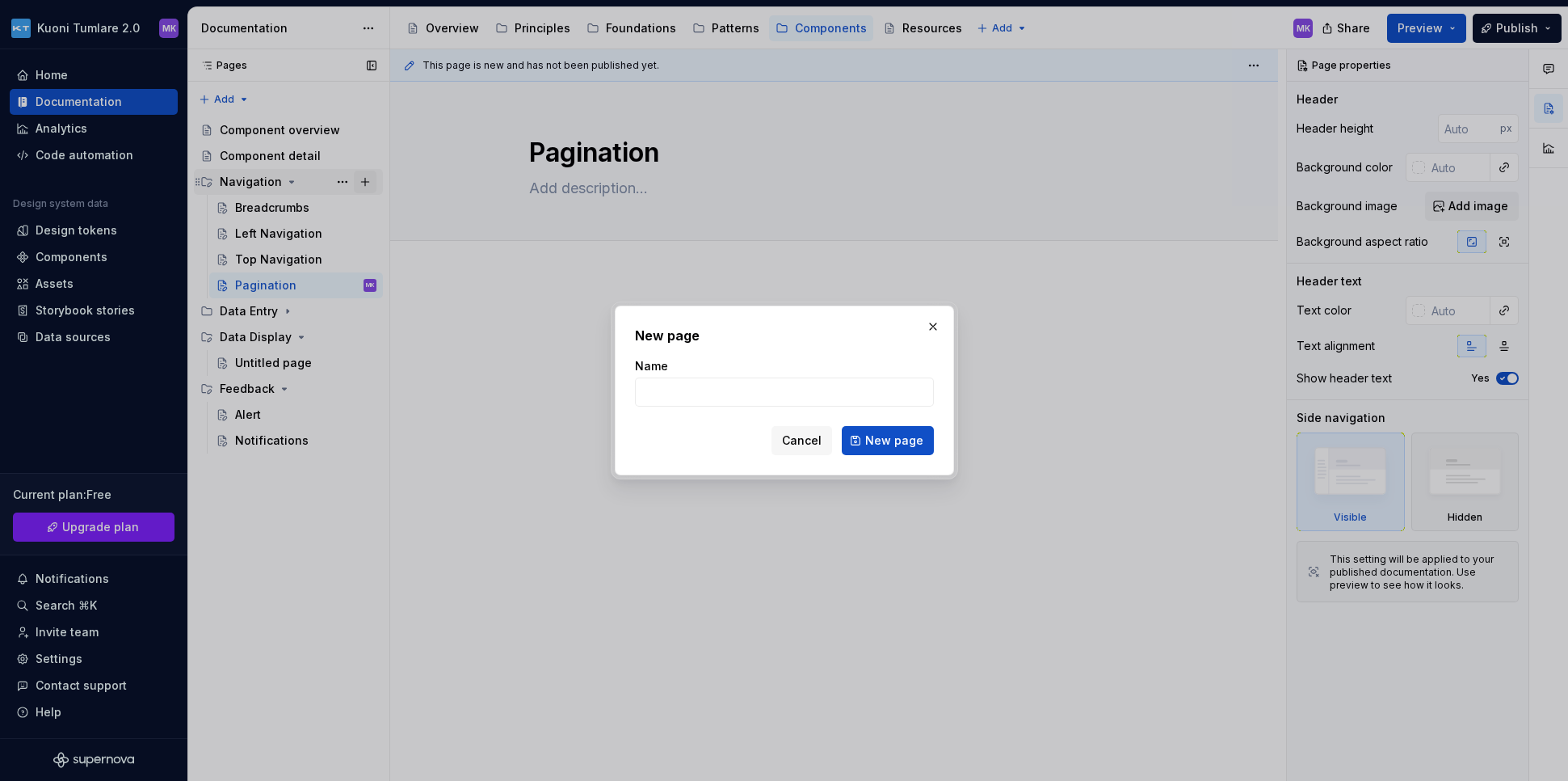
type textarea "*"
type input "Steps"
click button "New page" at bounding box center [888, 440] width 92 height 29
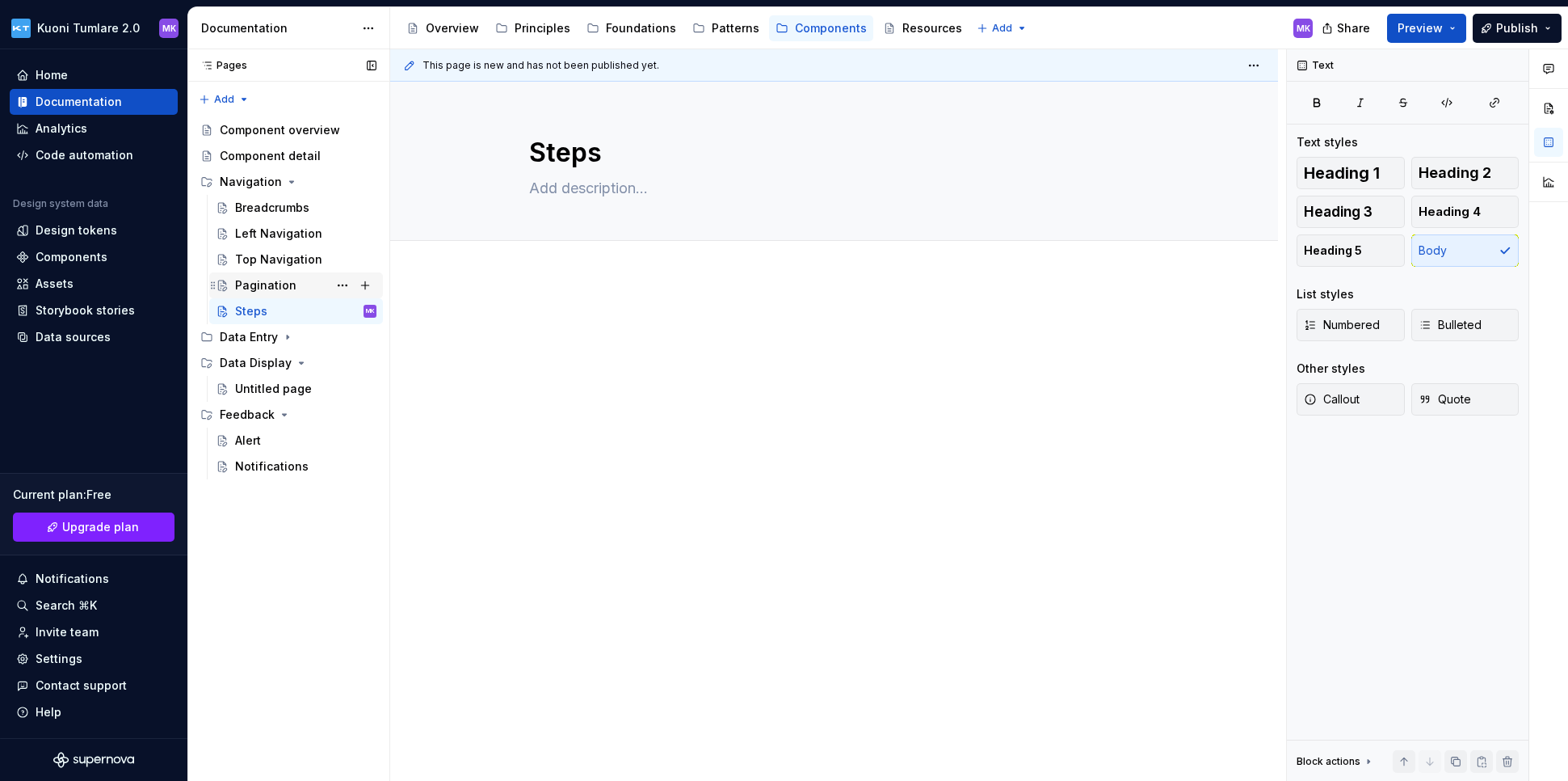
click at [259, 284] on div "Pagination" at bounding box center [266, 285] width 61 height 16
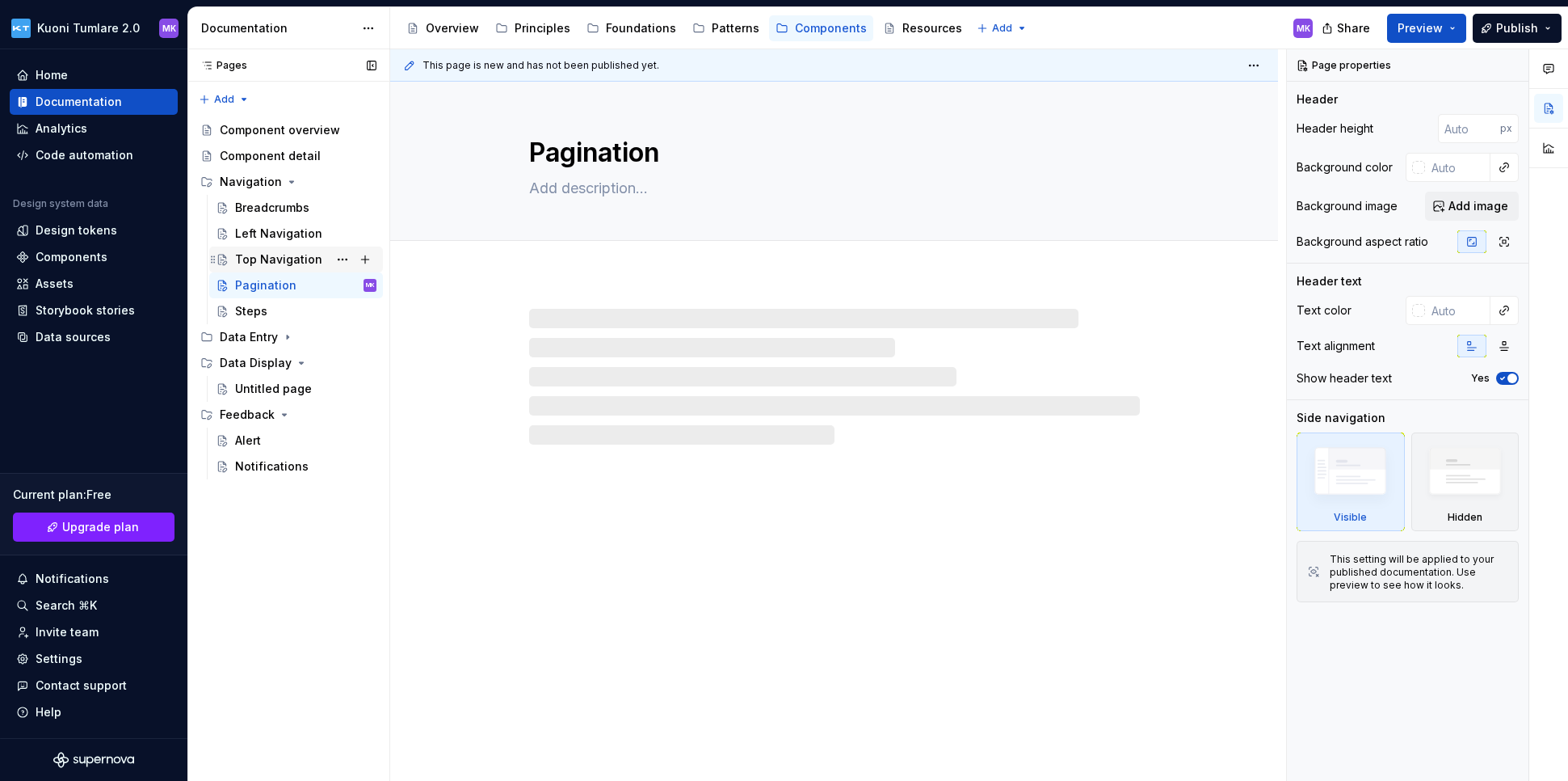
click at [296, 259] on div "Top Navigation" at bounding box center [279, 260] width 87 height 16
click at [281, 230] on div "Left Navigation" at bounding box center [279, 234] width 87 height 16
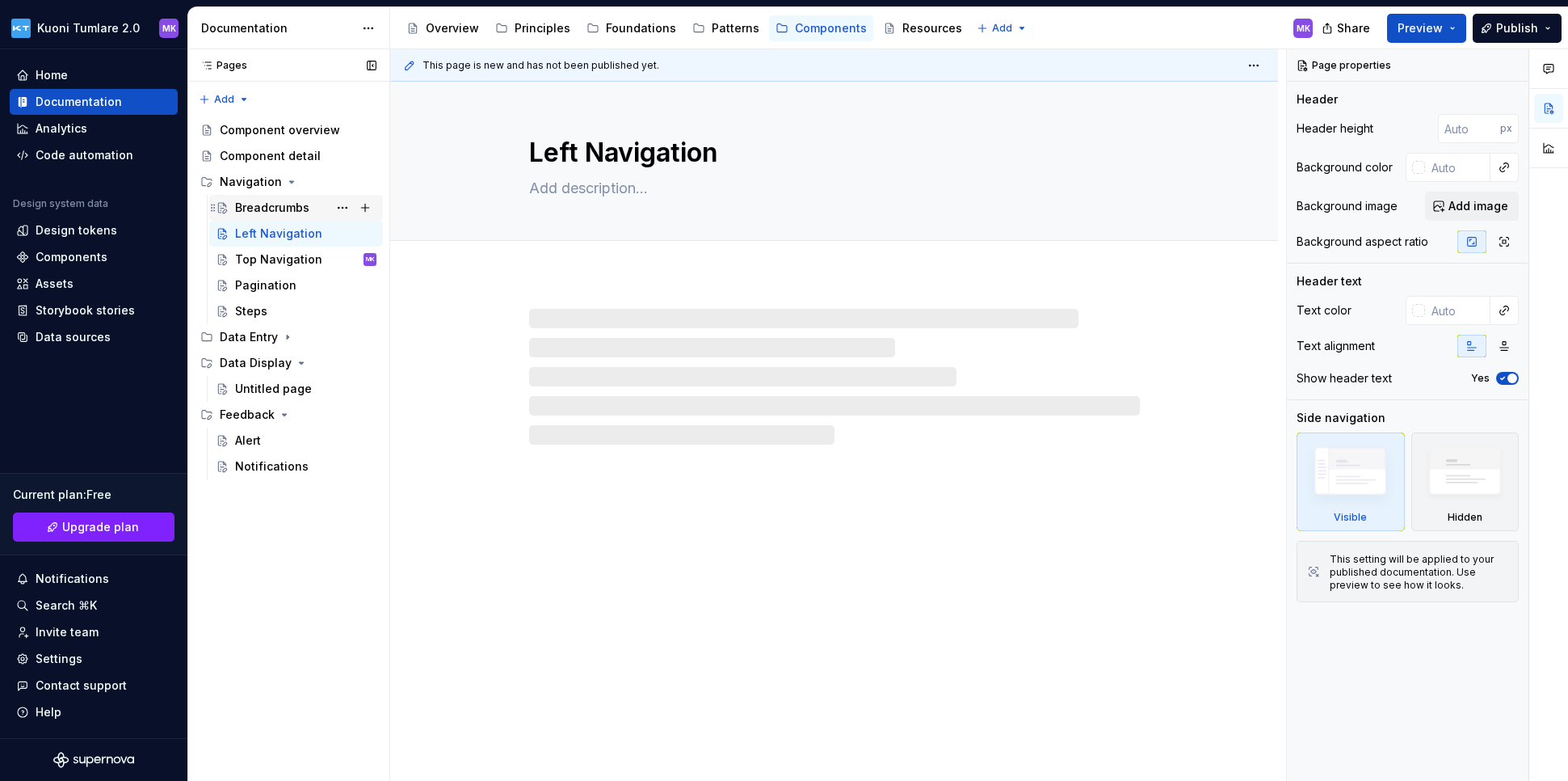
click at [268, 203] on div "Breadcrumbs" at bounding box center [272, 207] width 74 height 16
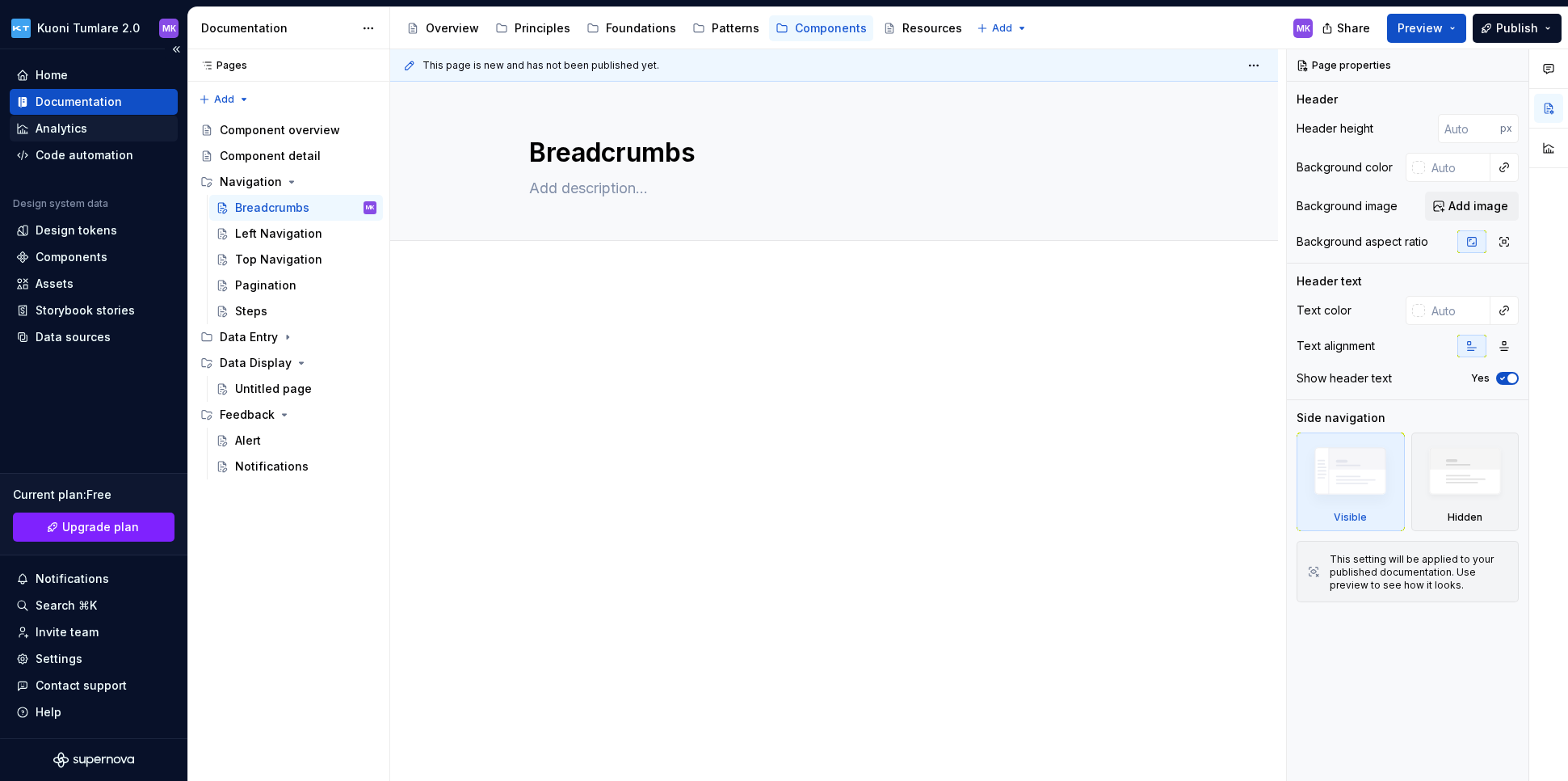
type textarea "*"
click at [64, 132] on div "Analytics" at bounding box center [60, 129] width 51 height 16
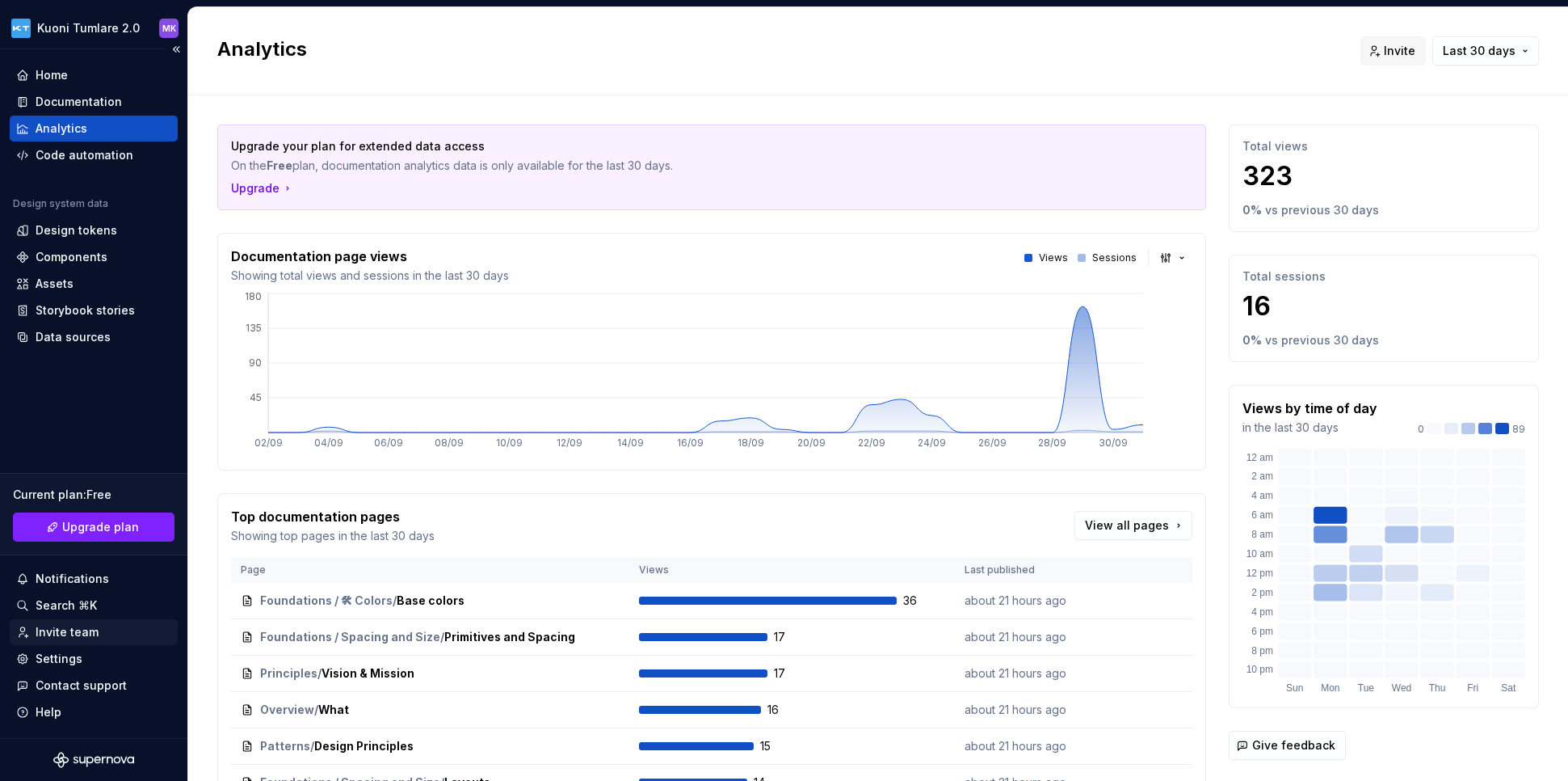
click at [69, 633] on div "Invite team" at bounding box center [67, 632] width 63 height 16
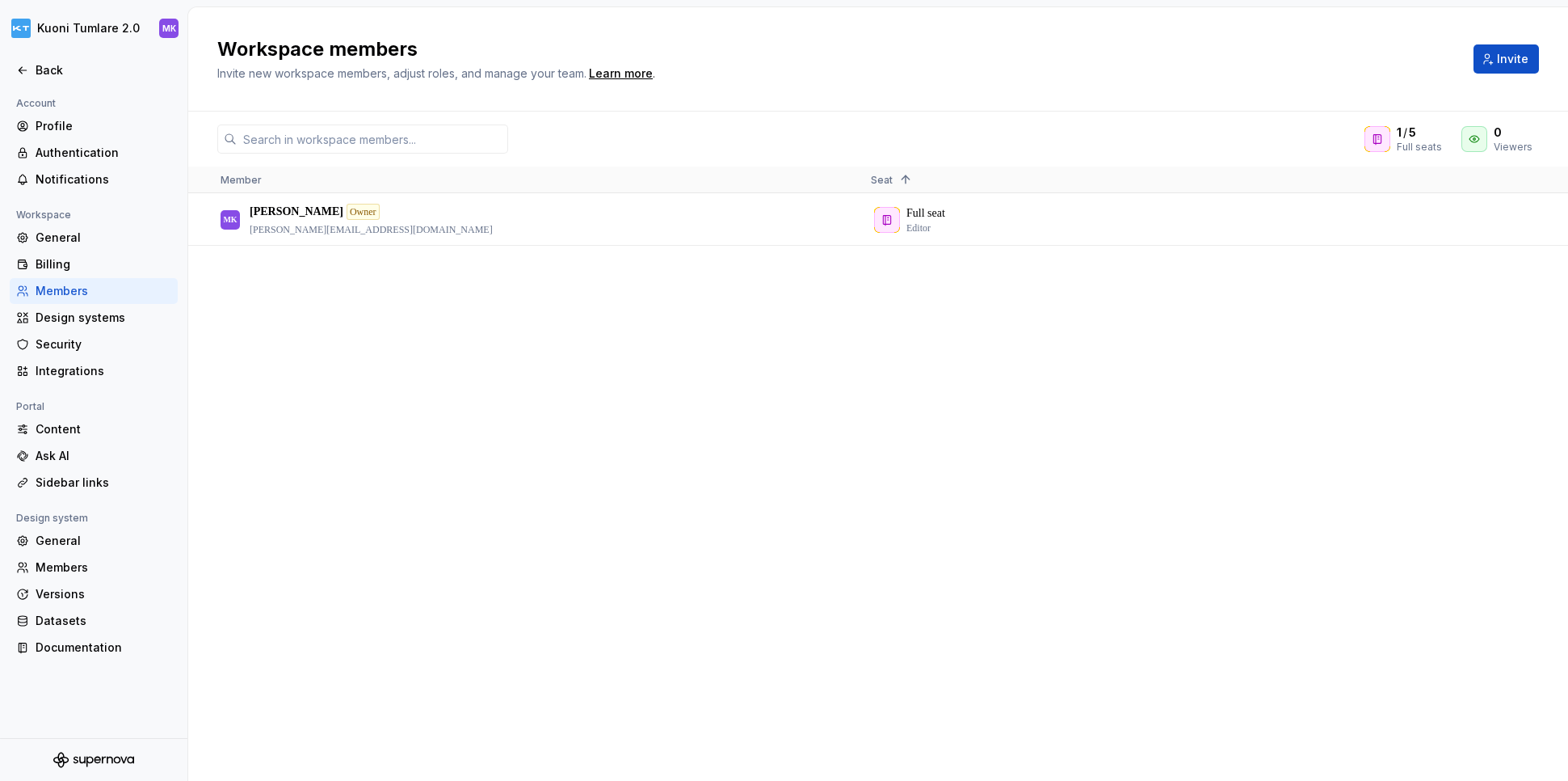
click at [1150, 415] on div "MK [PERSON_NAME] Owner [PERSON_NAME][EMAIL_ADDRESS][DOMAIN_NAME] Full seat Edit…" at bounding box center [878, 487] width 1380 height 586
click at [403, 136] on input "text" at bounding box center [372, 139] width 271 height 29
drag, startPoint x: 582, startPoint y: 363, endPoint x: 540, endPoint y: 310, distance: 67.6
click at [582, 363] on div "MK [PERSON_NAME] Owner [PERSON_NAME][EMAIL_ADDRESS][DOMAIN_NAME] Full seat Edit…" at bounding box center [878, 487] width 1380 height 586
click at [293, 215] on p "[PERSON_NAME]" at bounding box center [297, 212] width 94 height 16
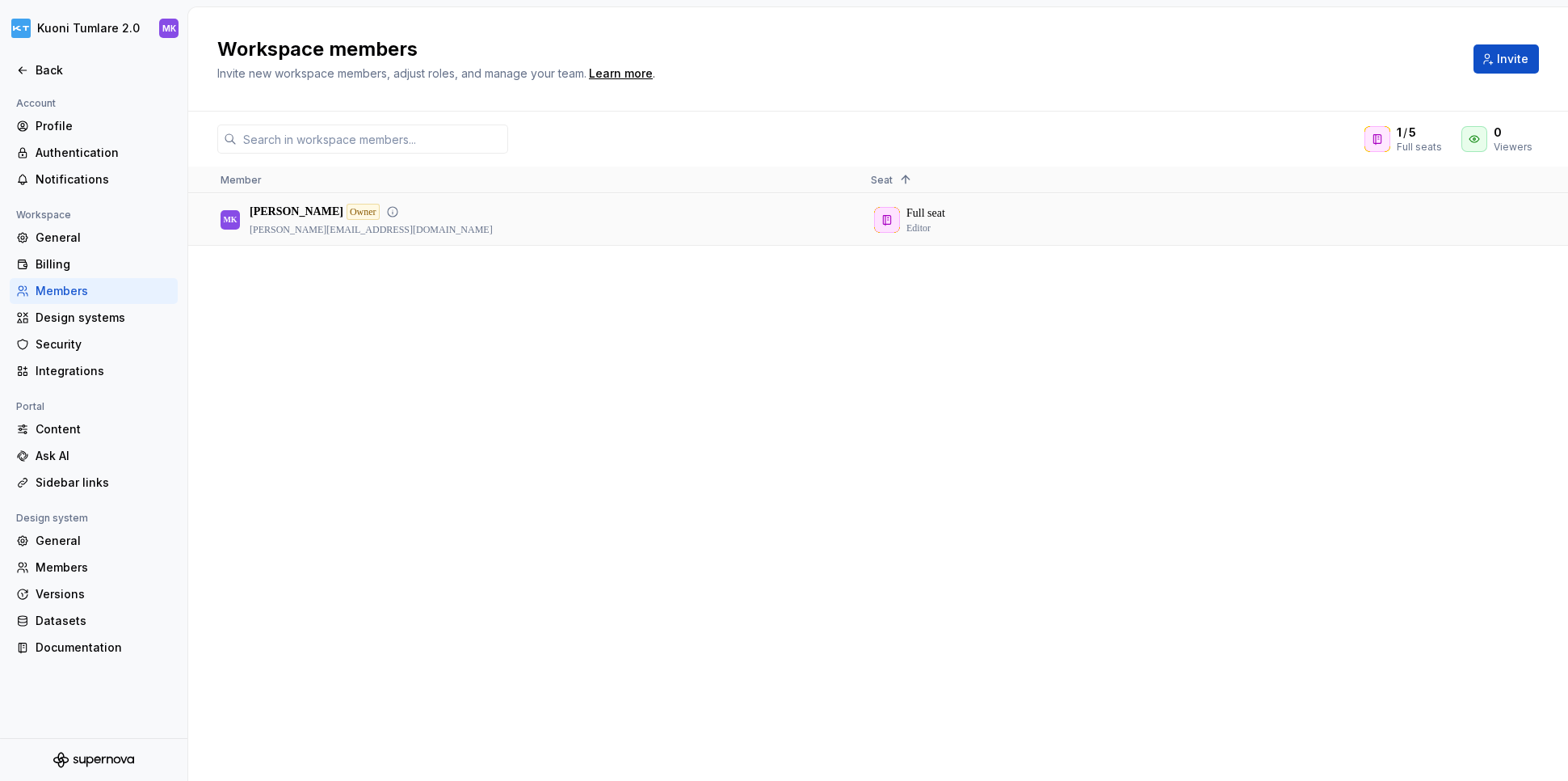
click at [276, 205] on p "[PERSON_NAME]" at bounding box center [297, 212] width 94 height 16
click at [48, 121] on div "Profile" at bounding box center [103, 126] width 136 height 16
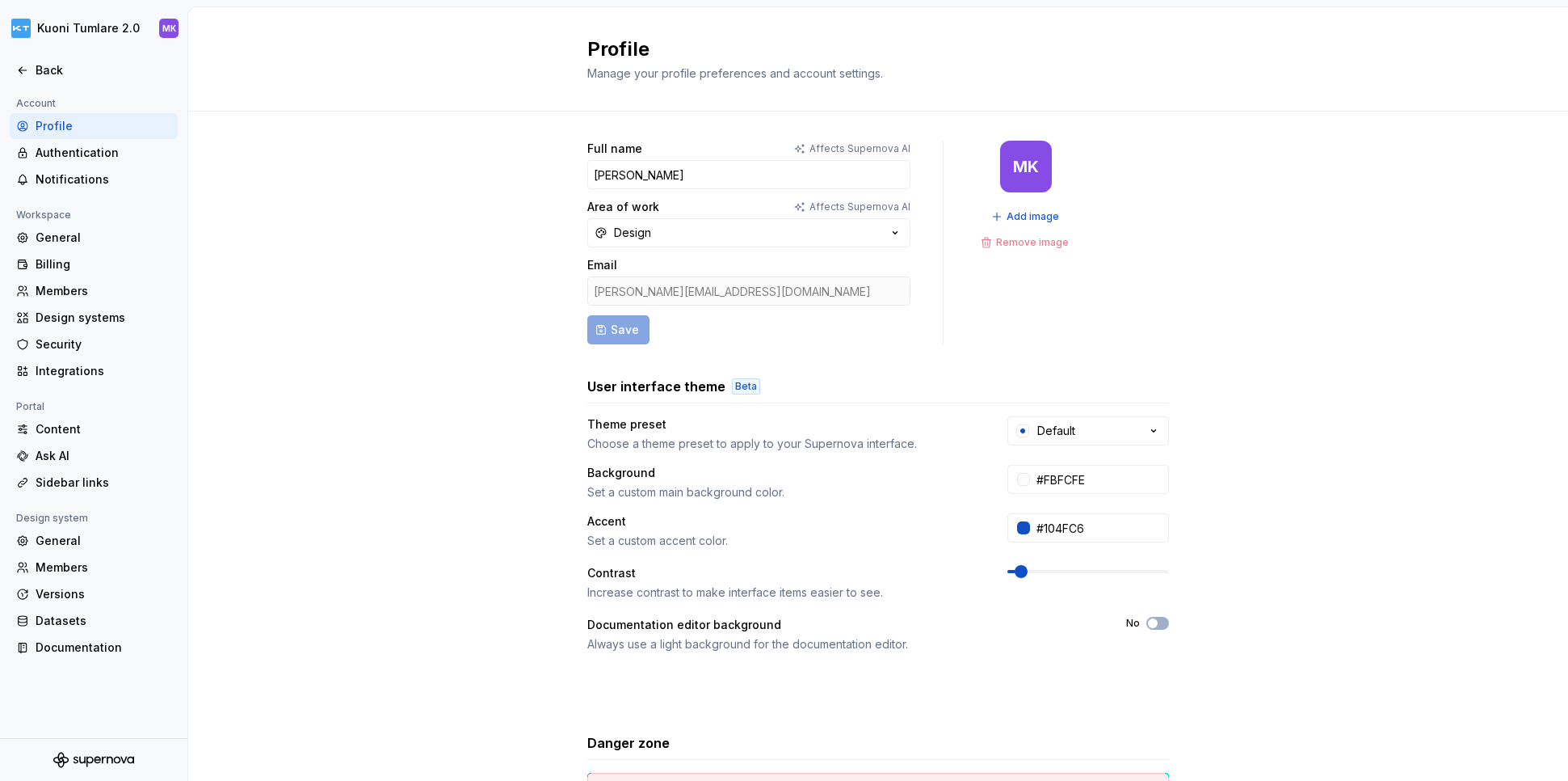
click at [678, 289] on div "[PERSON_NAME][EMAIL_ADDRESS][DOMAIN_NAME]" at bounding box center [749, 290] width 323 height 29
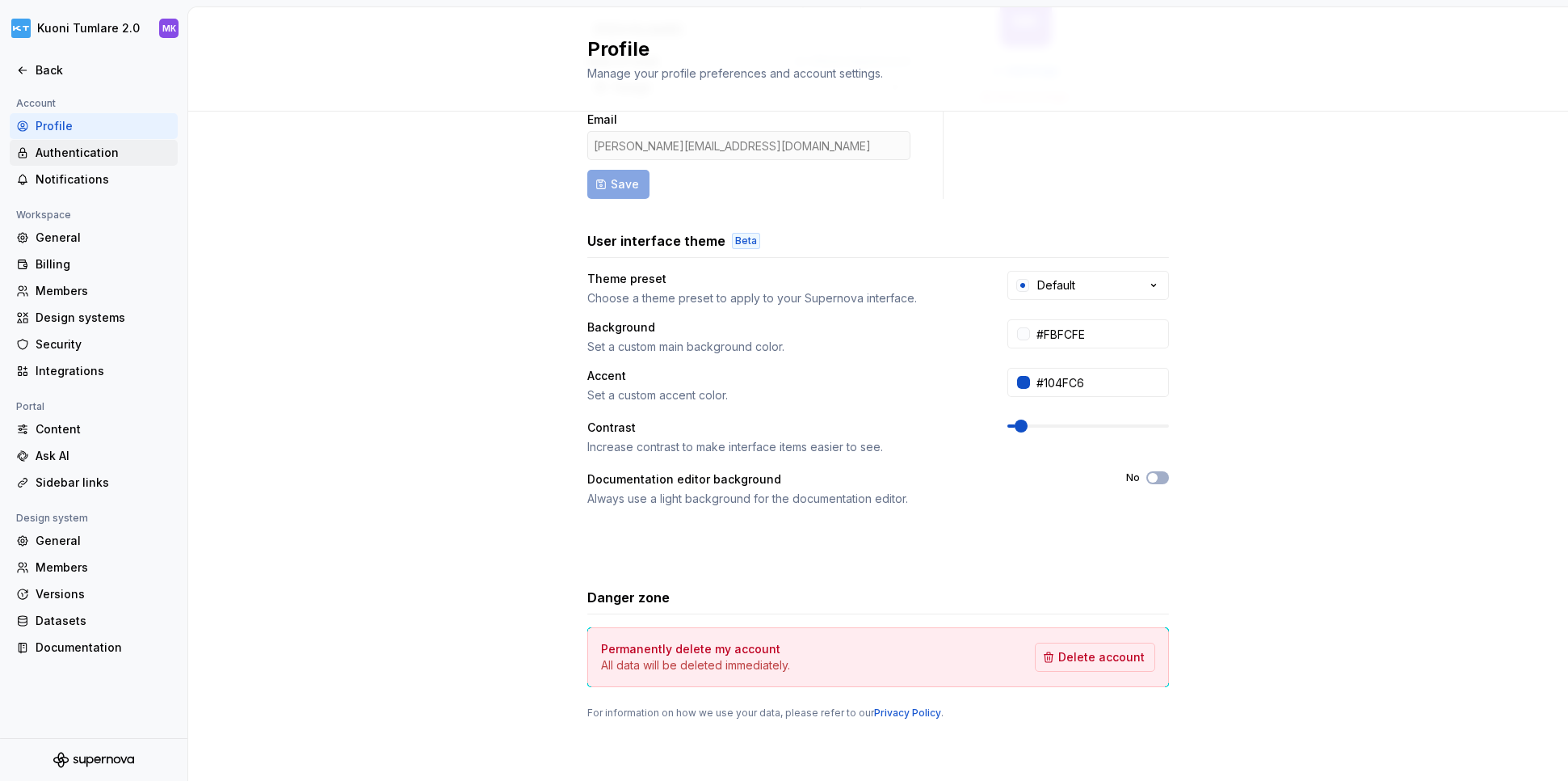
click at [84, 159] on div "Authentication" at bounding box center [103, 152] width 136 height 16
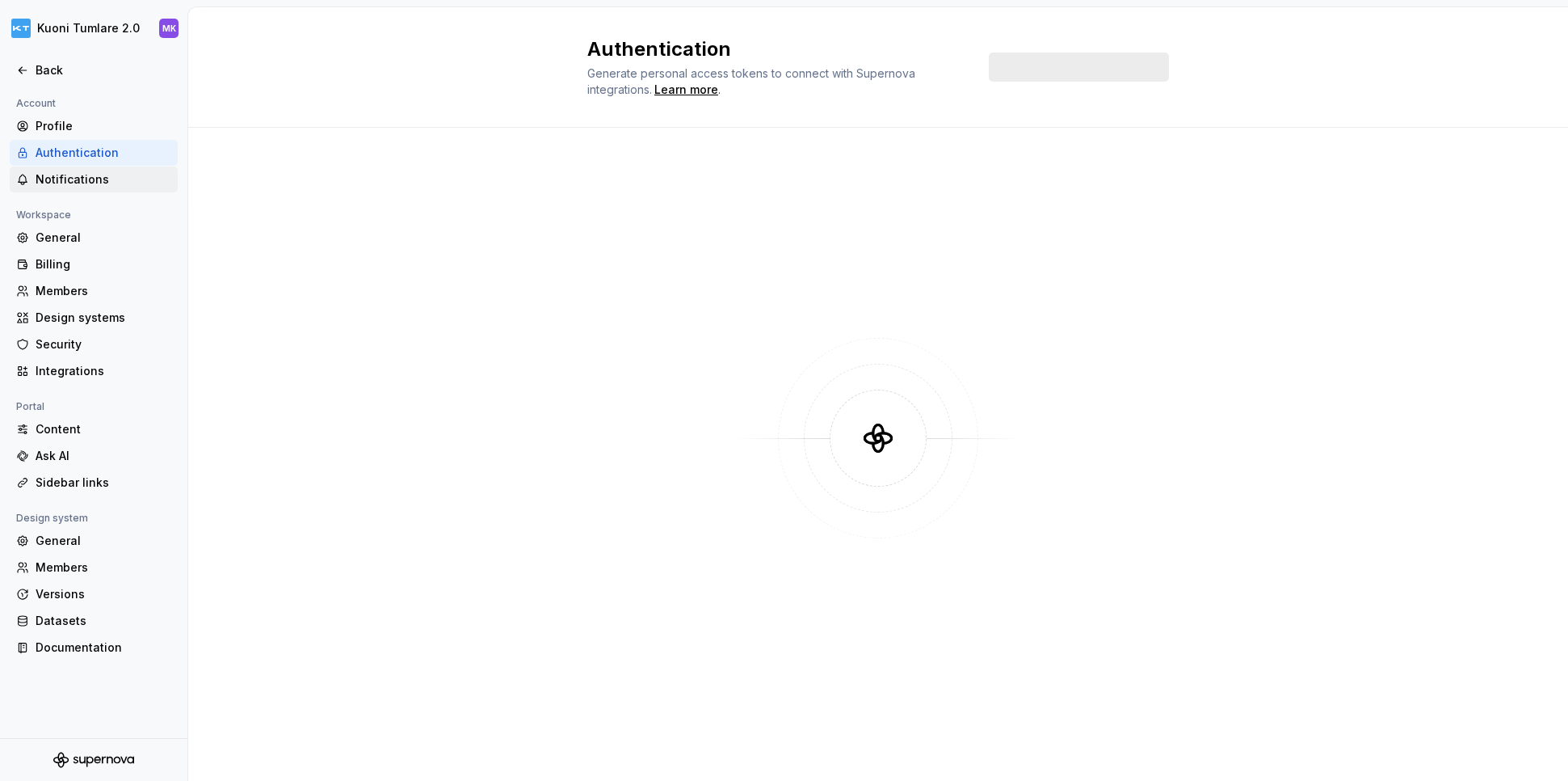
click at [71, 177] on div "Notifications" at bounding box center [103, 179] width 136 height 16
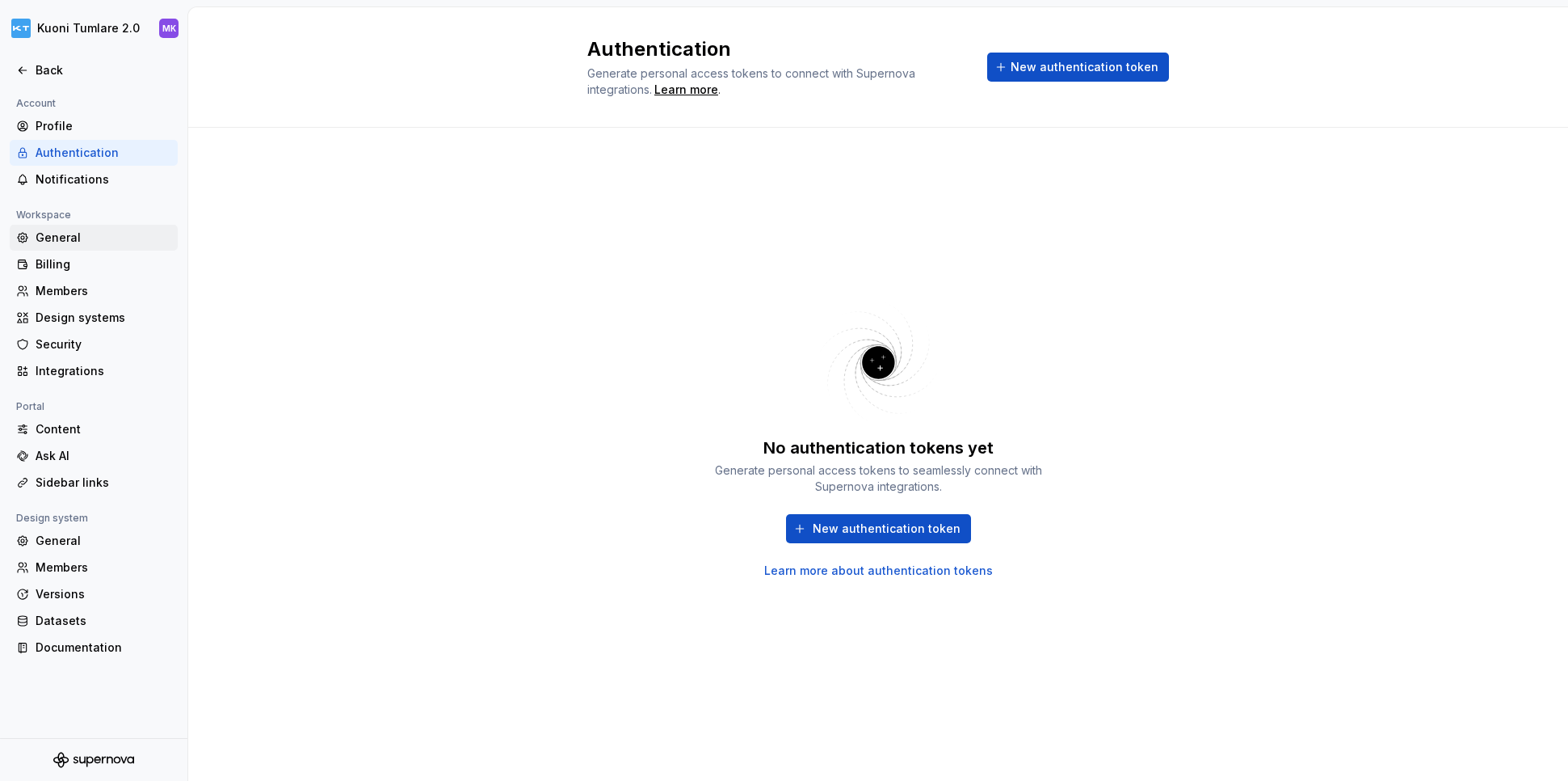
click at [59, 238] on div "General" at bounding box center [103, 238] width 136 height 16
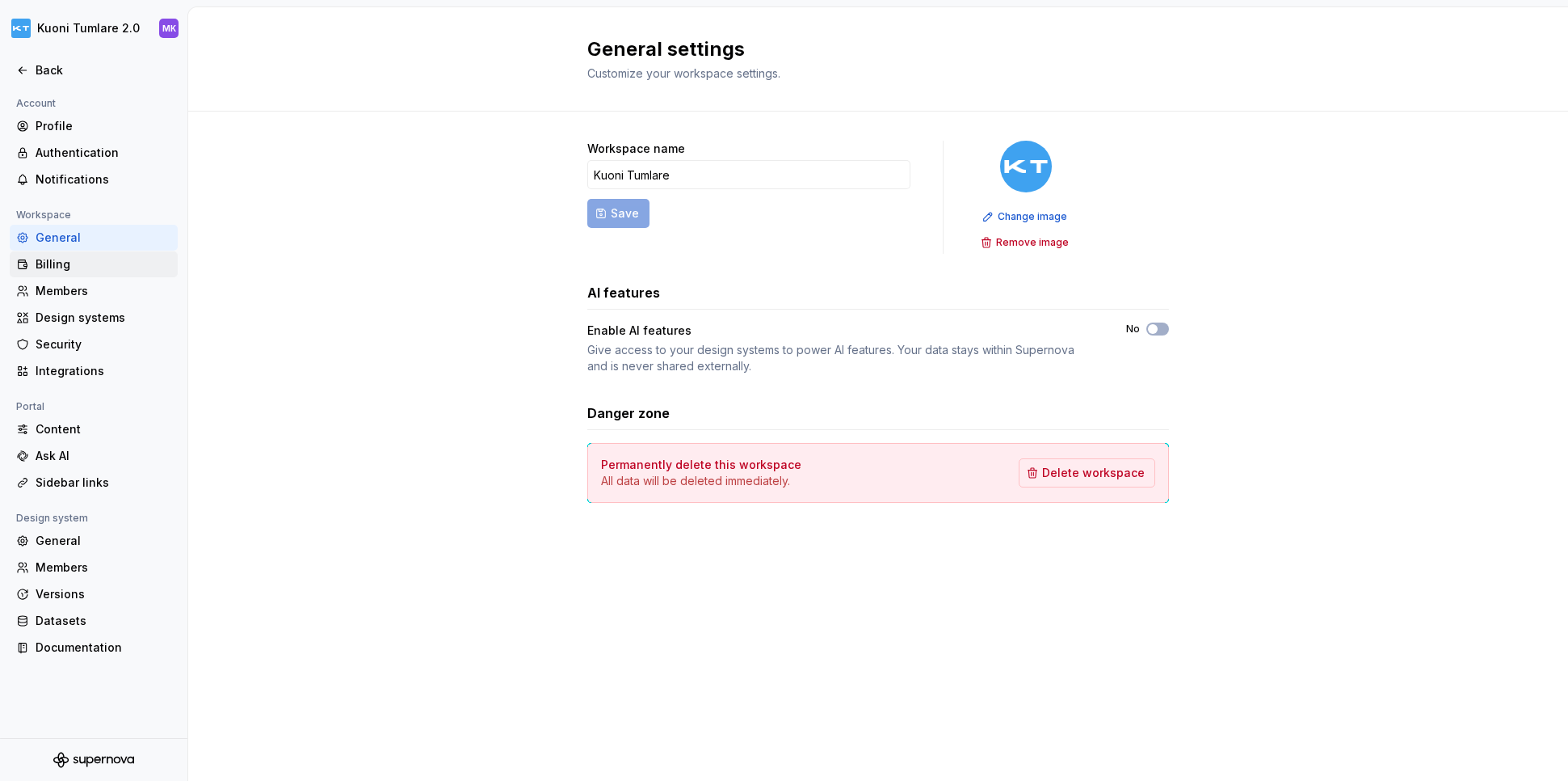
click at [42, 267] on div "Billing" at bounding box center [103, 264] width 136 height 16
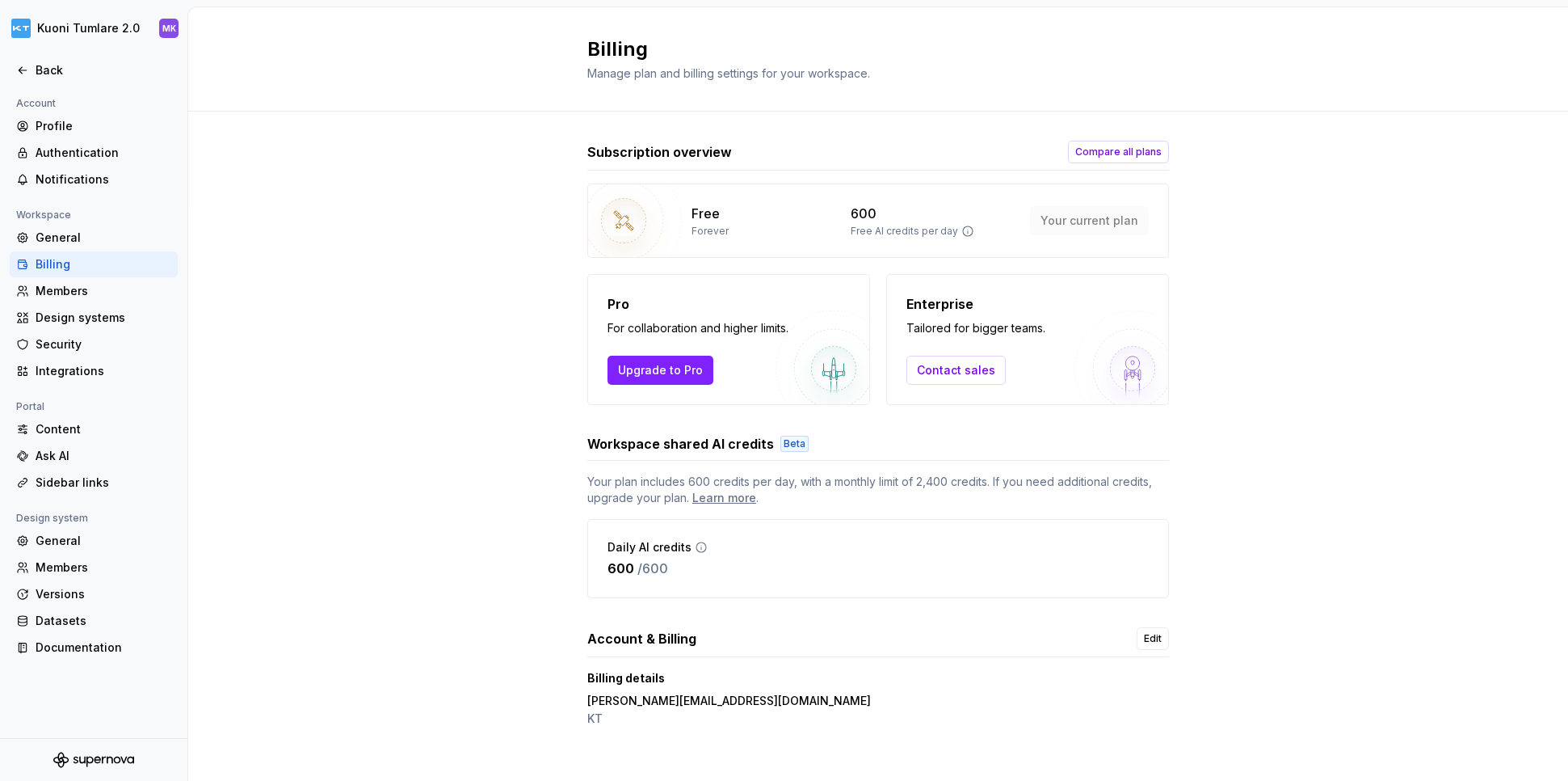
scroll to position [11, 0]
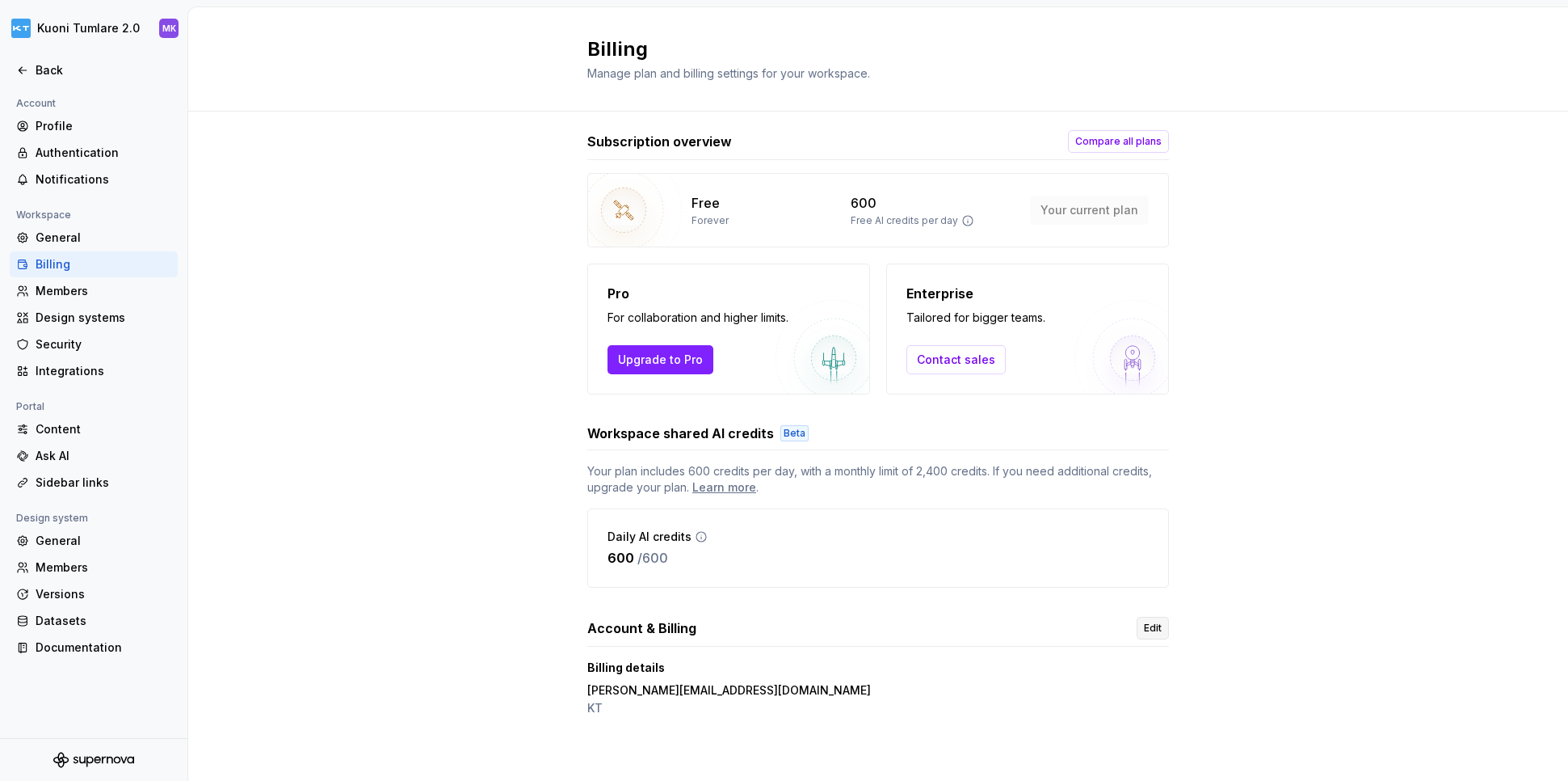
click at [1146, 629] on span "Edit" at bounding box center [1153, 628] width 18 height 13
